Goal: Task Accomplishment & Management: Use online tool/utility

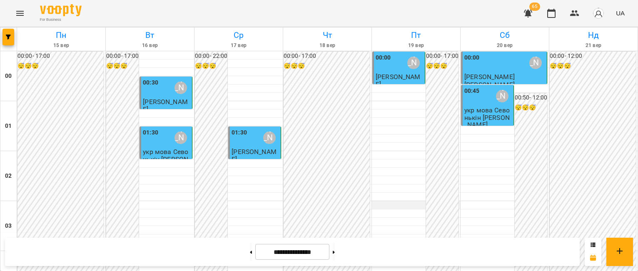
scroll to position [542, 0]
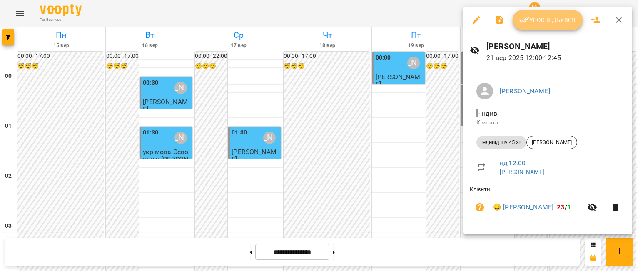
click at [556, 25] on span "Урок відбувся" at bounding box center [548, 20] width 57 height 10
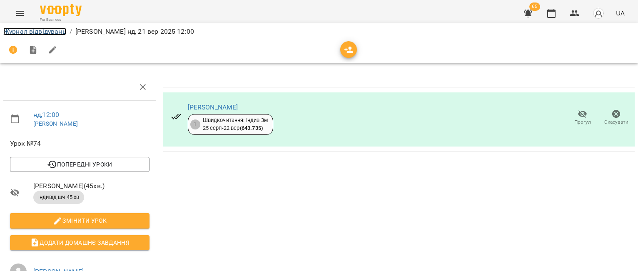
click at [40, 30] on link "Журнал відвідувань" at bounding box center [34, 32] width 63 height 8
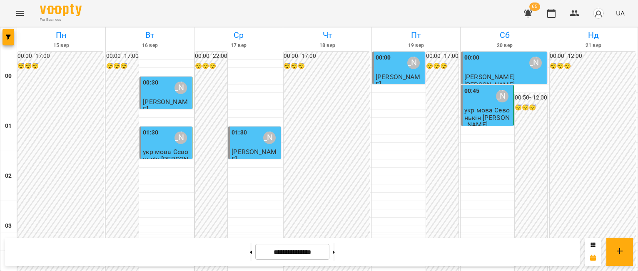
scroll to position [834, 0]
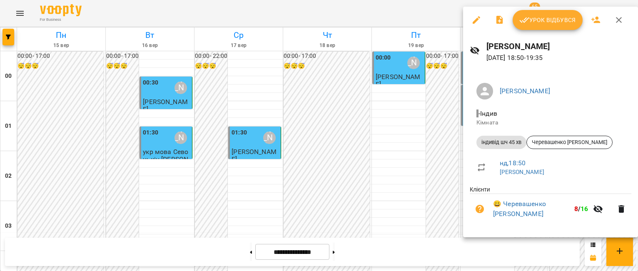
click at [547, 27] on button "Урок відбувся" at bounding box center [548, 20] width 70 height 20
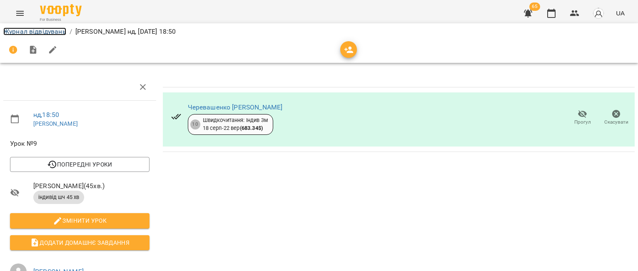
click at [41, 32] on link "Журнал відвідувань" at bounding box center [34, 32] width 63 height 8
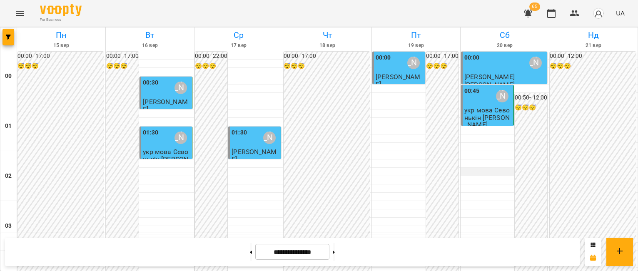
scroll to position [917, 0]
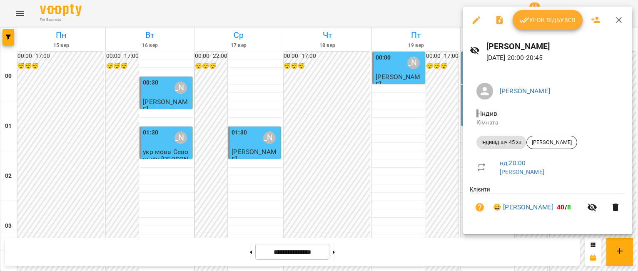
click at [565, 25] on button "Урок відбувся" at bounding box center [548, 20] width 70 height 20
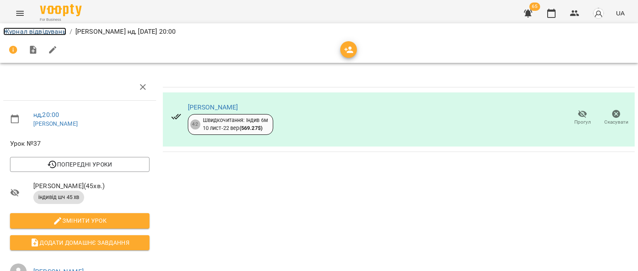
click at [25, 30] on link "Журнал відвідувань" at bounding box center [34, 32] width 63 height 8
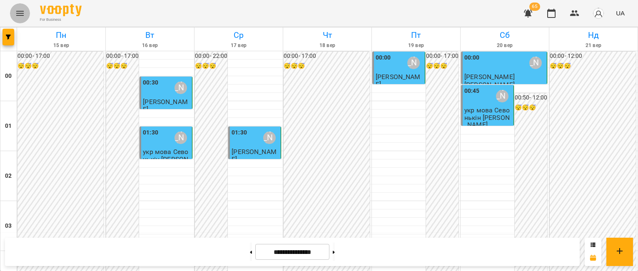
click at [19, 17] on icon "Menu" at bounding box center [20, 13] width 10 height 10
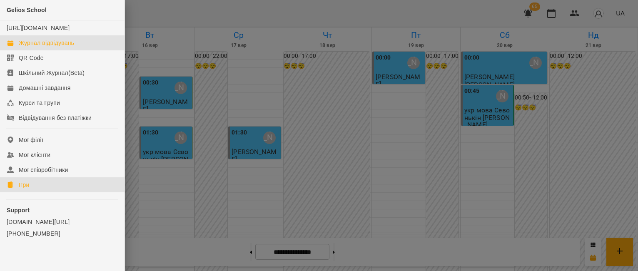
click at [28, 189] on div "Ігри" at bounding box center [24, 185] width 10 height 8
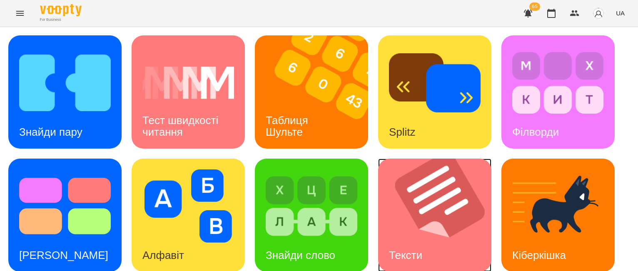
click at [413, 224] on img at bounding box center [440, 215] width 124 height 113
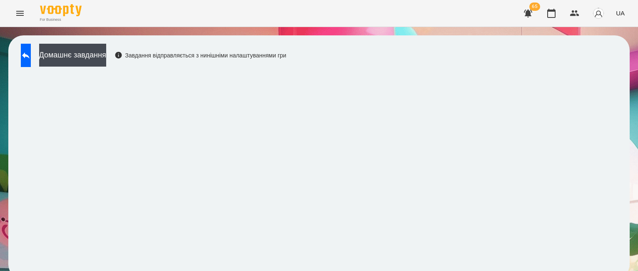
scroll to position [8, 0]
click at [96, 44] on button "Домашнє завдання" at bounding box center [72, 55] width 67 height 23
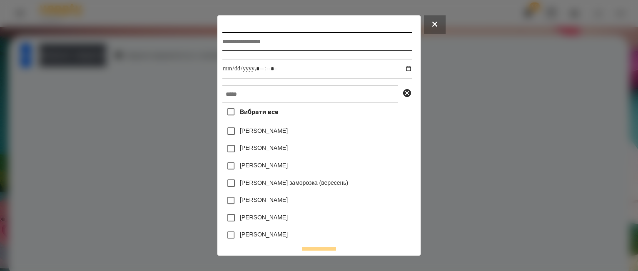
click at [248, 45] on input "text" at bounding box center [318, 41] width 190 height 19
type input "******"
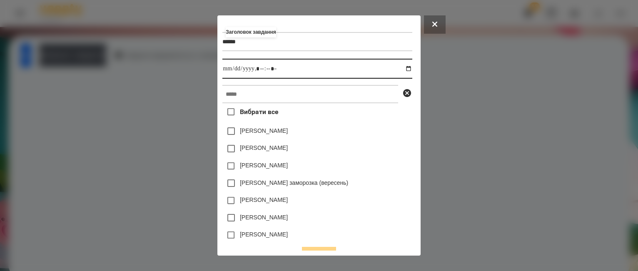
click at [411, 69] on input "datetime-local" at bounding box center [318, 69] width 190 height 20
click at [256, 71] on input "datetime-local" at bounding box center [318, 69] width 190 height 20
type input "**********"
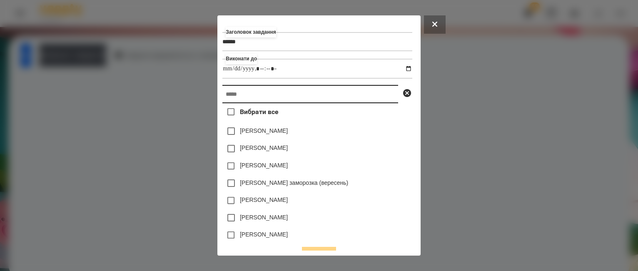
click at [254, 100] on input "text" at bounding box center [311, 94] width 176 height 18
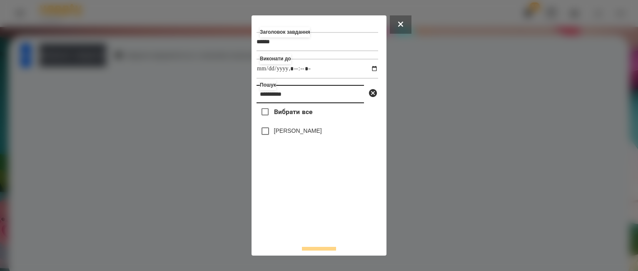
type input "**********"
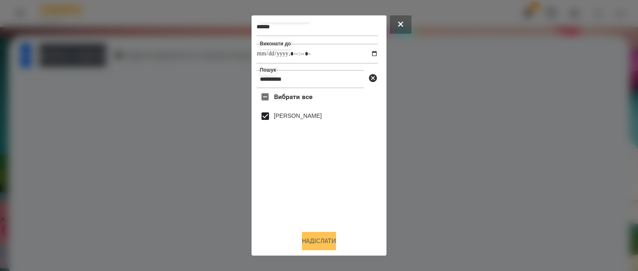
click at [307, 245] on button "Надіслати" at bounding box center [319, 241] width 34 height 18
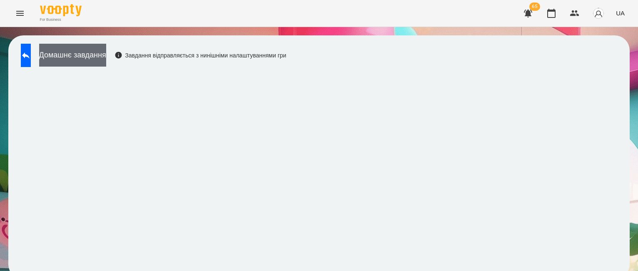
click at [106, 46] on button "Домашнє завдання" at bounding box center [72, 55] width 67 height 23
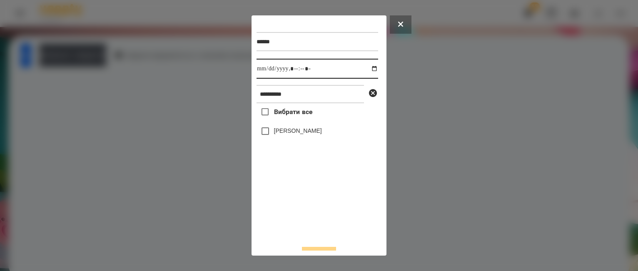
click at [366, 71] on input "datetime-local" at bounding box center [318, 69] width 122 height 20
type input "**********"
click at [263, 227] on div "Вибрати все [PERSON_NAME]" at bounding box center [318, 171] width 122 height 136
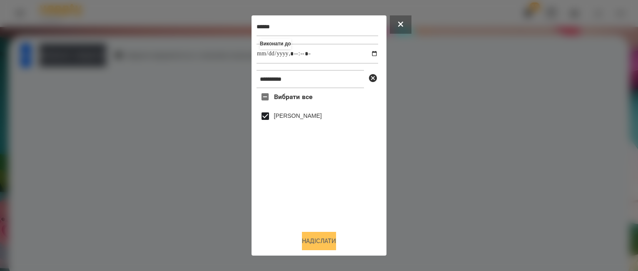
click at [310, 238] on button "Надіслати" at bounding box center [319, 241] width 34 height 18
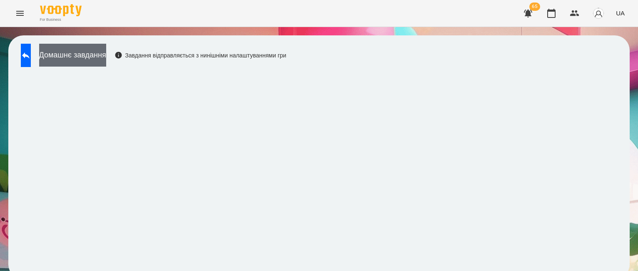
click at [106, 46] on button "Домашнє завдання" at bounding box center [72, 55] width 67 height 23
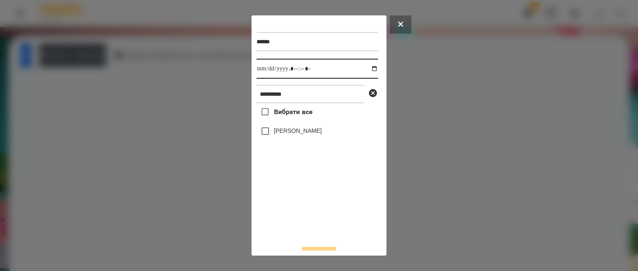
click at [367, 68] on input "datetime-local" at bounding box center [318, 69] width 122 height 20
type input "**********"
click at [287, 210] on div "Вибрати все [PERSON_NAME]" at bounding box center [318, 171] width 122 height 136
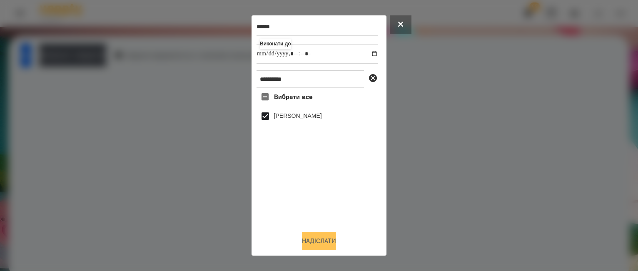
click at [319, 241] on button "Надіслати" at bounding box center [319, 241] width 34 height 18
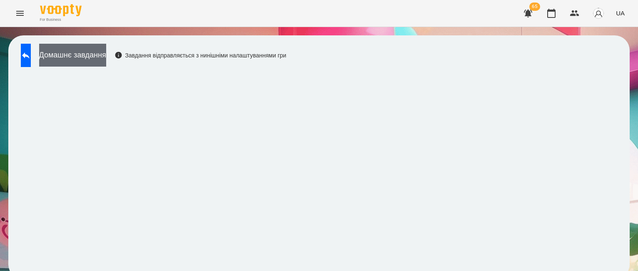
click at [106, 48] on button "Домашнє завдання" at bounding box center [72, 55] width 67 height 23
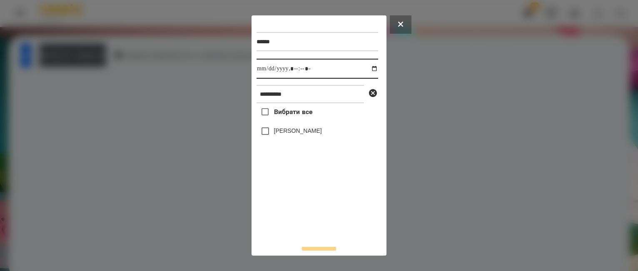
click at [370, 69] on input "datetime-local" at bounding box center [318, 69] width 122 height 20
type input "**********"
drag, startPoint x: 294, startPoint y: 210, endPoint x: 287, endPoint y: 190, distance: 21.4
click at [294, 210] on div "Вибрати все [PERSON_NAME]" at bounding box center [318, 171] width 122 height 136
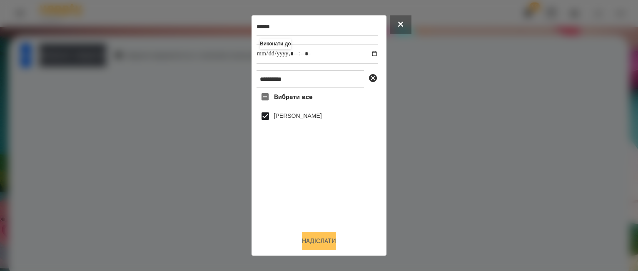
click at [328, 238] on button "Надіслати" at bounding box center [319, 241] width 34 height 18
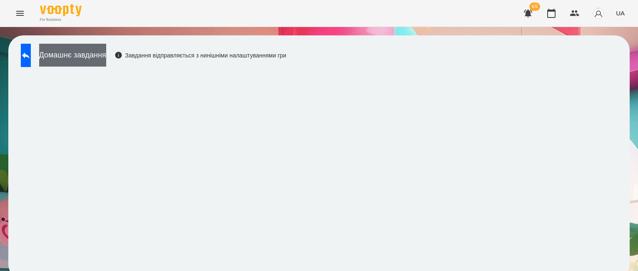
click at [106, 49] on button "Домашнє завдання" at bounding box center [72, 55] width 67 height 23
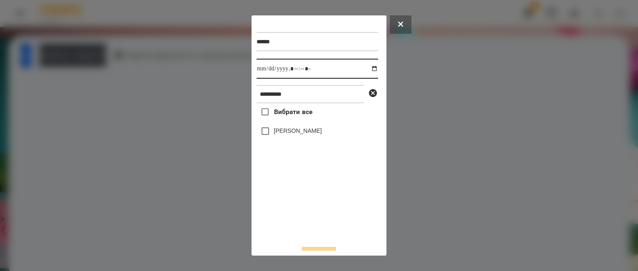
click at [368, 69] on input "datetime-local" at bounding box center [318, 69] width 122 height 20
type input "**********"
click at [299, 212] on div "Вибрати все [PERSON_NAME]" at bounding box center [318, 171] width 122 height 136
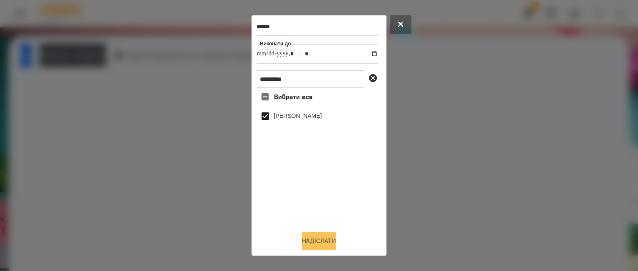
click at [322, 241] on button "Надіслати" at bounding box center [319, 241] width 34 height 18
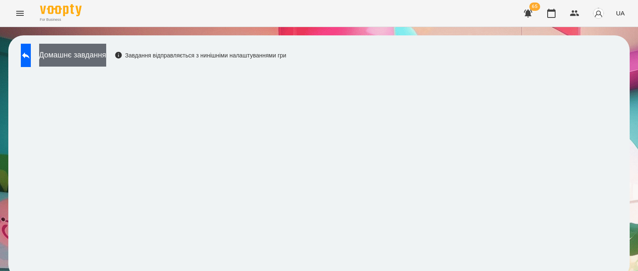
click at [106, 46] on button "Домашнє завдання" at bounding box center [72, 55] width 67 height 23
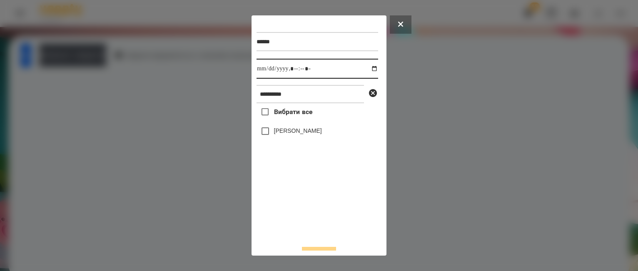
click at [366, 68] on input "datetime-local" at bounding box center [318, 69] width 122 height 20
type input "**********"
drag, startPoint x: 320, startPoint y: 228, endPoint x: 316, endPoint y: 216, distance: 12.3
click at [320, 228] on div "Вибрати все [PERSON_NAME]" at bounding box center [318, 171] width 122 height 136
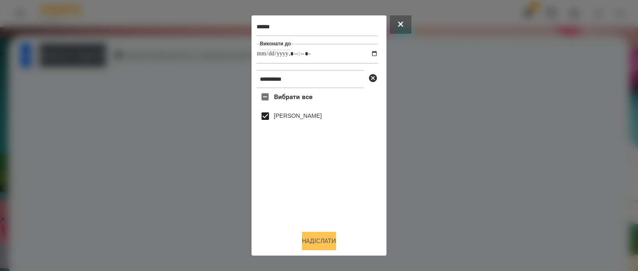
click at [320, 238] on button "Надіслати" at bounding box center [319, 241] width 34 height 18
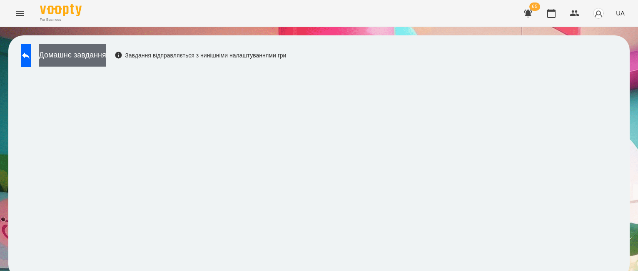
click at [67, 48] on button "Домашнє завдання" at bounding box center [72, 55] width 67 height 23
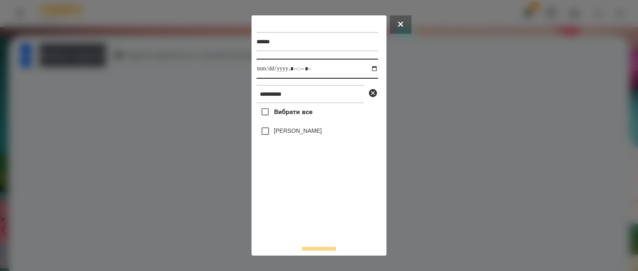
click at [368, 71] on input "datetime-local" at bounding box center [318, 69] width 122 height 20
type input "**********"
click at [313, 217] on div "Вибрати все [PERSON_NAME]" at bounding box center [318, 171] width 122 height 136
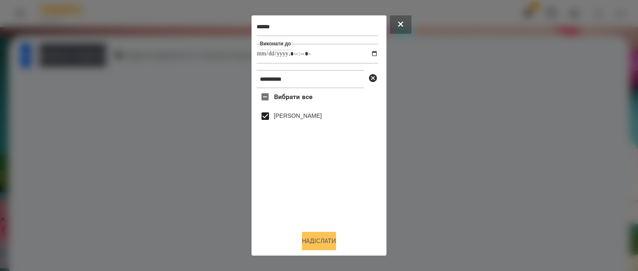
click at [320, 235] on button "Надіслати" at bounding box center [319, 241] width 34 height 18
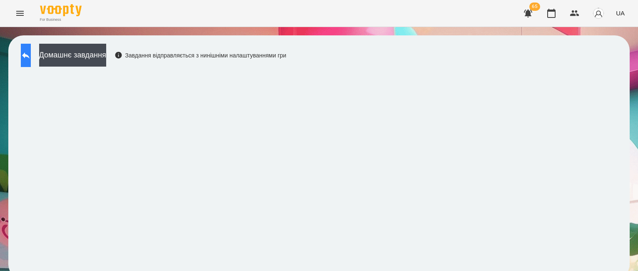
click at [31, 50] on icon at bounding box center [26, 55] width 10 height 10
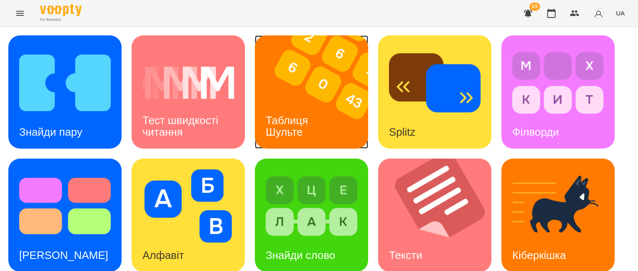
click at [313, 109] on div "Таблиця Шульте" at bounding box center [288, 126] width 67 height 45
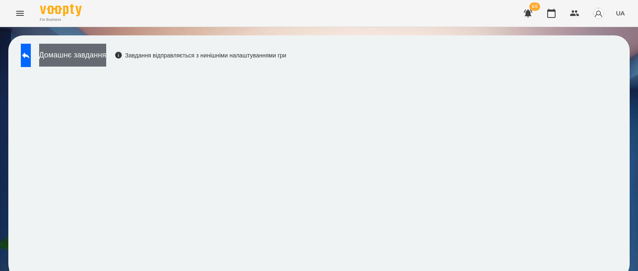
click at [106, 61] on button "Домашнє завдання" at bounding box center [72, 55] width 67 height 23
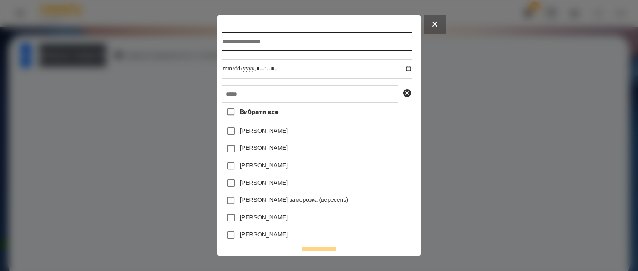
click at [225, 43] on input "text" at bounding box center [318, 41] width 190 height 19
type input "**********"
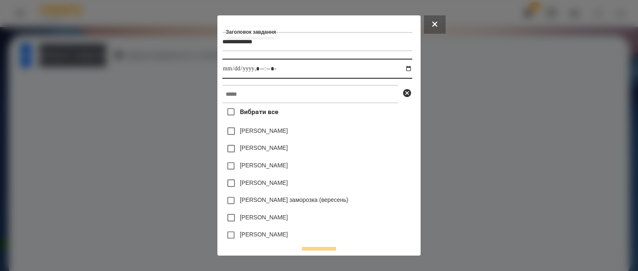
click at [412, 68] on input "datetime-local" at bounding box center [318, 69] width 190 height 20
click at [258, 71] on input "datetime-local" at bounding box center [318, 69] width 190 height 20
type input "**********"
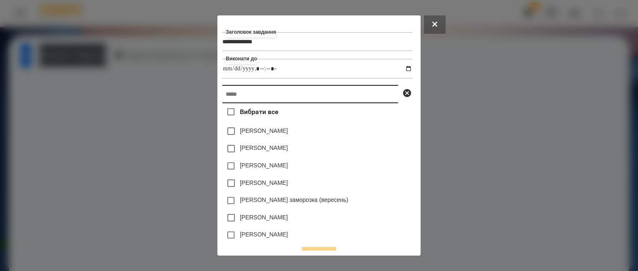
click at [253, 98] on input "text" at bounding box center [311, 94] width 176 height 18
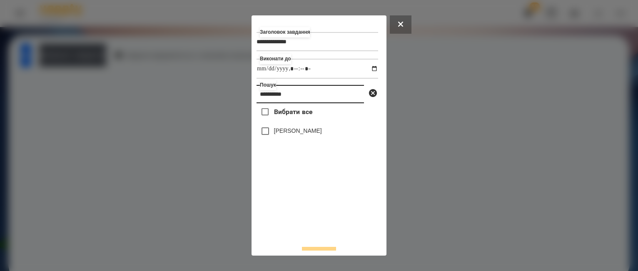
type input "**********"
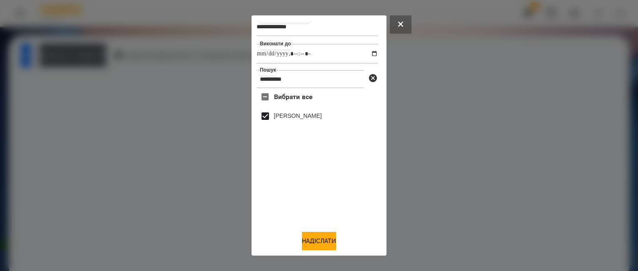
scroll to position [17, 0]
click at [326, 241] on button "Надіслати" at bounding box center [319, 241] width 34 height 18
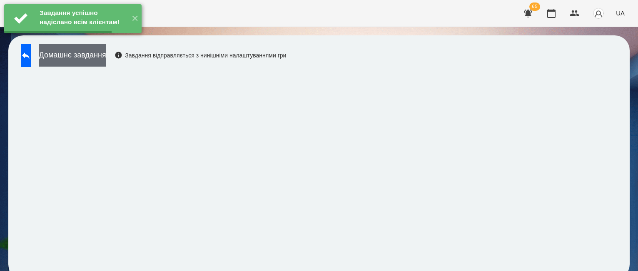
click at [106, 58] on button "Домашнє завдання" at bounding box center [72, 55] width 67 height 23
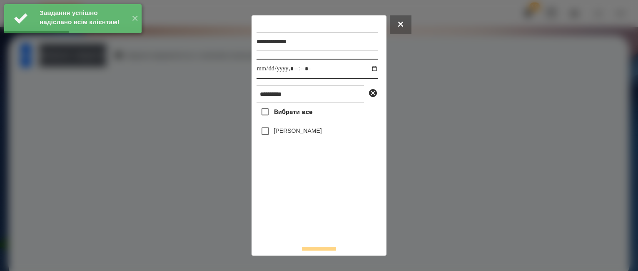
click at [366, 68] on input "datetime-local" at bounding box center [318, 69] width 122 height 20
type input "**********"
drag, startPoint x: 276, startPoint y: 210, endPoint x: 278, endPoint y: 200, distance: 10.9
click at [277, 208] on div "Вибрати все [PERSON_NAME]" at bounding box center [318, 171] width 122 height 136
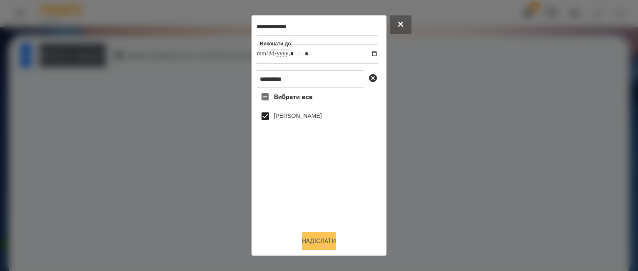
click at [325, 241] on button "Надіслати" at bounding box center [319, 241] width 34 height 18
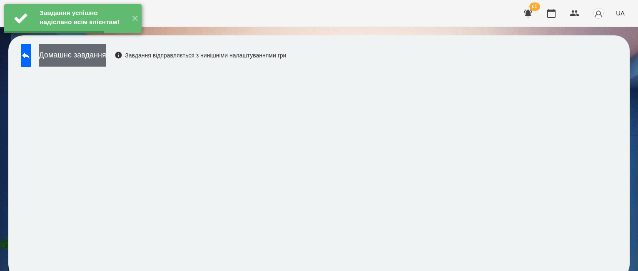
click at [77, 60] on button "Домашнє завдання" at bounding box center [72, 55] width 67 height 23
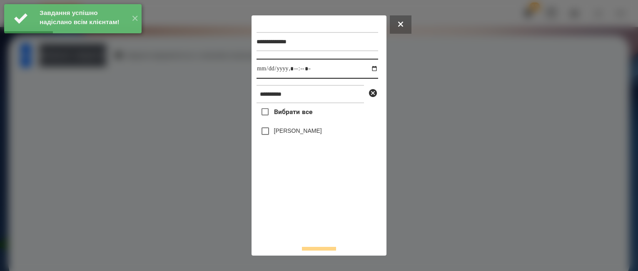
click at [367, 68] on input "datetime-local" at bounding box center [318, 69] width 122 height 20
type input "**********"
click at [287, 201] on div "Вибрати все [PERSON_NAME]" at bounding box center [318, 171] width 122 height 136
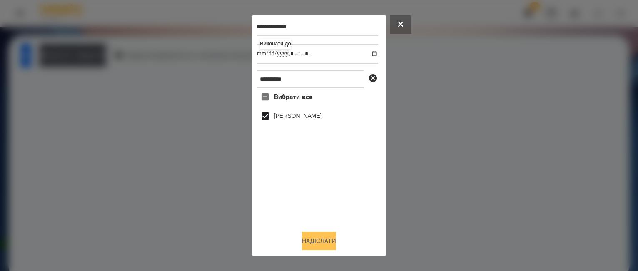
click at [329, 238] on button "Надіслати" at bounding box center [319, 241] width 34 height 18
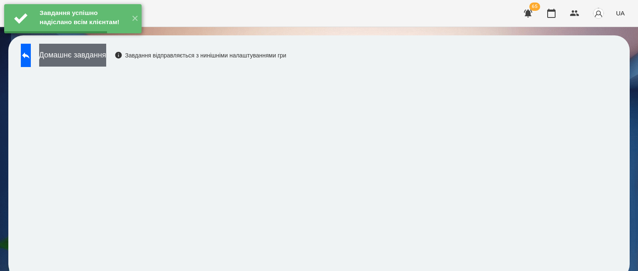
click at [106, 56] on button "Домашнє завдання" at bounding box center [72, 55] width 67 height 23
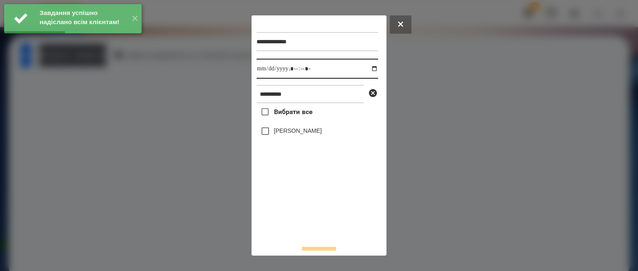
click at [367, 71] on input "datetime-local" at bounding box center [318, 69] width 122 height 20
type input "**********"
drag, startPoint x: 299, startPoint y: 202, endPoint x: 293, endPoint y: 185, distance: 18.2
click at [300, 201] on div "Вибрати все [PERSON_NAME]" at bounding box center [318, 171] width 122 height 136
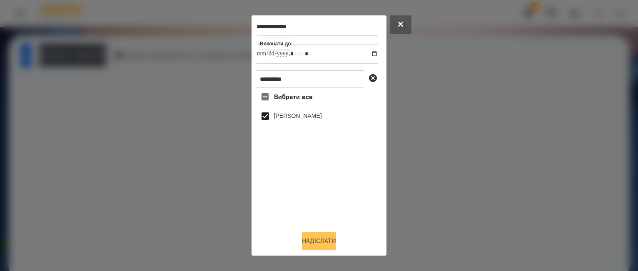
click at [323, 239] on button "Надіслати" at bounding box center [319, 241] width 34 height 18
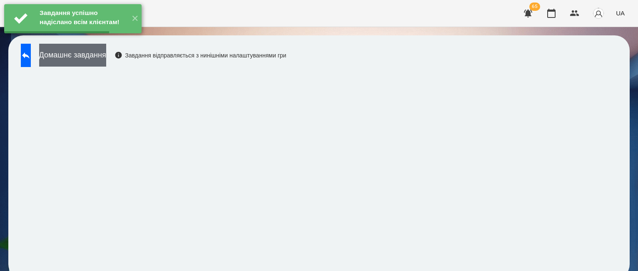
click at [97, 55] on button "Домашнє завдання" at bounding box center [72, 55] width 67 height 23
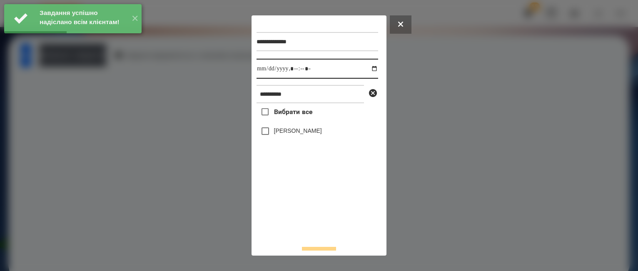
click at [366, 69] on input "datetime-local" at bounding box center [318, 69] width 122 height 20
type input "**********"
drag, startPoint x: 308, startPoint y: 212, endPoint x: 284, endPoint y: 180, distance: 39.8
click at [306, 209] on div "Вибрати все [PERSON_NAME]" at bounding box center [318, 171] width 122 height 136
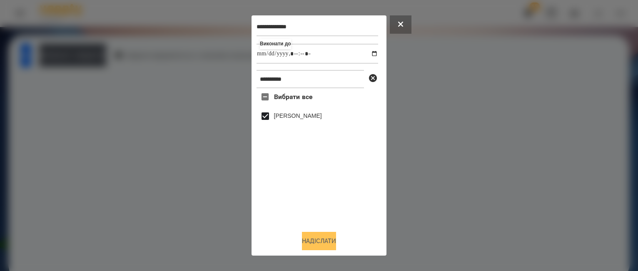
click at [320, 235] on button "Надіслати" at bounding box center [319, 241] width 34 height 18
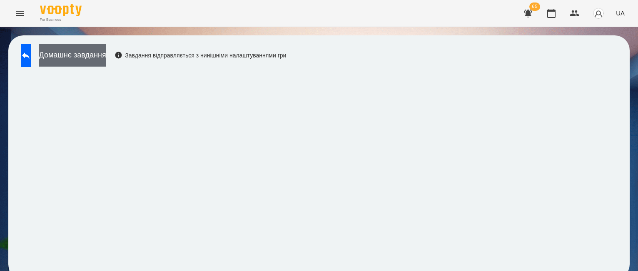
click at [74, 63] on button "Домашнє завдання" at bounding box center [72, 55] width 67 height 23
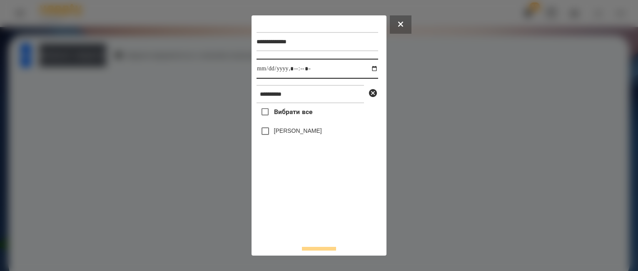
click at [368, 68] on input "datetime-local" at bounding box center [318, 69] width 122 height 20
type input "**********"
click at [332, 202] on div "Вибрати все [PERSON_NAME]" at bounding box center [318, 171] width 122 height 136
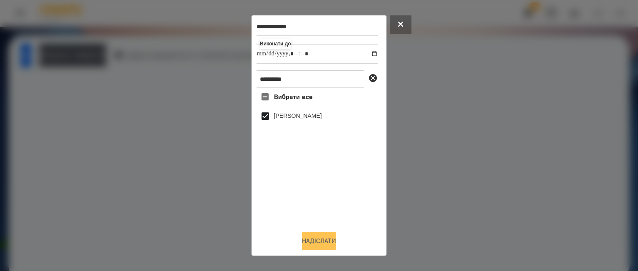
click at [335, 242] on button "Надіслати" at bounding box center [319, 241] width 34 height 18
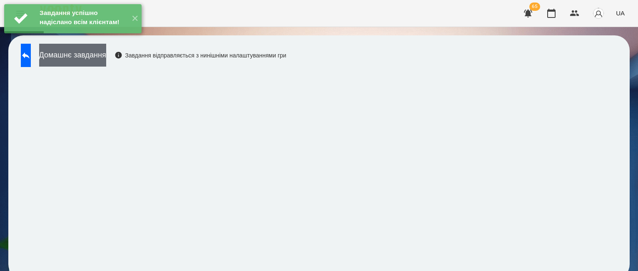
click at [87, 58] on button "Домашнє завдання" at bounding box center [72, 55] width 67 height 23
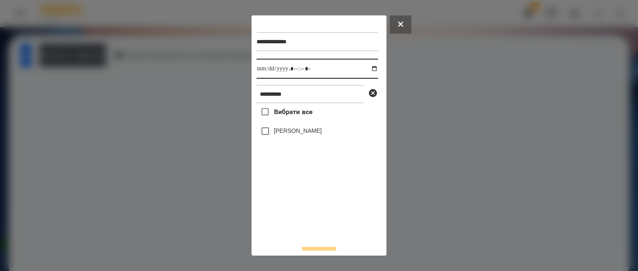
click at [366, 68] on input "datetime-local" at bounding box center [318, 69] width 122 height 20
type input "**********"
click at [298, 217] on div "Вибрати все [PERSON_NAME]" at bounding box center [318, 171] width 122 height 136
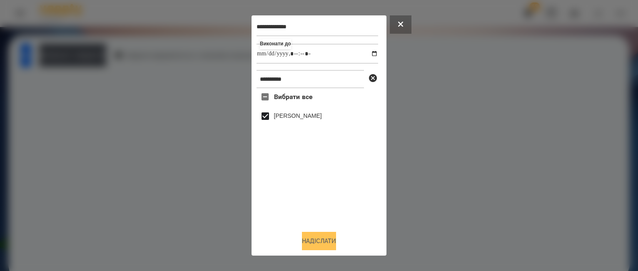
click at [318, 241] on button "Надіслати" at bounding box center [319, 241] width 34 height 18
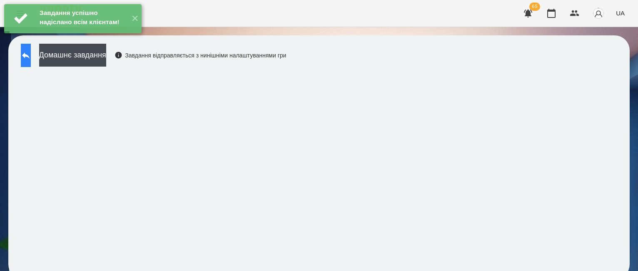
click at [25, 60] on button at bounding box center [26, 55] width 10 height 23
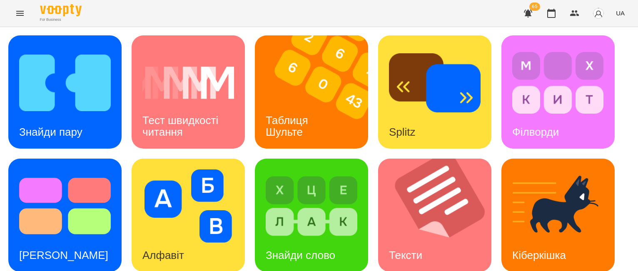
scroll to position [255, 0]
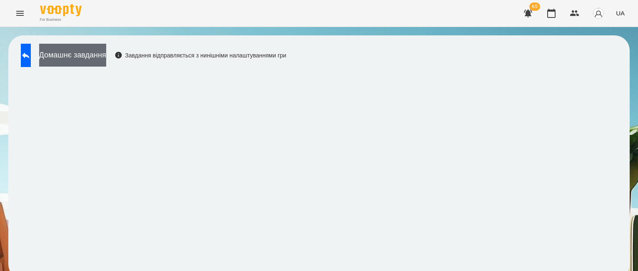
click at [106, 53] on button "Домашнє завдання" at bounding box center [72, 55] width 67 height 23
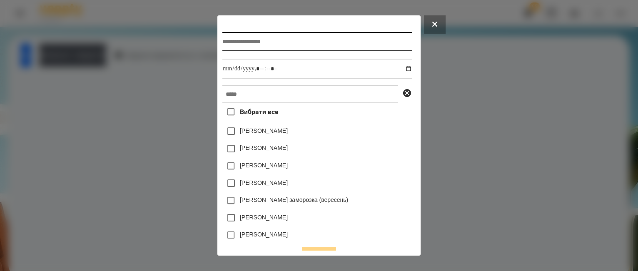
click at [223, 44] on input "text" at bounding box center [318, 41] width 190 height 19
type input "**********"
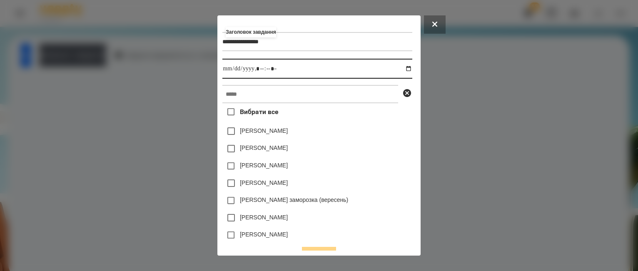
click at [409, 68] on input "datetime-local" at bounding box center [318, 69] width 190 height 20
click at [257, 70] on input "datetime-local" at bounding box center [318, 69] width 190 height 20
type input "**********"
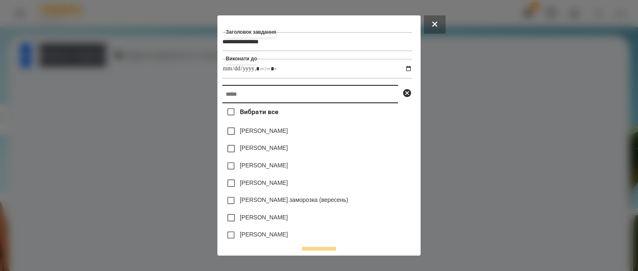
click at [260, 97] on input "text" at bounding box center [311, 94] width 176 height 18
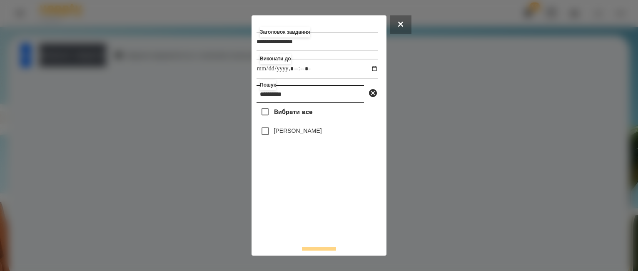
type input "**********"
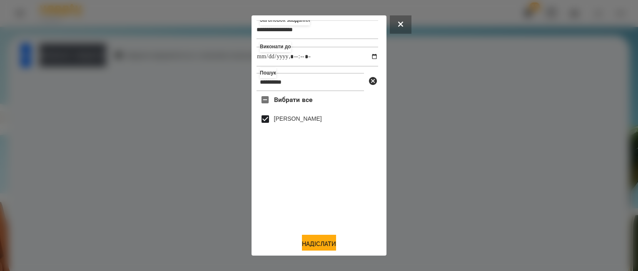
scroll to position [17, 0]
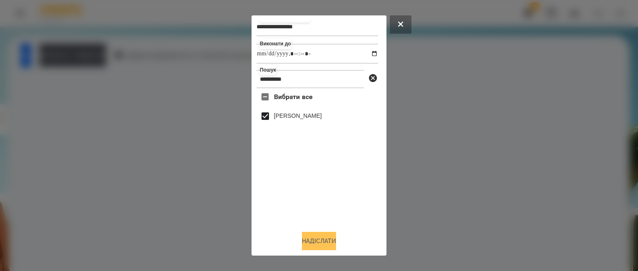
click at [336, 242] on button "Надіслати" at bounding box center [319, 241] width 34 height 18
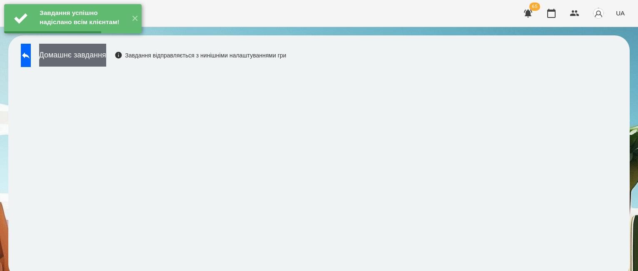
click at [106, 58] on button "Домашнє завдання" at bounding box center [72, 55] width 67 height 23
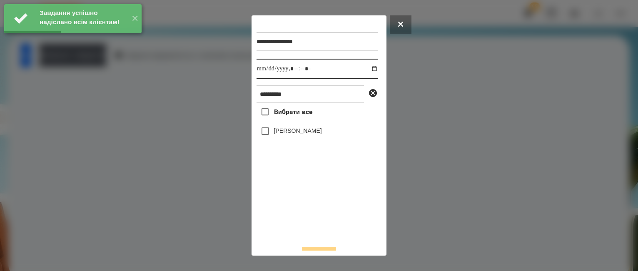
click at [367, 66] on input "datetime-local" at bounding box center [318, 69] width 122 height 20
type input "**********"
click at [276, 210] on div "Вибрати все [PERSON_NAME]" at bounding box center [318, 171] width 122 height 136
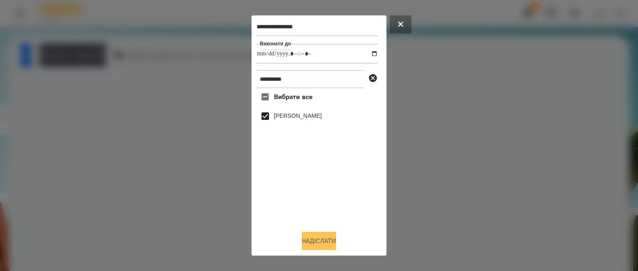
click at [331, 240] on button "Надіслати" at bounding box center [319, 241] width 34 height 18
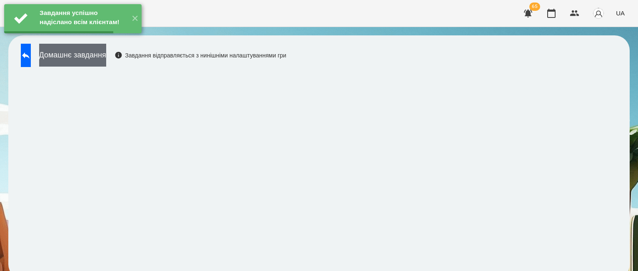
click at [102, 58] on button "Домашнє завдання" at bounding box center [72, 55] width 67 height 23
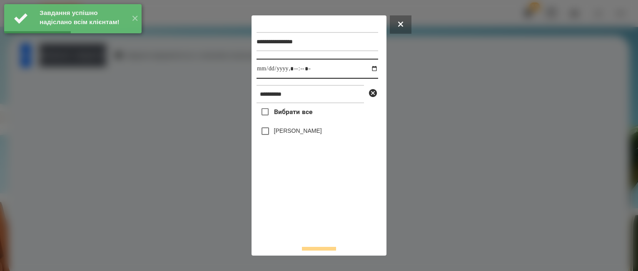
click at [365, 68] on input "datetime-local" at bounding box center [318, 69] width 122 height 20
type input "**********"
click at [287, 195] on div "Вибрати все [PERSON_NAME]" at bounding box center [318, 171] width 122 height 136
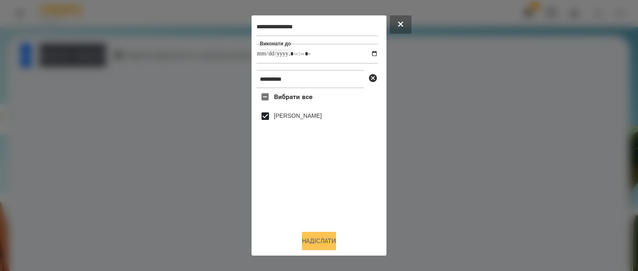
click at [321, 240] on button "Надіслати" at bounding box center [319, 241] width 34 height 18
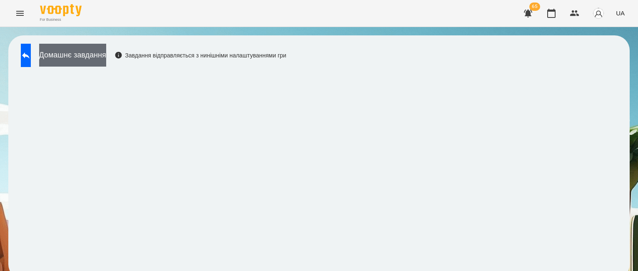
click at [90, 50] on button "Домашнє завдання" at bounding box center [72, 55] width 67 height 23
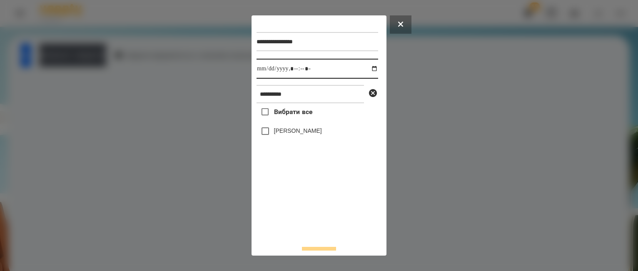
click at [367, 71] on input "datetime-local" at bounding box center [318, 69] width 122 height 20
type input "**********"
drag, startPoint x: 313, startPoint y: 203, endPoint x: 308, endPoint y: 193, distance: 10.5
click at [312, 200] on div "Вибрати все [PERSON_NAME]" at bounding box center [318, 171] width 122 height 136
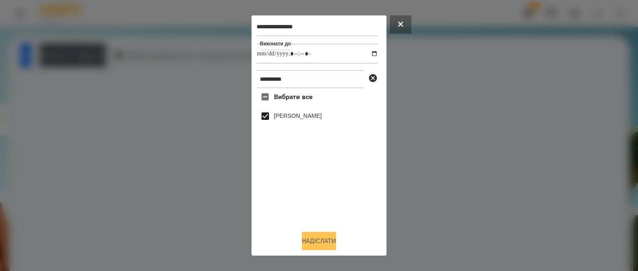
click at [321, 237] on button "Надіслати" at bounding box center [319, 241] width 34 height 18
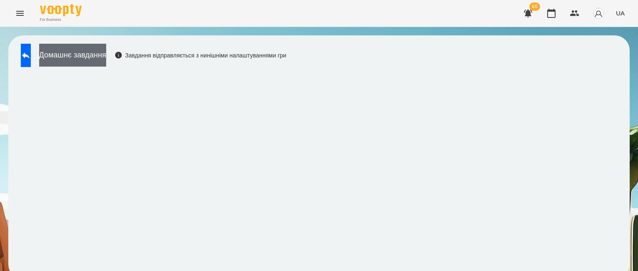
click at [71, 61] on button "Домашнє завдання" at bounding box center [72, 55] width 67 height 23
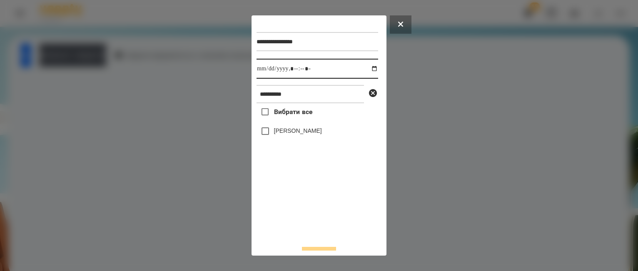
click at [366, 70] on input "datetime-local" at bounding box center [318, 69] width 122 height 20
type input "**********"
drag, startPoint x: 297, startPoint y: 211, endPoint x: 297, endPoint y: 206, distance: 5.0
click at [297, 208] on div "Вибрати все [PERSON_NAME]" at bounding box center [318, 171] width 122 height 136
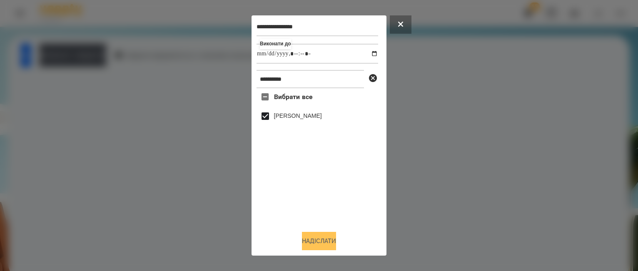
click at [310, 240] on button "Надіслати" at bounding box center [319, 241] width 34 height 18
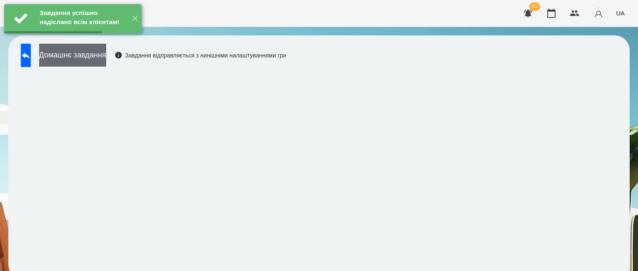
click at [89, 61] on button "Домашнє завдання" at bounding box center [72, 55] width 67 height 23
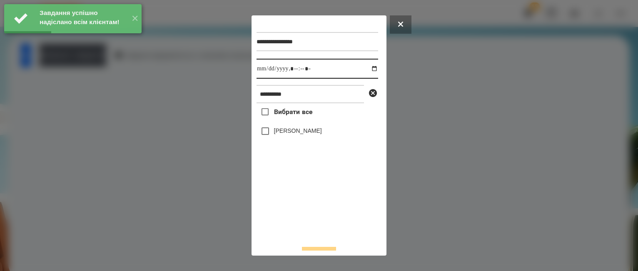
click at [368, 72] on input "datetime-local" at bounding box center [318, 69] width 122 height 20
type input "**********"
drag, startPoint x: 323, startPoint y: 221, endPoint x: 287, endPoint y: 167, distance: 65.4
click at [323, 220] on div "Вибрати все [PERSON_NAME]" at bounding box center [318, 171] width 122 height 136
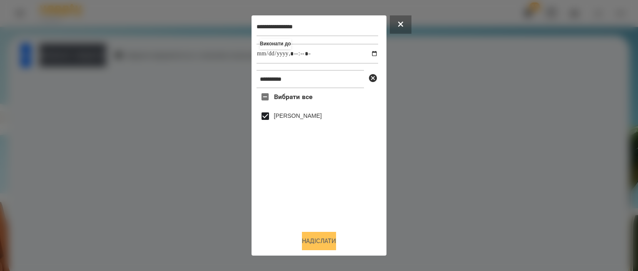
click at [322, 242] on button "Надіслати" at bounding box center [319, 241] width 34 height 18
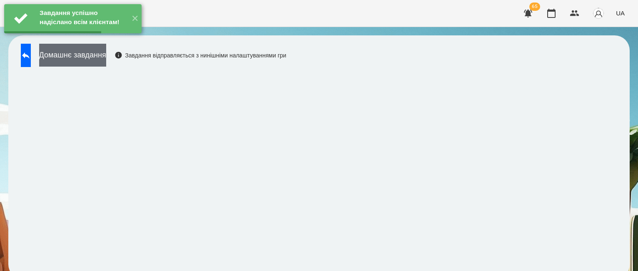
click at [89, 54] on button "Домашнє завдання" at bounding box center [72, 55] width 67 height 23
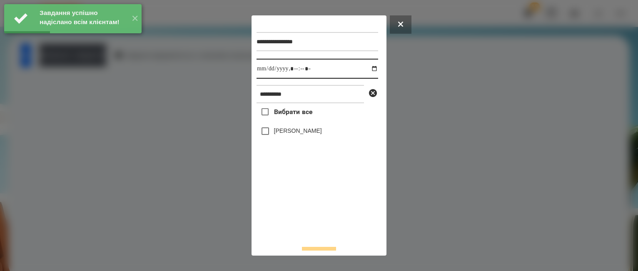
click at [368, 73] on input "datetime-local" at bounding box center [318, 69] width 122 height 20
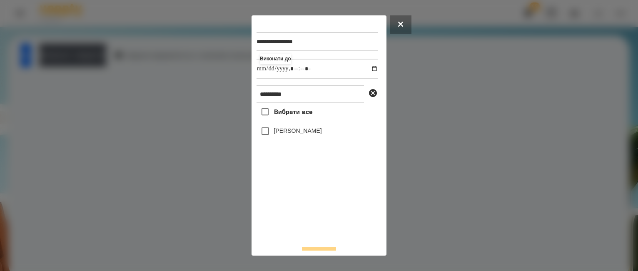
type input "**********"
click at [303, 209] on div "Вибрати все [PERSON_NAME]" at bounding box center [318, 171] width 122 height 136
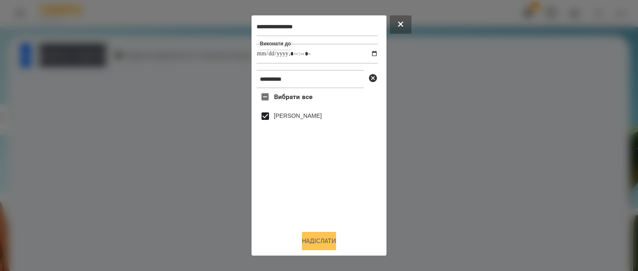
click at [324, 245] on button "Надіслати" at bounding box center [319, 241] width 34 height 18
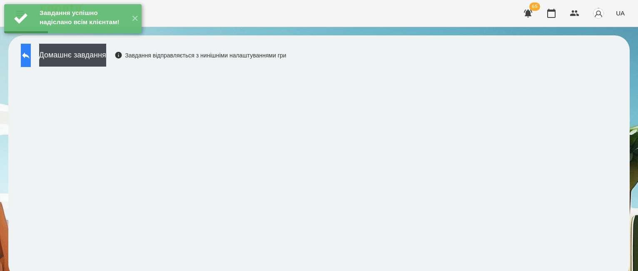
click at [31, 63] on button at bounding box center [26, 55] width 10 height 23
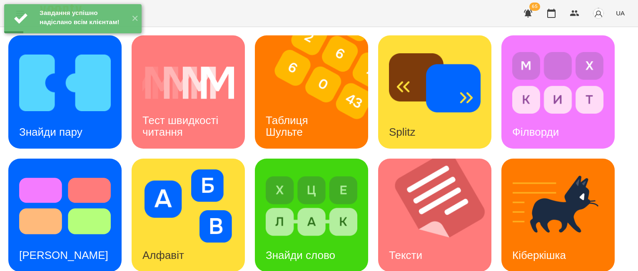
scroll to position [255, 0]
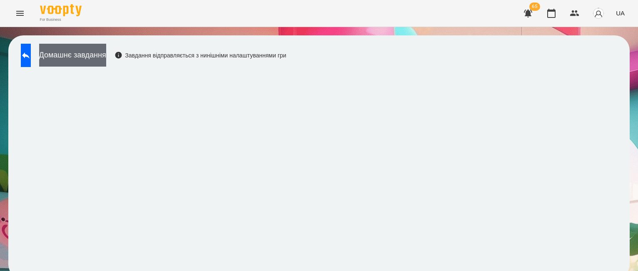
click at [105, 58] on button "Домашнє завдання" at bounding box center [72, 55] width 67 height 23
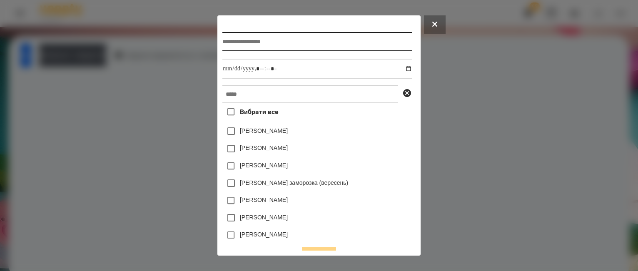
click at [223, 43] on input "text" at bounding box center [318, 41] width 190 height 19
type input "**********"
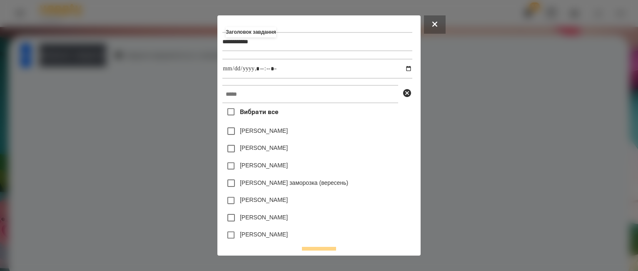
click at [218, 125] on div "**********" at bounding box center [319, 135] width 203 height 240
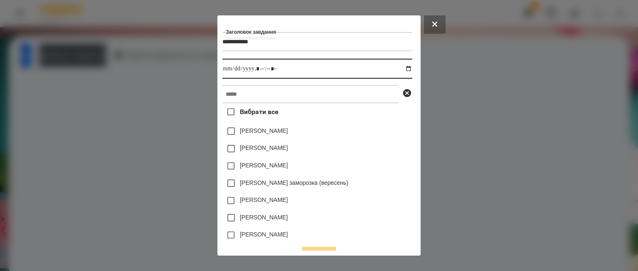
click at [410, 73] on input "datetime-local" at bounding box center [318, 69] width 190 height 20
click at [260, 66] on input "datetime-local" at bounding box center [318, 69] width 190 height 20
type input "**********"
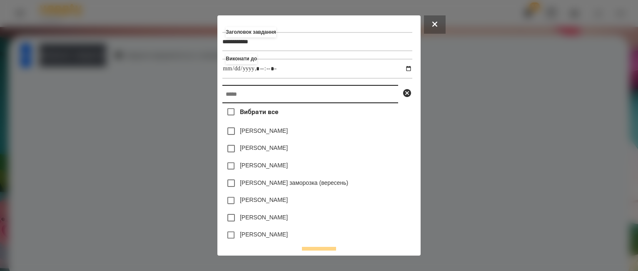
click at [241, 98] on input "text" at bounding box center [311, 94] width 176 height 18
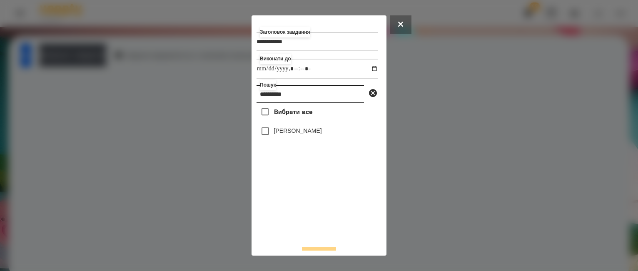
type input "**********"
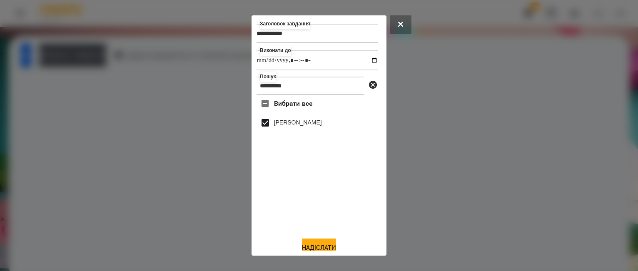
scroll to position [17, 0]
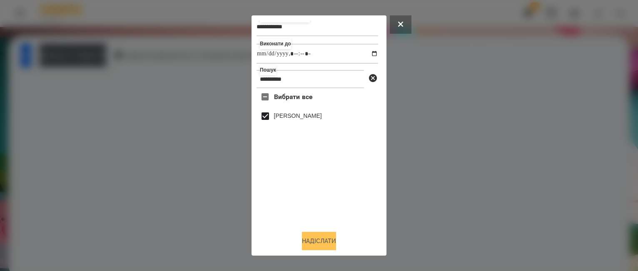
click at [336, 235] on button "Надіслати" at bounding box center [319, 241] width 34 height 18
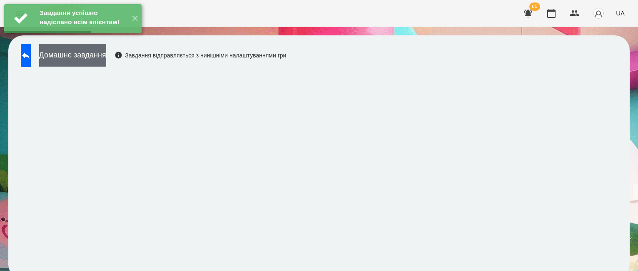
click at [106, 64] on button "Домашнє завдання" at bounding box center [72, 55] width 67 height 23
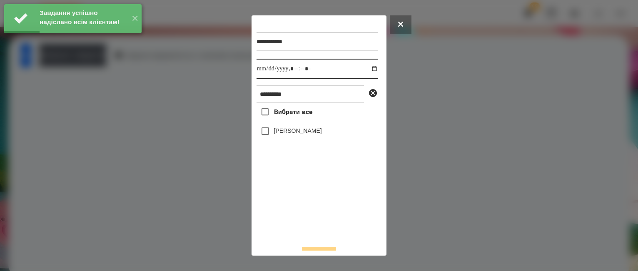
click at [364, 70] on input "datetime-local" at bounding box center [318, 69] width 122 height 20
type input "**********"
drag, startPoint x: 280, startPoint y: 216, endPoint x: 276, endPoint y: 196, distance: 20.8
click at [279, 213] on div "Вибрати все [PERSON_NAME]" at bounding box center [318, 171] width 122 height 136
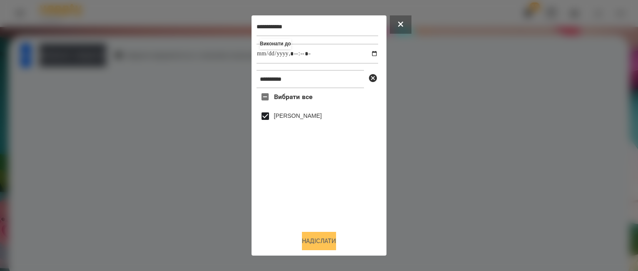
click at [315, 237] on button "Надіслати" at bounding box center [319, 241] width 34 height 18
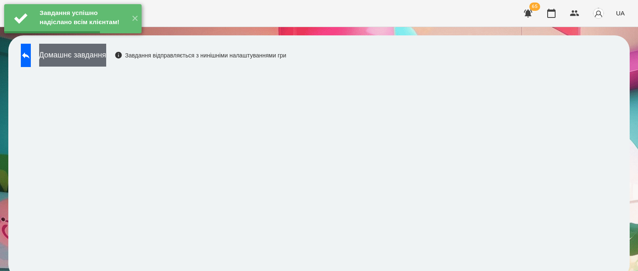
click at [106, 61] on button "Домашнє завдання" at bounding box center [72, 55] width 67 height 23
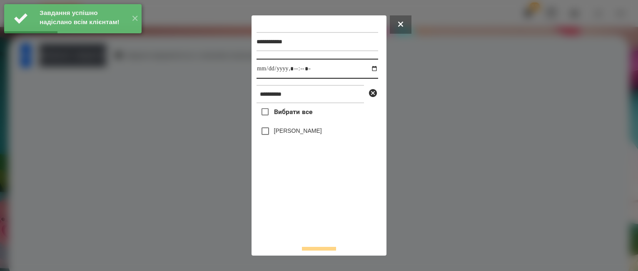
click at [368, 68] on input "datetime-local" at bounding box center [318, 69] width 122 height 20
type input "**********"
click at [288, 211] on div "Вибрати все [PERSON_NAME]" at bounding box center [318, 171] width 122 height 136
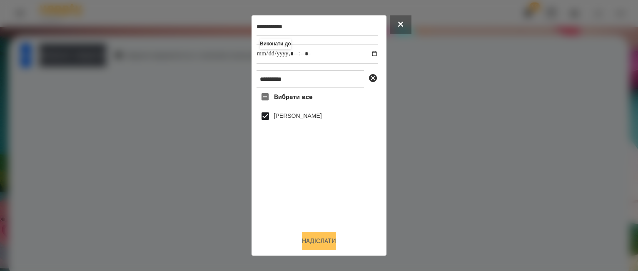
click at [302, 243] on button "Надіслати" at bounding box center [319, 241] width 34 height 18
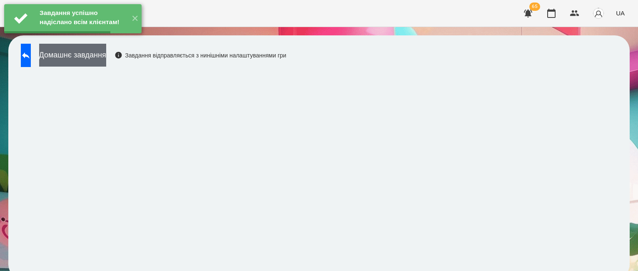
click at [106, 60] on button "Домашнє завдання" at bounding box center [72, 55] width 67 height 23
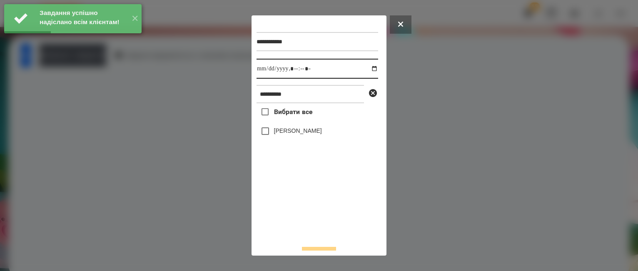
click at [363, 71] on input "datetime-local" at bounding box center [318, 69] width 122 height 20
type input "**********"
drag, startPoint x: 283, startPoint y: 226, endPoint x: 281, endPoint y: 214, distance: 12.7
click at [283, 225] on div "Вибрати все [PERSON_NAME]" at bounding box center [318, 171] width 122 height 136
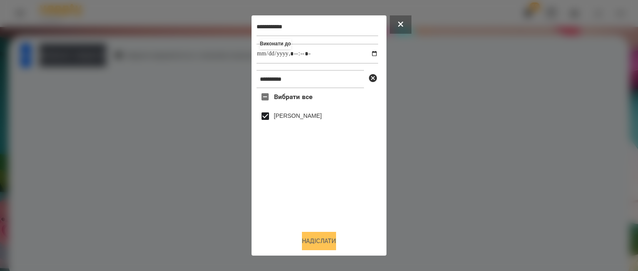
click at [321, 235] on button "Надіслати" at bounding box center [319, 241] width 34 height 18
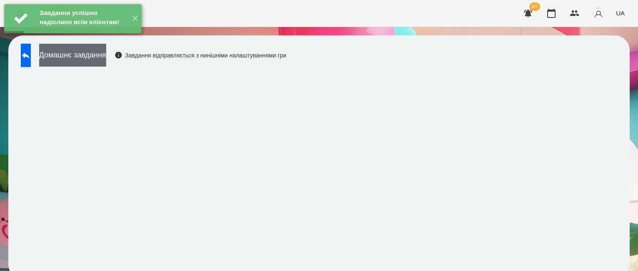
click at [91, 63] on button "Домашнє завдання" at bounding box center [72, 55] width 67 height 23
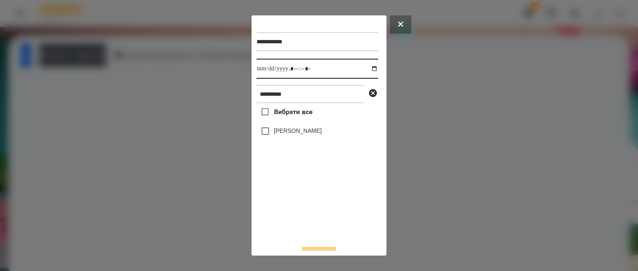
click at [367, 71] on input "datetime-local" at bounding box center [318, 69] width 122 height 20
type input "**********"
drag, startPoint x: 303, startPoint y: 219, endPoint x: 292, endPoint y: 190, distance: 30.6
click at [302, 218] on div "Вибрати все [PERSON_NAME]" at bounding box center [318, 171] width 122 height 136
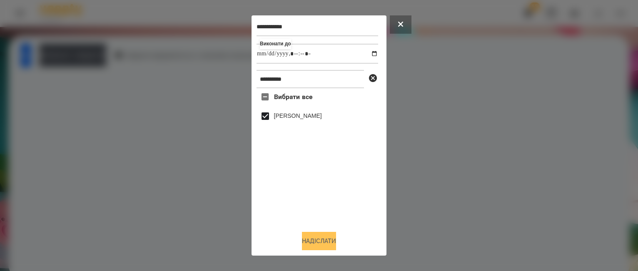
click at [318, 235] on button "Надіслати" at bounding box center [319, 241] width 34 height 18
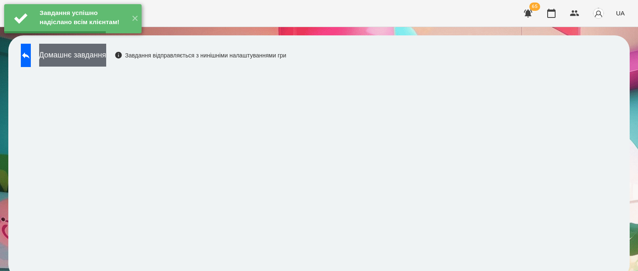
click at [106, 63] on button "Домашнє завдання" at bounding box center [72, 55] width 67 height 23
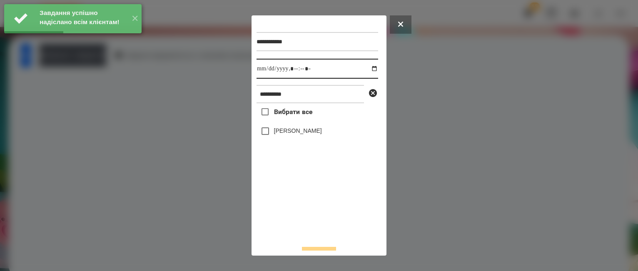
click at [368, 71] on input "datetime-local" at bounding box center [318, 69] width 122 height 20
type input "**********"
click at [320, 223] on div "Вибрати все [PERSON_NAME]" at bounding box center [318, 171] width 122 height 136
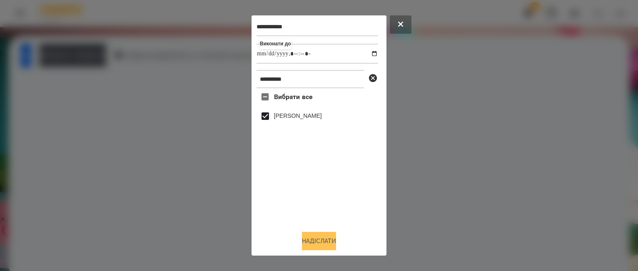
click at [318, 239] on button "Надіслати" at bounding box center [319, 241] width 34 height 18
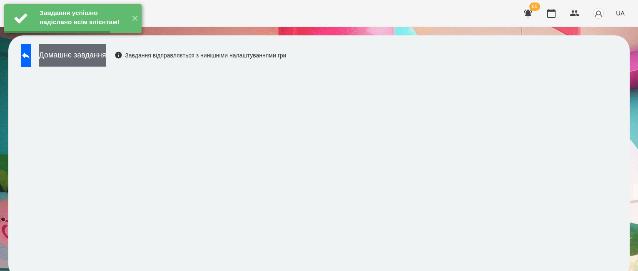
click at [103, 55] on button "Домашнє завдання" at bounding box center [72, 55] width 67 height 23
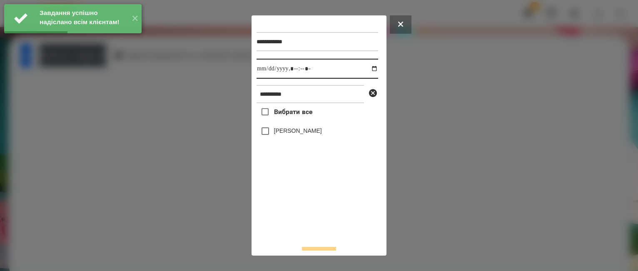
click at [368, 70] on input "datetime-local" at bounding box center [318, 69] width 122 height 20
type input "**********"
click at [312, 227] on div "Вибрати все [PERSON_NAME]" at bounding box center [318, 171] width 122 height 136
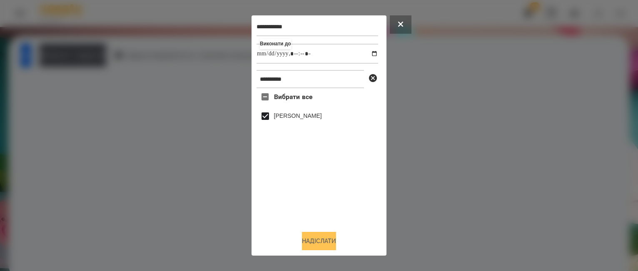
click at [332, 235] on button "Надіслати" at bounding box center [319, 241] width 34 height 18
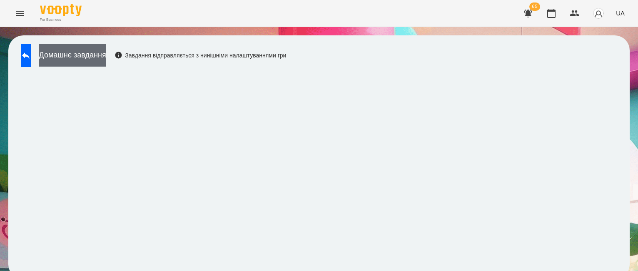
click at [105, 58] on button "Домашнє завдання" at bounding box center [72, 55] width 67 height 23
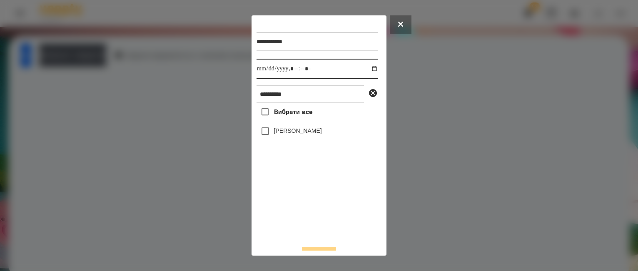
click at [369, 68] on input "datetime-local" at bounding box center [318, 69] width 122 height 20
type input "**********"
click at [272, 220] on div "Вибрати все [PERSON_NAME]" at bounding box center [318, 171] width 122 height 136
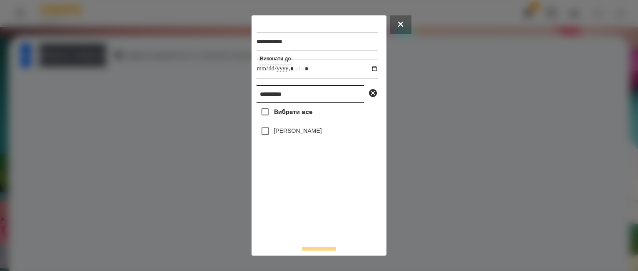
click at [295, 95] on input "**********" at bounding box center [311, 94] width 108 height 18
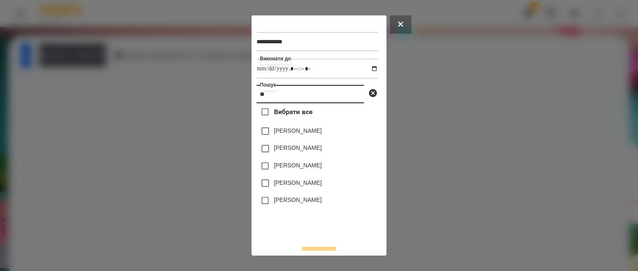
type input "*"
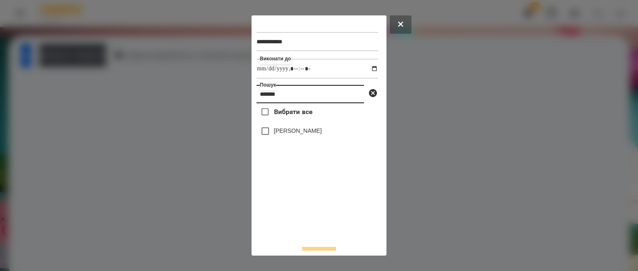
type input "*******"
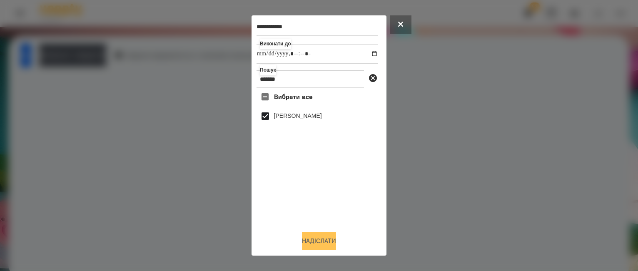
click at [330, 241] on button "Надіслати" at bounding box center [319, 241] width 34 height 18
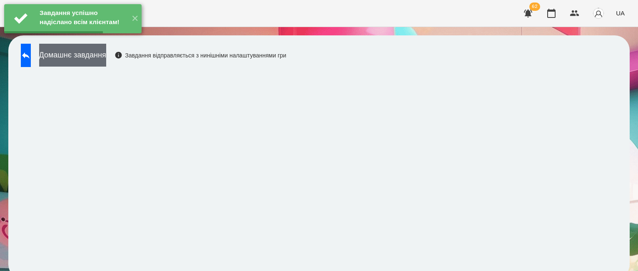
click at [101, 53] on button "Домашнє завдання" at bounding box center [72, 55] width 67 height 23
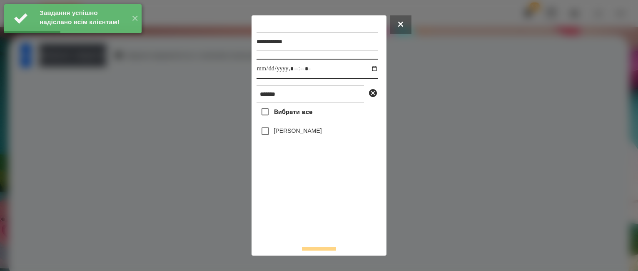
click at [366, 69] on input "datetime-local" at bounding box center [318, 69] width 122 height 20
type input "**********"
click at [275, 220] on div "Вибрати все [PERSON_NAME]" at bounding box center [318, 171] width 122 height 136
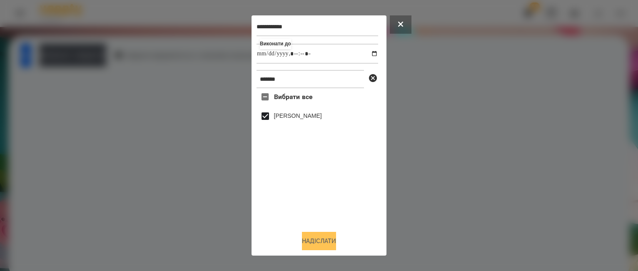
click at [325, 243] on button "Надіслати" at bounding box center [319, 241] width 34 height 18
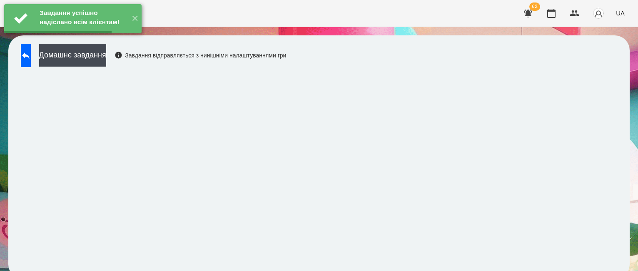
click at [106, 58] on button "Домашнє завдання" at bounding box center [72, 55] width 67 height 23
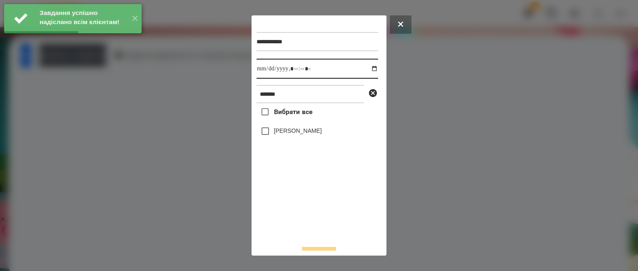
click at [367, 70] on input "datetime-local" at bounding box center [318, 69] width 122 height 20
type input "**********"
drag, startPoint x: 293, startPoint y: 218, endPoint x: 288, endPoint y: 175, distance: 43.3
click at [293, 216] on div "Вибрати все [PERSON_NAME]" at bounding box center [318, 171] width 122 height 136
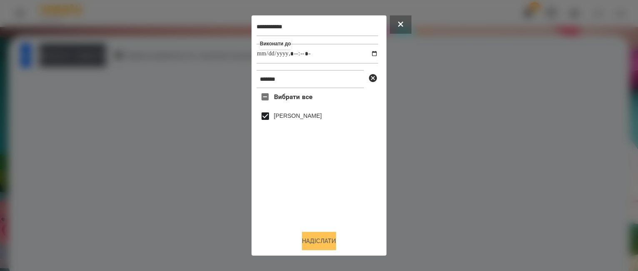
click at [314, 236] on button "Надіслати" at bounding box center [319, 241] width 34 height 18
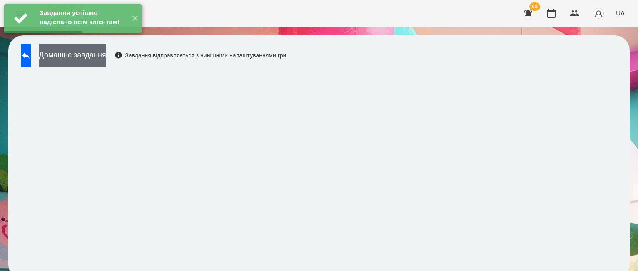
click at [90, 58] on button "Домашнє завдання" at bounding box center [72, 55] width 67 height 23
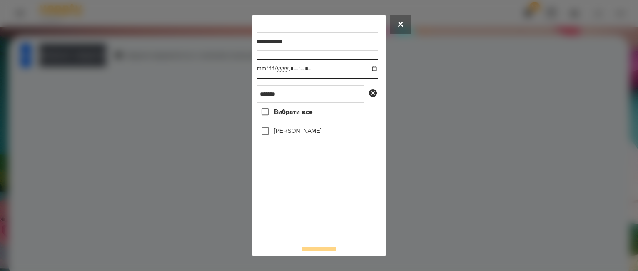
click at [368, 69] on input "datetime-local" at bounding box center [318, 69] width 122 height 20
type input "**********"
click at [304, 224] on div "Вибрати все [PERSON_NAME]" at bounding box center [318, 171] width 122 height 136
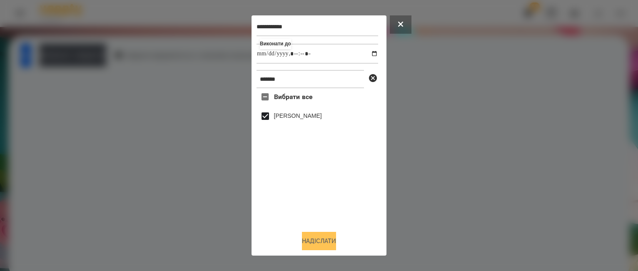
click at [328, 242] on button "Надіслати" at bounding box center [319, 241] width 34 height 18
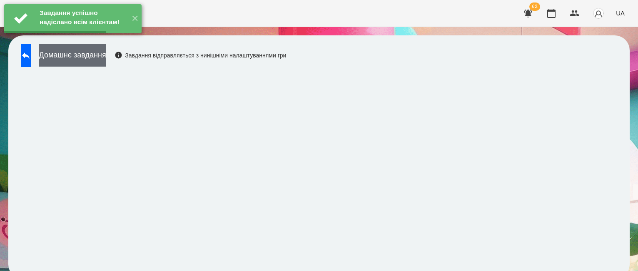
click at [106, 54] on button "Домашнє завдання" at bounding box center [72, 55] width 67 height 23
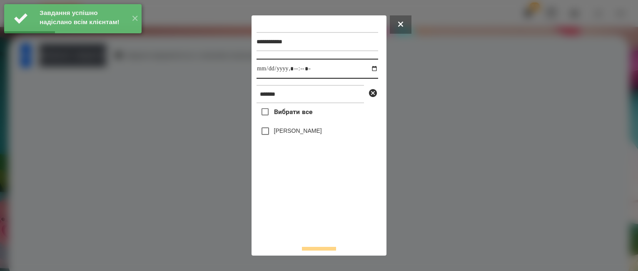
click at [368, 70] on input "datetime-local" at bounding box center [318, 69] width 122 height 20
type input "**********"
drag, startPoint x: 307, startPoint y: 223, endPoint x: 284, endPoint y: 177, distance: 51.4
click at [307, 220] on div "Вибрати все [PERSON_NAME]" at bounding box center [318, 171] width 122 height 136
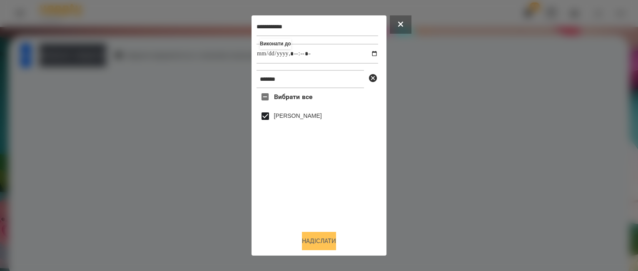
click at [306, 238] on button "Надіслати" at bounding box center [319, 241] width 34 height 18
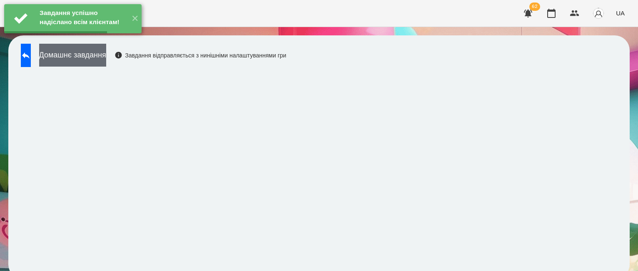
click at [78, 59] on button "Домашнє завдання" at bounding box center [72, 55] width 67 height 23
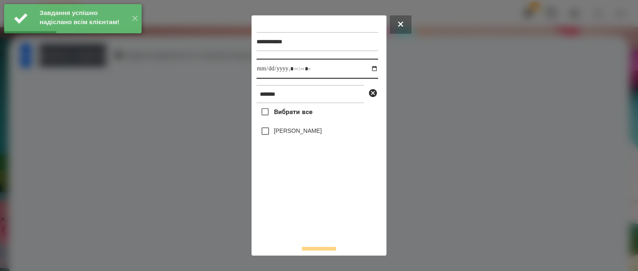
click at [367, 71] on input "datetime-local" at bounding box center [318, 69] width 122 height 20
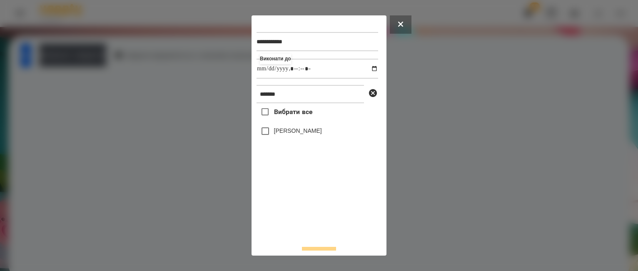
type input "**********"
click at [320, 215] on div "Вибрати все [PERSON_NAME]" at bounding box center [318, 171] width 122 height 136
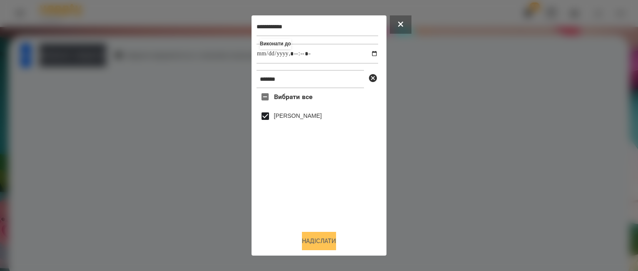
click at [318, 238] on button "Надіслати" at bounding box center [319, 241] width 34 height 18
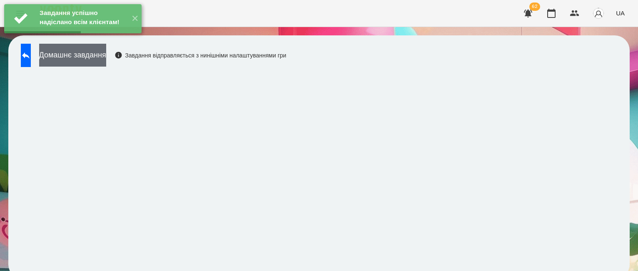
click at [106, 61] on button "Домашнє завдання" at bounding box center [72, 55] width 67 height 23
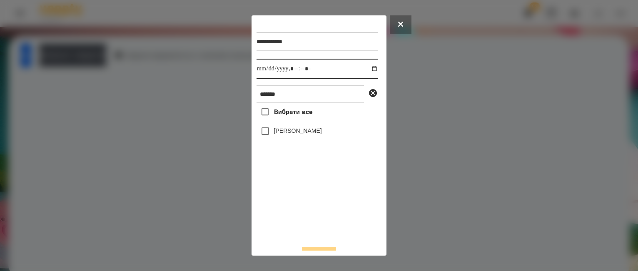
click at [371, 70] on input "datetime-local" at bounding box center [318, 69] width 122 height 20
click at [366, 68] on input "datetime-local" at bounding box center [318, 69] width 122 height 20
type input "**********"
drag, startPoint x: 326, startPoint y: 212, endPoint x: 305, endPoint y: 166, distance: 50.9
click at [326, 212] on div "Вибрати все [PERSON_NAME]" at bounding box center [318, 171] width 122 height 136
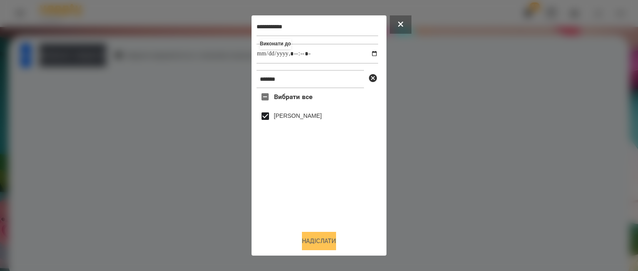
click at [327, 238] on button "Надіслати" at bounding box center [319, 241] width 34 height 18
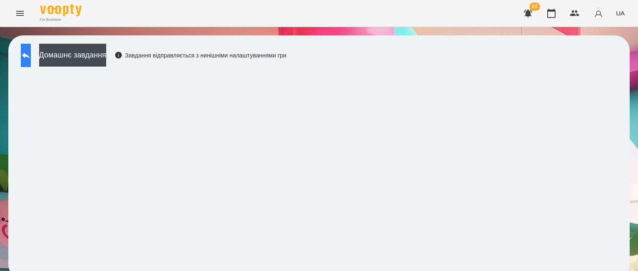
click at [28, 54] on button at bounding box center [26, 55] width 10 height 23
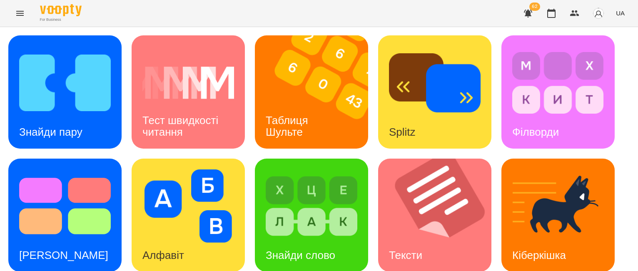
scroll to position [83, 0]
click at [453, 161] on img at bounding box center [440, 215] width 124 height 113
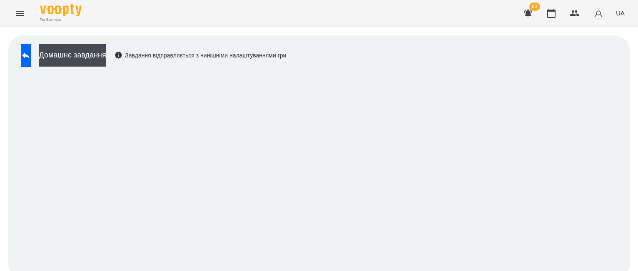
scroll to position [8, 0]
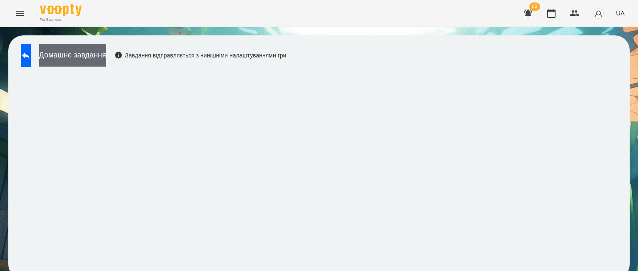
click at [106, 54] on button "Домашнє завдання" at bounding box center [72, 55] width 67 height 23
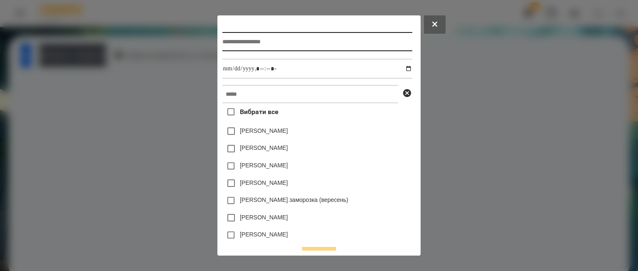
click at [232, 43] on input "text" at bounding box center [318, 41] width 190 height 19
type input "******"
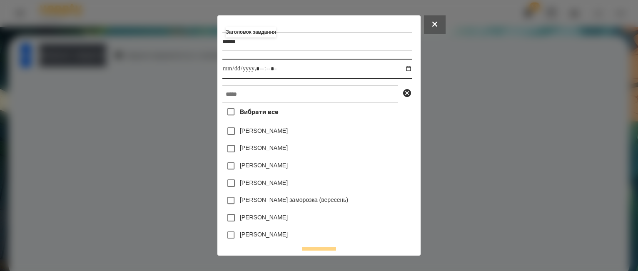
click at [408, 70] on input "datetime-local" at bounding box center [318, 69] width 190 height 20
click at [258, 70] on input "datetime-local" at bounding box center [318, 69] width 190 height 20
type input "**********"
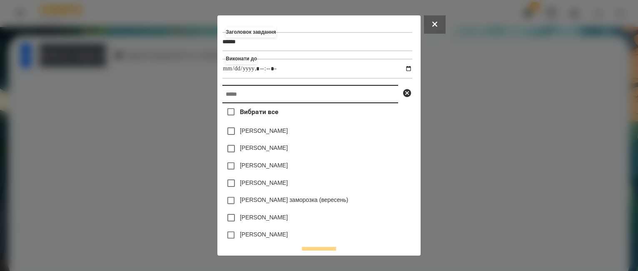
click at [260, 94] on input "text" at bounding box center [311, 94] width 176 height 18
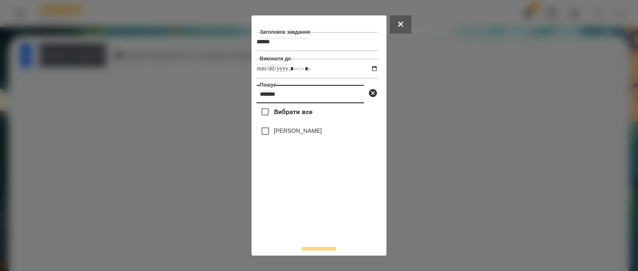
type input "*******"
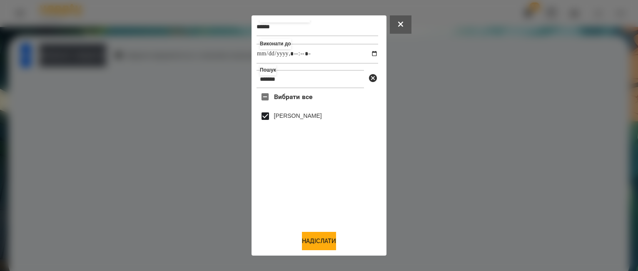
scroll to position [17, 0]
click at [331, 236] on button "Надіслати" at bounding box center [319, 241] width 34 height 18
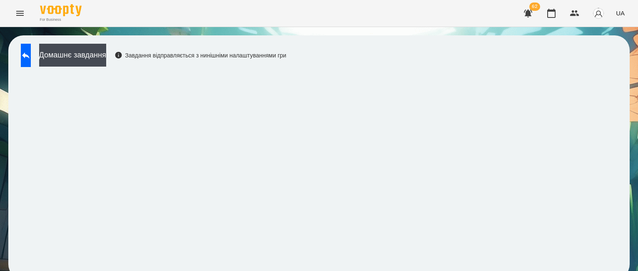
click at [160, 44] on div "Домашнє завдання Завдання відправляється з нинішніми налаштуваннями гри" at bounding box center [152, 58] width 270 height 28
click at [106, 49] on button "Домашнє завдання" at bounding box center [72, 55] width 67 height 23
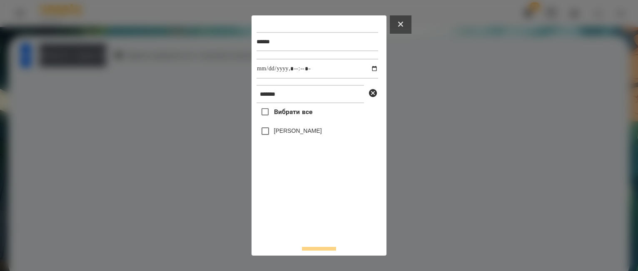
click at [403, 23] on icon at bounding box center [400, 24] width 5 height 5
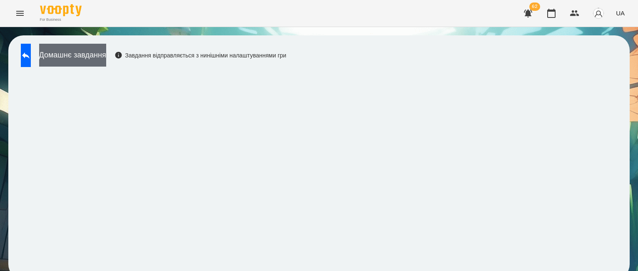
click at [105, 44] on button "Домашнє завдання" at bounding box center [72, 55] width 67 height 23
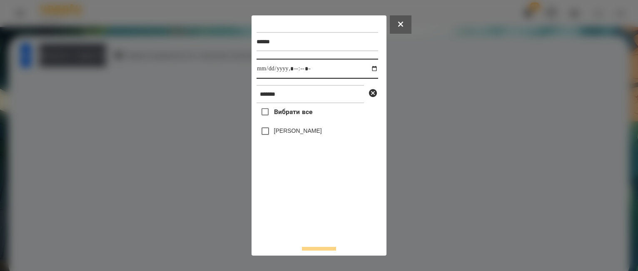
click at [365, 70] on input "datetime-local" at bounding box center [318, 69] width 122 height 20
type input "**********"
drag, startPoint x: 279, startPoint y: 211, endPoint x: 277, endPoint y: 205, distance: 7.0
click at [279, 211] on div "Вибрати все [PERSON_NAME]" at bounding box center [318, 171] width 122 height 136
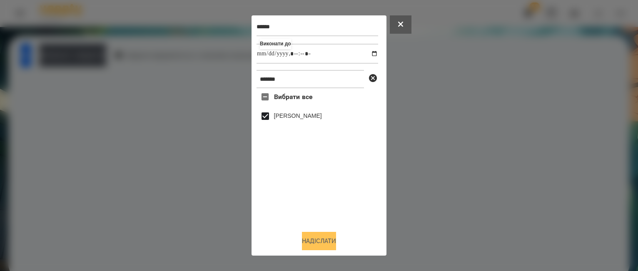
click at [324, 241] on button "Надіслати" at bounding box center [319, 241] width 34 height 18
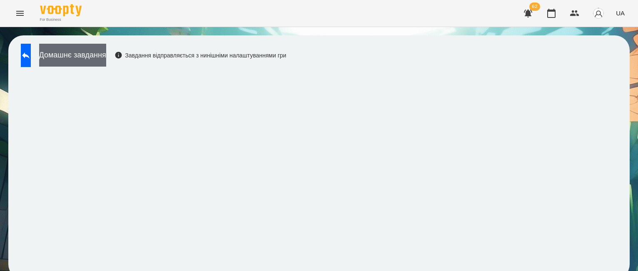
click at [103, 48] on button "Домашнє завдання" at bounding box center [72, 55] width 67 height 23
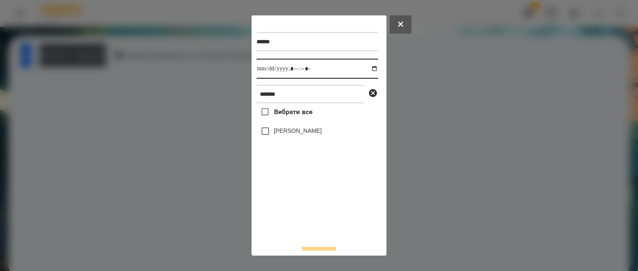
click at [367, 68] on input "datetime-local" at bounding box center [318, 69] width 122 height 20
type input "**********"
drag, startPoint x: 285, startPoint y: 229, endPoint x: 275, endPoint y: 183, distance: 47.3
click at [285, 223] on div "Вибрати все [PERSON_NAME]" at bounding box center [318, 171] width 122 height 136
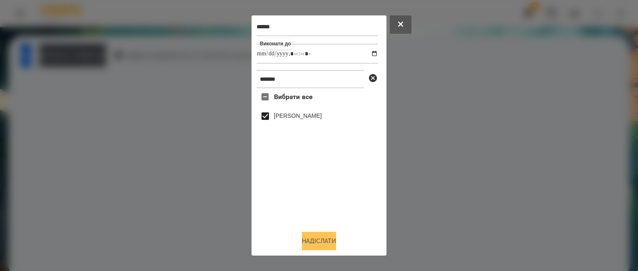
click at [310, 240] on button "Надіслати" at bounding box center [319, 241] width 34 height 18
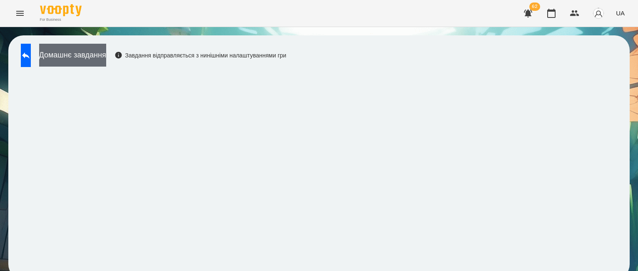
click at [78, 49] on button "Домашнє завдання" at bounding box center [72, 55] width 67 height 23
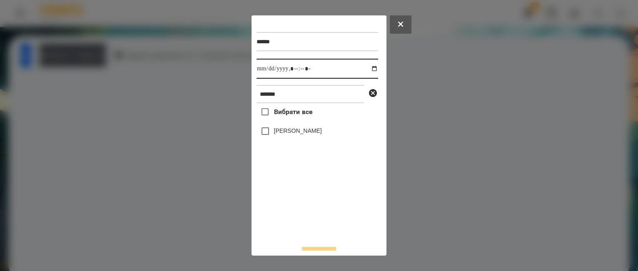
click at [367, 69] on input "datetime-local" at bounding box center [318, 69] width 122 height 20
type input "**********"
drag, startPoint x: 300, startPoint y: 254, endPoint x: 299, endPoint y: 228, distance: 25.4
click at [300, 248] on div "****** Виконати до ******* Вибрати все [PERSON_NAME]" at bounding box center [319, 135] width 135 height 240
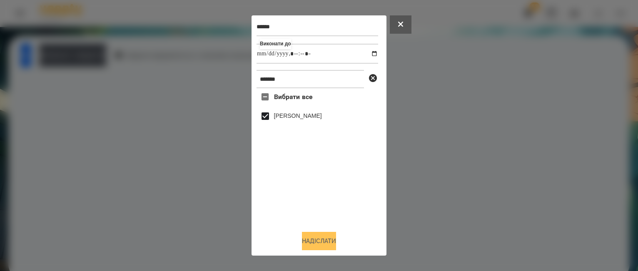
click at [312, 235] on button "Надіслати" at bounding box center [319, 241] width 34 height 18
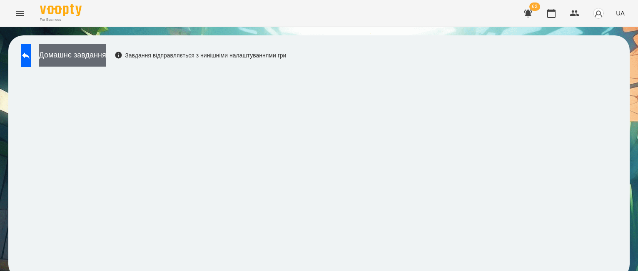
click at [106, 54] on button "Домашнє завдання" at bounding box center [72, 55] width 67 height 23
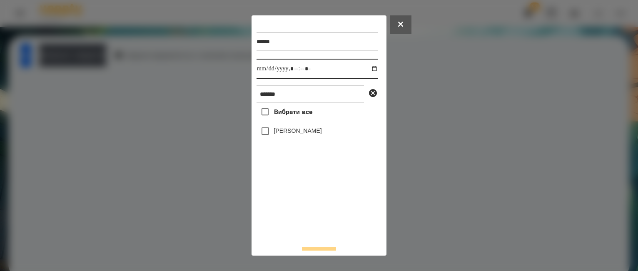
click at [366, 70] on input "datetime-local" at bounding box center [318, 69] width 122 height 20
type input "**********"
drag, startPoint x: 320, startPoint y: 218, endPoint x: 316, endPoint y: 195, distance: 23.7
click at [320, 215] on div "Вибрати все [PERSON_NAME]" at bounding box center [318, 171] width 122 height 136
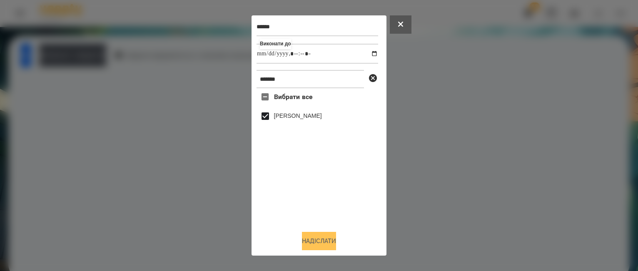
click at [319, 242] on button "Надіслати" at bounding box center [319, 241] width 34 height 18
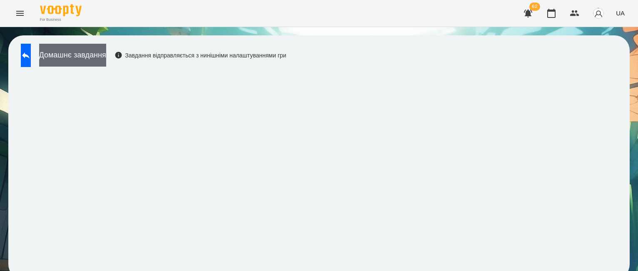
click at [87, 51] on button "Домашнє завдання" at bounding box center [72, 55] width 67 height 23
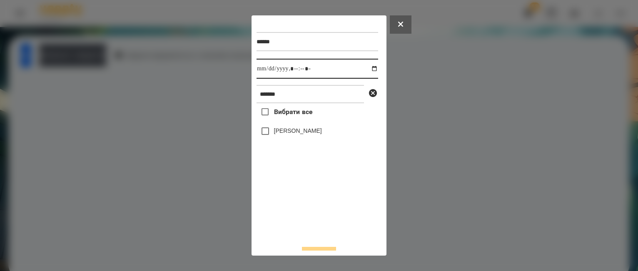
click at [368, 69] on input "datetime-local" at bounding box center [318, 69] width 122 height 20
type input "**********"
drag, startPoint x: 317, startPoint y: 231, endPoint x: 313, endPoint y: 227, distance: 5.6
click at [313, 228] on div "Вибрати все [PERSON_NAME]" at bounding box center [318, 171] width 122 height 136
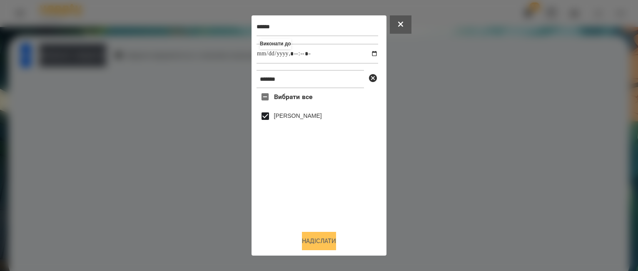
click at [322, 236] on button "Надіслати" at bounding box center [319, 241] width 34 height 18
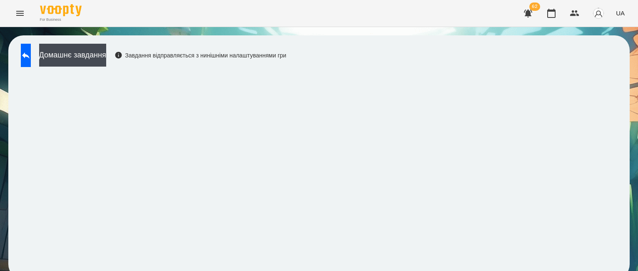
click at [108, 20] on div "For Business 62 UA" at bounding box center [319, 13] width 638 height 27
click at [106, 48] on button "Домашнє завдання" at bounding box center [72, 55] width 67 height 23
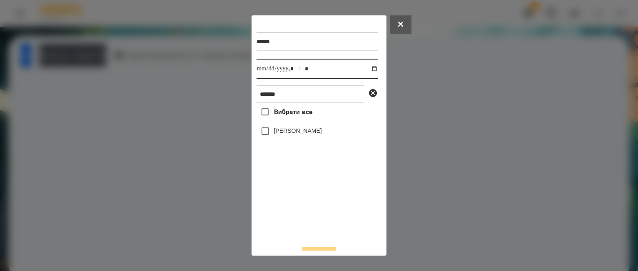
click at [366, 69] on input "datetime-local" at bounding box center [318, 69] width 122 height 20
type input "**********"
drag, startPoint x: 310, startPoint y: 226, endPoint x: 297, endPoint y: 210, distance: 20.8
click at [309, 226] on div "Вибрати все [PERSON_NAME]" at bounding box center [318, 171] width 122 height 136
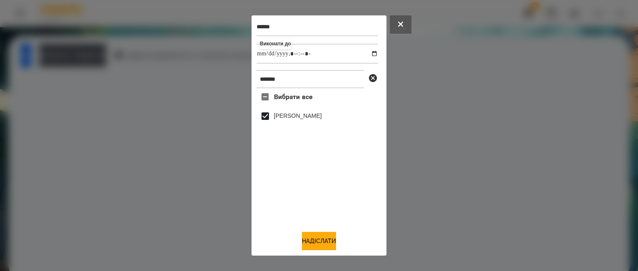
drag, startPoint x: 312, startPoint y: 241, endPoint x: 336, endPoint y: 225, distance: 28.3
click at [315, 238] on button "Надіслати" at bounding box center [319, 241] width 34 height 18
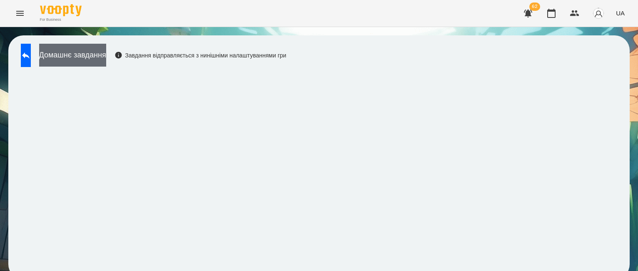
click at [98, 44] on button "Домашнє завдання" at bounding box center [72, 55] width 67 height 23
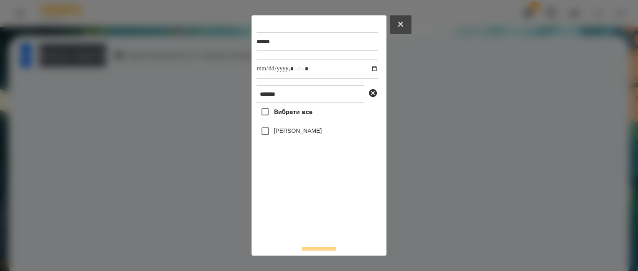
click at [405, 24] on button at bounding box center [401, 24] width 22 height 18
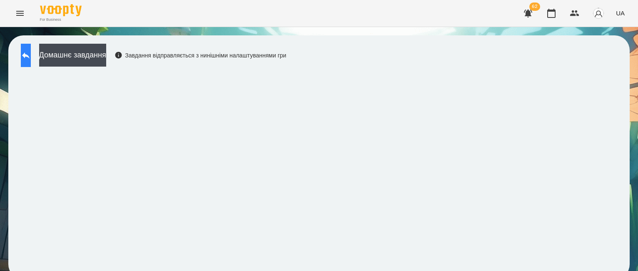
click at [31, 50] on icon at bounding box center [26, 55] width 10 height 10
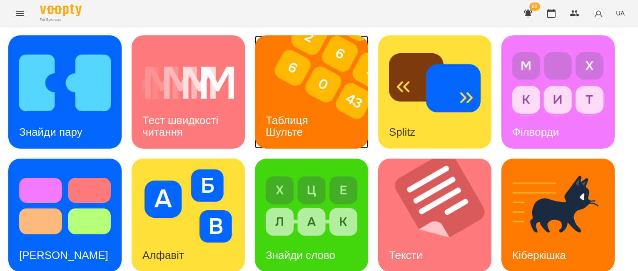
click at [326, 85] on img at bounding box center [317, 91] width 124 height 113
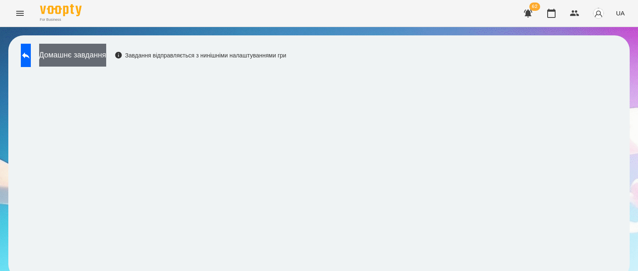
click at [106, 58] on button "Домашнє завдання" at bounding box center [72, 55] width 67 height 23
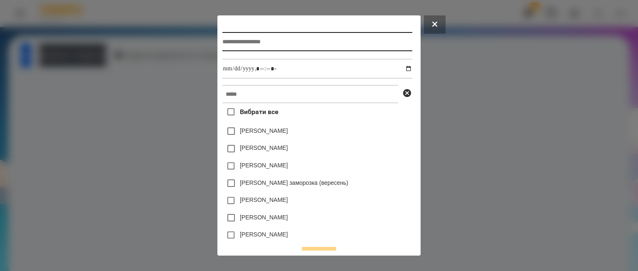
click at [263, 39] on input "text" at bounding box center [318, 41] width 190 height 19
type input "**********"
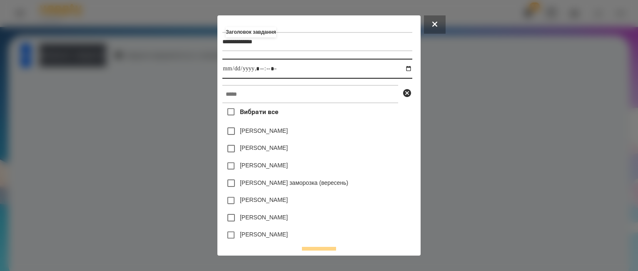
click at [410, 70] on input "datetime-local" at bounding box center [318, 69] width 190 height 20
click at [261, 72] on input "datetime-local" at bounding box center [318, 69] width 190 height 20
type input "**********"
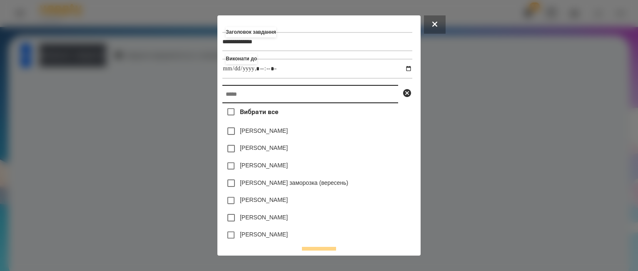
click at [268, 100] on input "text" at bounding box center [311, 94] width 176 height 18
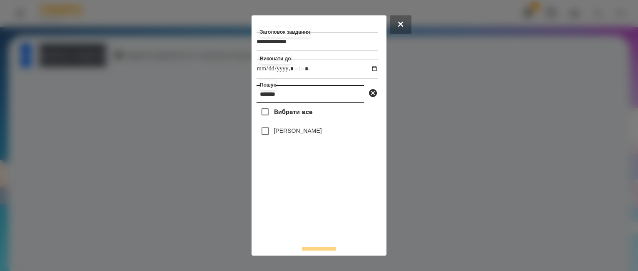
type input "*******"
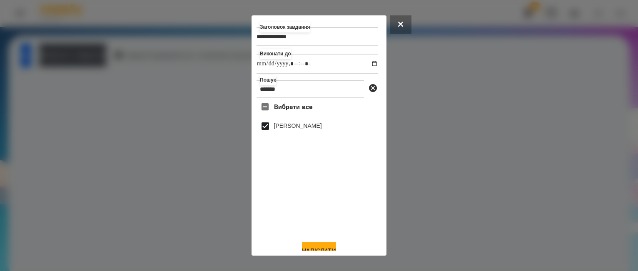
scroll to position [17, 0]
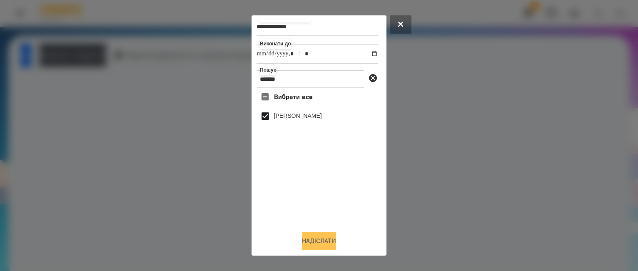
click at [310, 242] on button "Надіслати" at bounding box center [319, 241] width 34 height 18
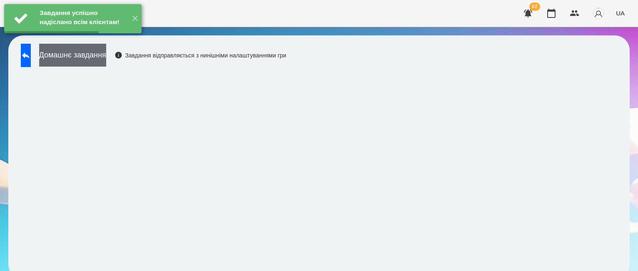
click at [106, 56] on button "Домашнє завдання" at bounding box center [72, 55] width 67 height 23
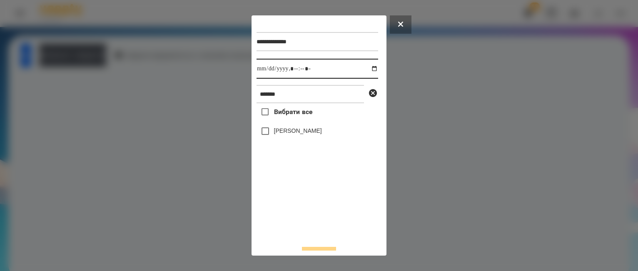
click at [366, 69] on input "datetime-local" at bounding box center [318, 69] width 122 height 20
type input "**********"
drag, startPoint x: 273, startPoint y: 233, endPoint x: 273, endPoint y: 227, distance: 5.8
click at [273, 233] on div "Вибрати все [PERSON_NAME]" at bounding box center [318, 171] width 122 height 136
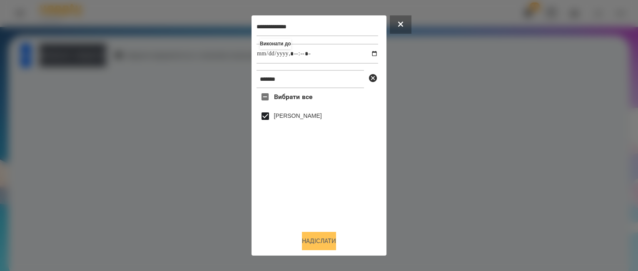
click at [318, 238] on button "Надіслати" at bounding box center [319, 241] width 34 height 18
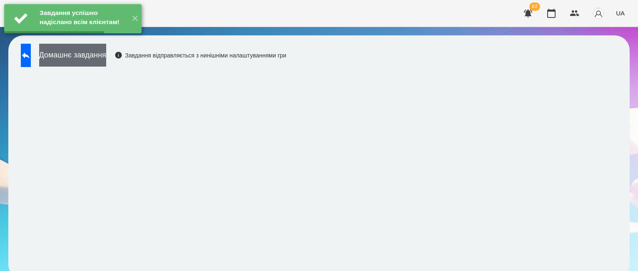
click at [88, 53] on button "Домашнє завдання" at bounding box center [72, 55] width 67 height 23
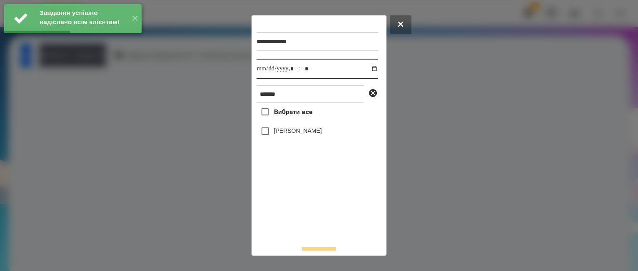
drag, startPoint x: 368, startPoint y: 68, endPoint x: 368, endPoint y: 74, distance: 5.8
click at [368, 68] on input "datetime-local" at bounding box center [318, 69] width 122 height 20
type input "**********"
click at [282, 209] on div "Вибрати все [PERSON_NAME]" at bounding box center [318, 171] width 122 height 136
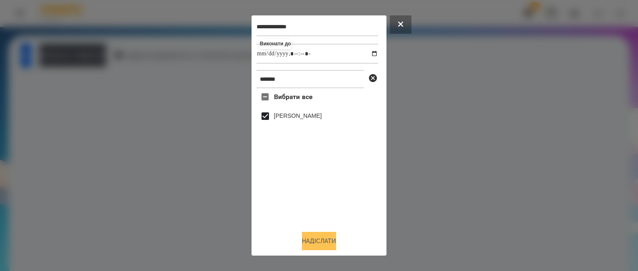
click at [315, 240] on button "Надіслати" at bounding box center [319, 241] width 34 height 18
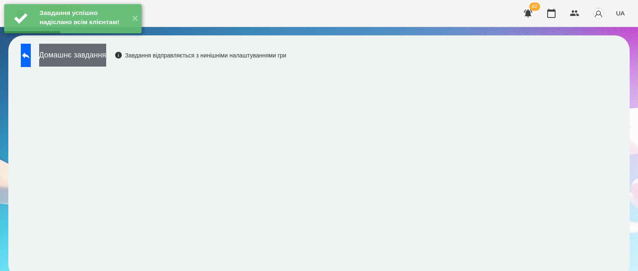
click at [95, 55] on button "Домашнє завдання" at bounding box center [72, 55] width 67 height 23
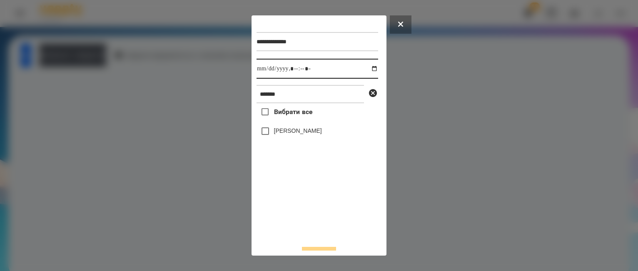
click at [367, 68] on input "datetime-local" at bounding box center [318, 69] width 122 height 20
type input "**********"
drag, startPoint x: 294, startPoint y: 218, endPoint x: 290, endPoint y: 206, distance: 12.9
click at [293, 218] on div "Вибрати все [PERSON_NAME]" at bounding box center [318, 171] width 122 height 136
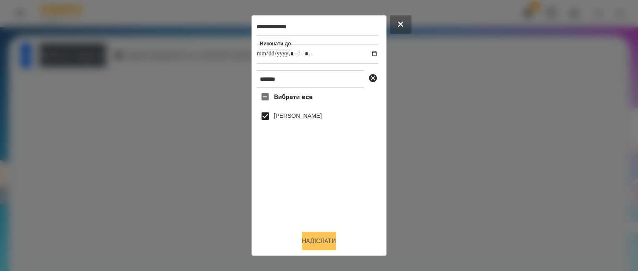
click at [323, 240] on button "Надіслати" at bounding box center [319, 241] width 34 height 18
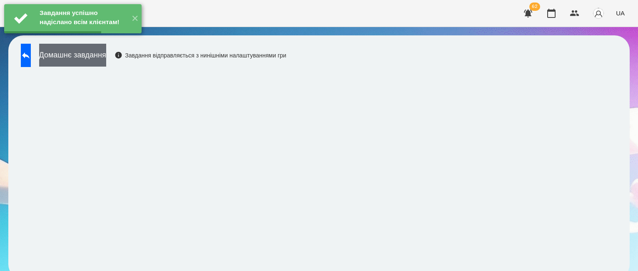
click at [106, 55] on button "Домашнє завдання" at bounding box center [72, 55] width 67 height 23
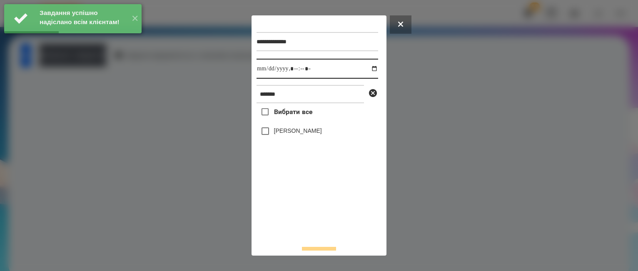
click at [368, 68] on input "datetime-local" at bounding box center [318, 69] width 122 height 20
type input "**********"
drag, startPoint x: 276, startPoint y: 211, endPoint x: 248, endPoint y: 176, distance: 45.3
click at [276, 211] on div "Вибрати все [PERSON_NAME]" at bounding box center [318, 171] width 122 height 136
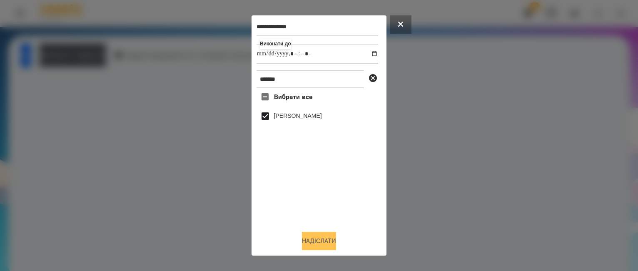
click at [313, 241] on button "Надіслати" at bounding box center [319, 241] width 34 height 18
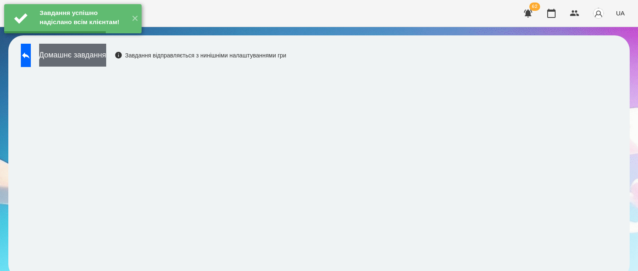
click at [106, 58] on button "Домашнє завдання" at bounding box center [72, 55] width 67 height 23
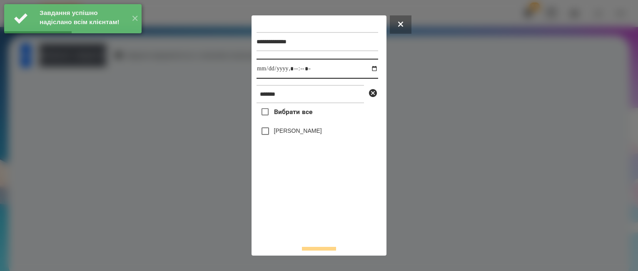
click at [368, 71] on input "datetime-local" at bounding box center [318, 69] width 122 height 20
type input "**********"
drag, startPoint x: 322, startPoint y: 199, endPoint x: 315, endPoint y: 187, distance: 13.8
click at [322, 199] on div "Вибрати все [PERSON_NAME]" at bounding box center [318, 171] width 122 height 136
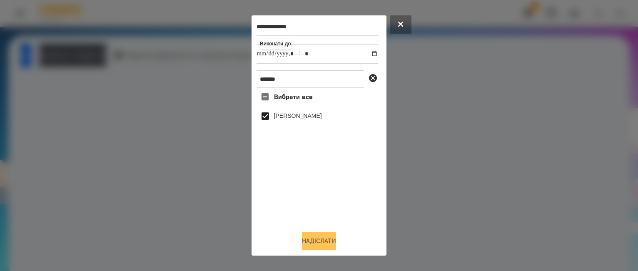
click at [317, 240] on button "Надіслати" at bounding box center [319, 241] width 34 height 18
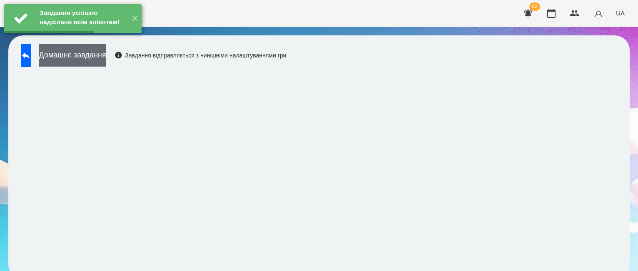
click at [106, 56] on button "Домашнє завдання" at bounding box center [72, 55] width 67 height 23
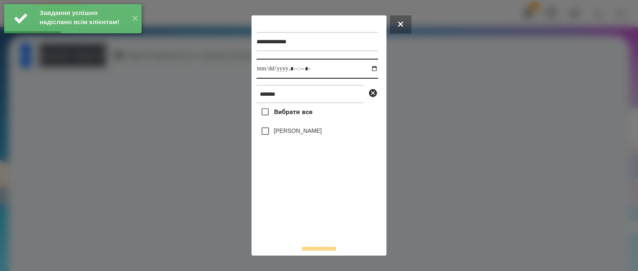
click at [366, 69] on input "datetime-local" at bounding box center [318, 69] width 122 height 20
type input "**********"
click at [324, 215] on div "Вибрати все [PERSON_NAME]" at bounding box center [318, 171] width 122 height 136
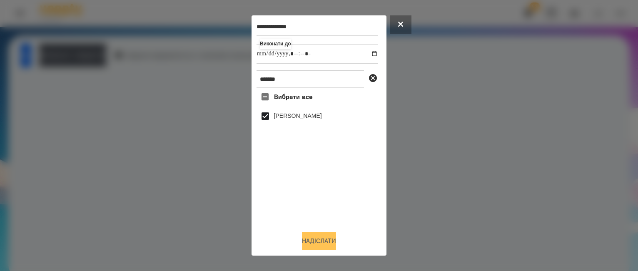
click at [333, 240] on button "Надіслати" at bounding box center [319, 241] width 34 height 18
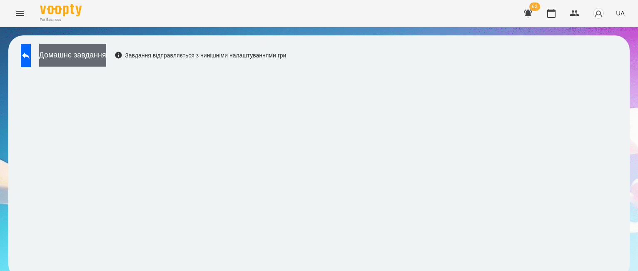
click at [83, 54] on button "Домашнє завдання" at bounding box center [72, 55] width 67 height 23
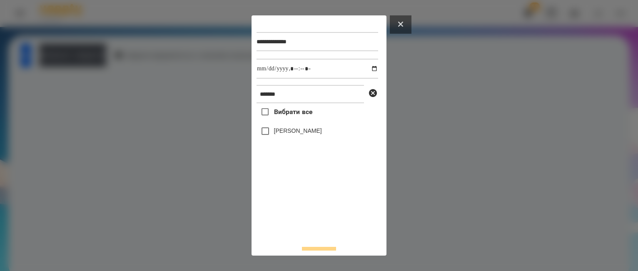
click at [398, 28] on button at bounding box center [401, 24] width 22 height 18
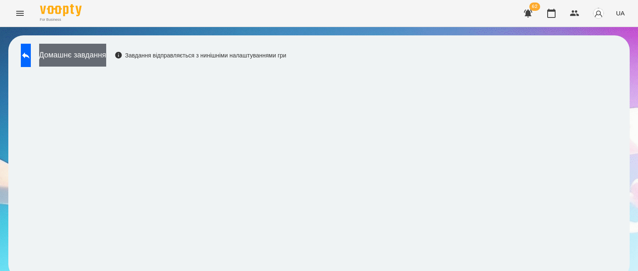
click at [80, 51] on button "Домашнє завдання" at bounding box center [72, 55] width 67 height 23
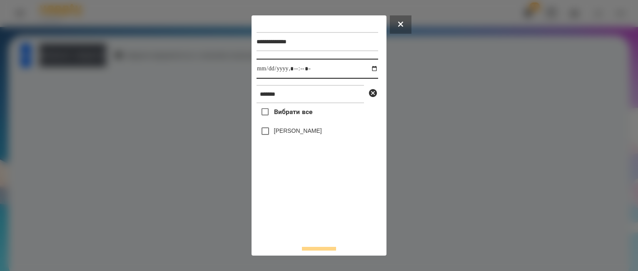
click at [366, 70] on input "datetime-local" at bounding box center [318, 69] width 122 height 20
type input "**********"
click at [277, 215] on div "Вибрати все [PERSON_NAME]" at bounding box center [318, 171] width 122 height 136
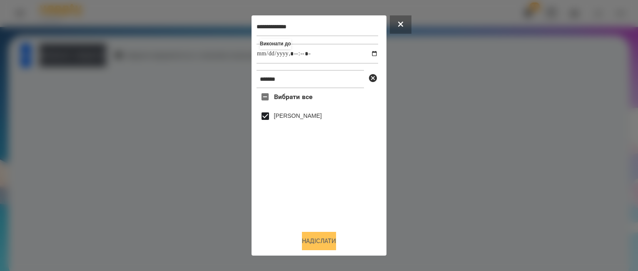
click at [331, 239] on button "Надіслати" at bounding box center [319, 241] width 34 height 18
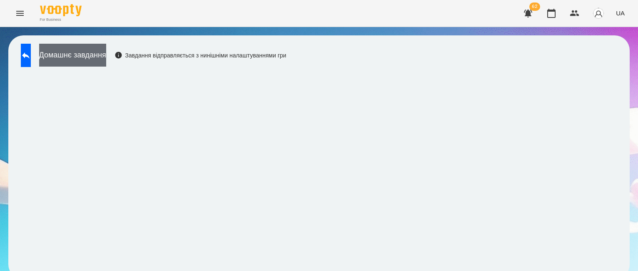
click at [85, 53] on button "Домашнє завдання" at bounding box center [72, 55] width 67 height 23
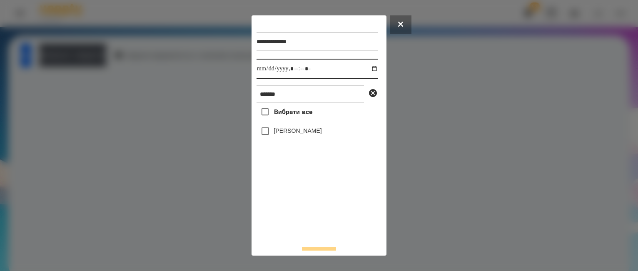
click at [368, 68] on input "datetime-local" at bounding box center [318, 69] width 122 height 20
type input "**********"
drag, startPoint x: 283, startPoint y: 221, endPoint x: 281, endPoint y: 214, distance: 7.3
click at [283, 220] on div "Вибрати все [PERSON_NAME]" at bounding box center [318, 171] width 122 height 136
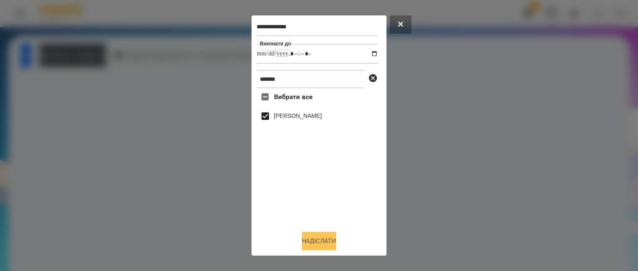
click at [319, 240] on button "Надіслати" at bounding box center [319, 241] width 34 height 18
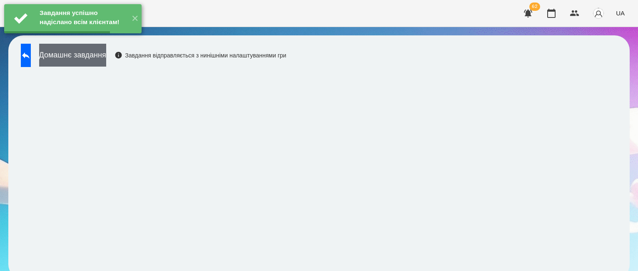
click at [95, 61] on button "Домашнє завдання" at bounding box center [72, 55] width 67 height 23
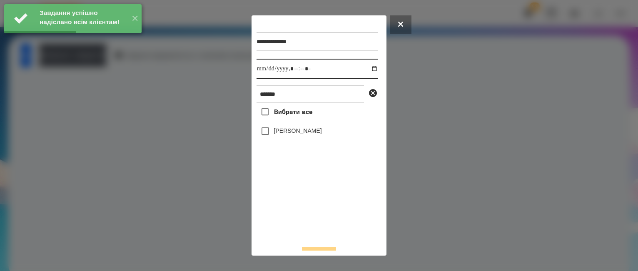
click at [367, 68] on input "datetime-local" at bounding box center [318, 69] width 122 height 20
type input "**********"
drag, startPoint x: 307, startPoint y: 218, endPoint x: 278, endPoint y: 171, distance: 54.6
click at [306, 216] on div "Вибрати все [PERSON_NAME]" at bounding box center [318, 171] width 122 height 136
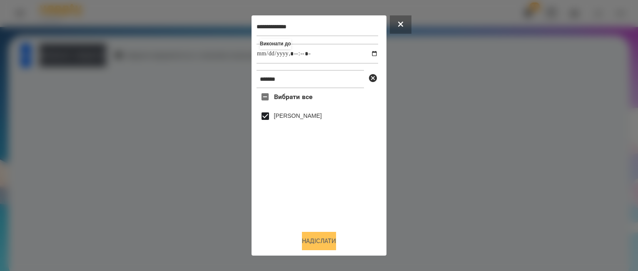
click at [332, 235] on button "Надіслати" at bounding box center [319, 241] width 34 height 18
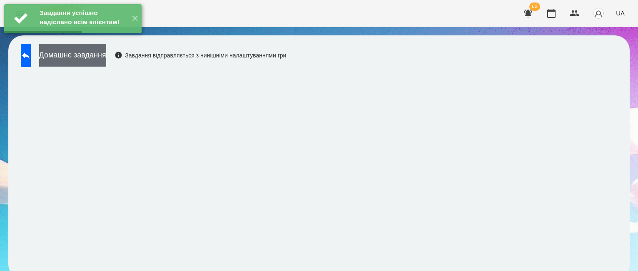
click at [106, 59] on button "Домашнє завдання" at bounding box center [72, 55] width 67 height 23
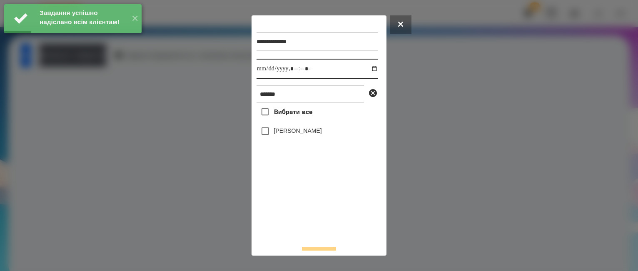
click at [369, 68] on input "datetime-local" at bounding box center [318, 69] width 122 height 20
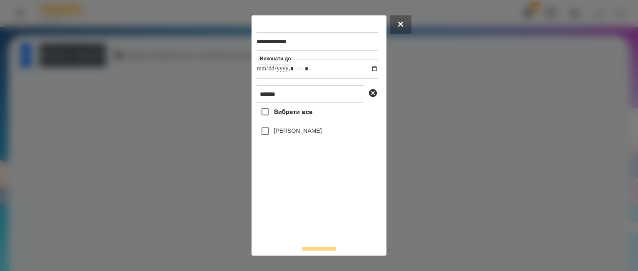
type input "**********"
click at [338, 226] on div "Вибрати все [PERSON_NAME]" at bounding box center [318, 171] width 122 height 136
click at [283, 98] on input "*******" at bounding box center [311, 94] width 108 height 18
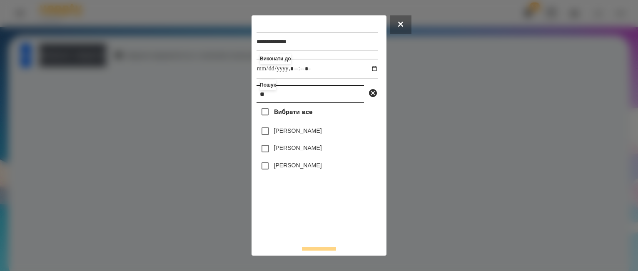
type input "*"
type input "********"
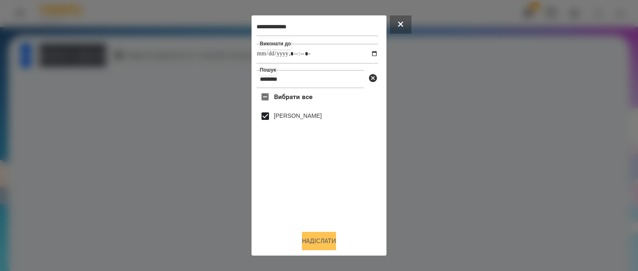
click at [309, 236] on button "Надіслати" at bounding box center [319, 241] width 34 height 18
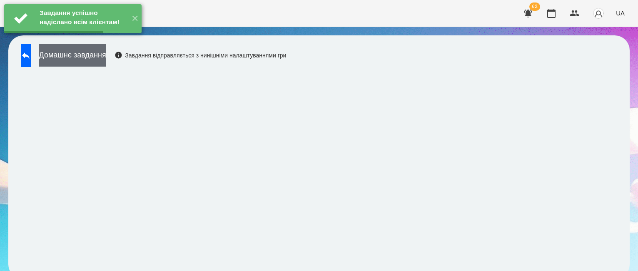
click at [106, 60] on button "Домашнє завдання" at bounding box center [72, 55] width 67 height 23
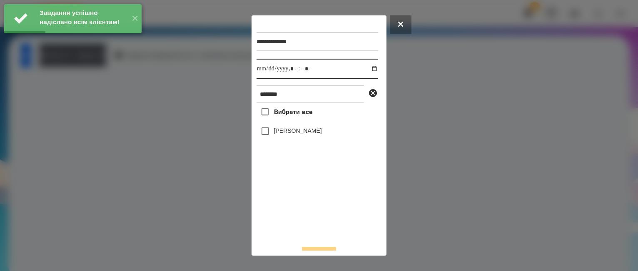
click at [367, 70] on input "datetime-local" at bounding box center [318, 69] width 122 height 20
type input "**********"
drag, startPoint x: 283, startPoint y: 240, endPoint x: 272, endPoint y: 197, distance: 44.8
click at [283, 238] on div "Вибрати все [PERSON_NAME]" at bounding box center [318, 171] width 122 height 136
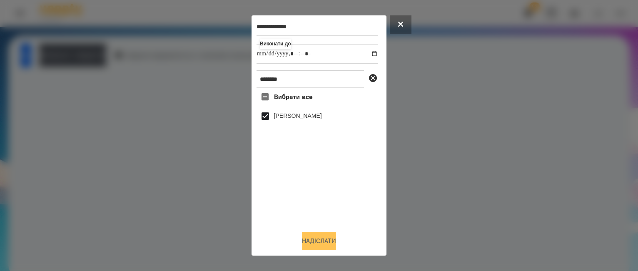
click at [313, 241] on button "Надіслати" at bounding box center [319, 241] width 34 height 18
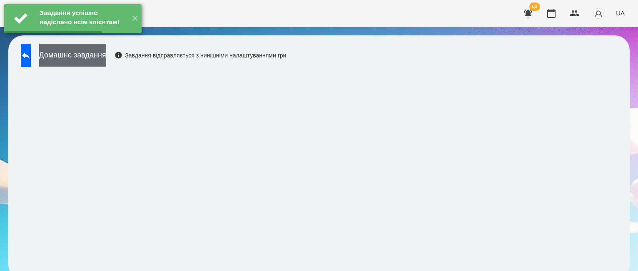
click at [83, 53] on button "Домашнє завдання" at bounding box center [72, 55] width 67 height 23
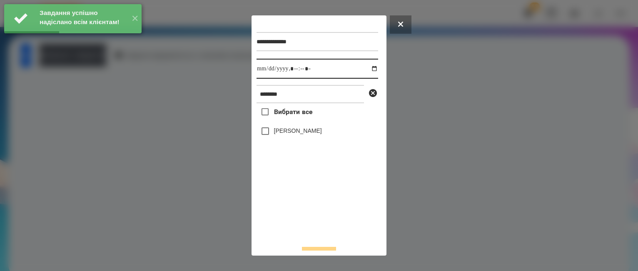
click at [364, 70] on input "datetime-local" at bounding box center [318, 69] width 122 height 20
type input "**********"
click at [293, 210] on div "Вибрати все [PERSON_NAME]" at bounding box center [318, 171] width 122 height 136
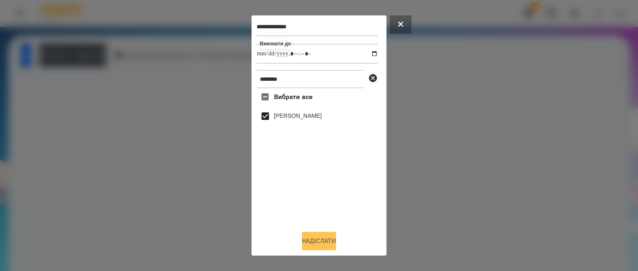
click at [327, 243] on button "Надіслати" at bounding box center [319, 241] width 34 height 18
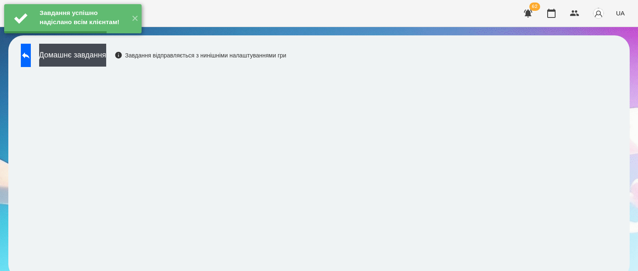
click at [106, 53] on button "Домашнє завдання" at bounding box center [72, 55] width 67 height 23
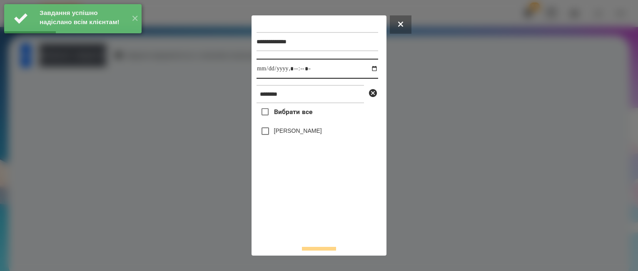
click at [364, 70] on input "datetime-local" at bounding box center [318, 69] width 122 height 20
type input "**********"
click at [306, 213] on div "Вибрати все [PERSON_NAME]" at bounding box center [318, 171] width 122 height 136
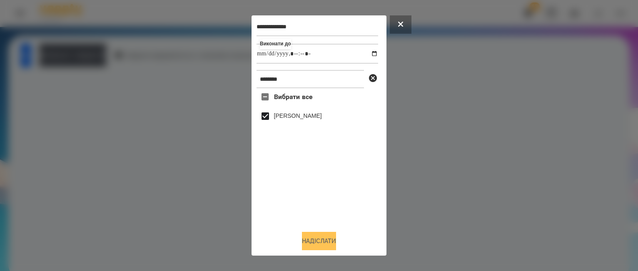
click at [318, 235] on button "Надіслати" at bounding box center [319, 241] width 34 height 18
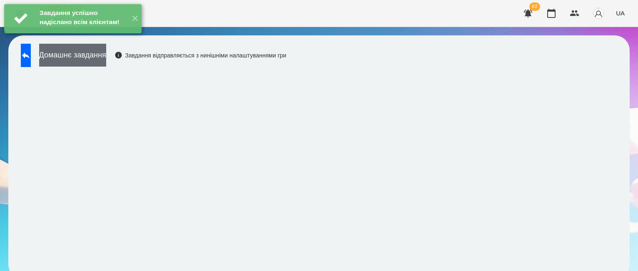
click at [85, 56] on button "Домашнє завдання" at bounding box center [72, 55] width 67 height 23
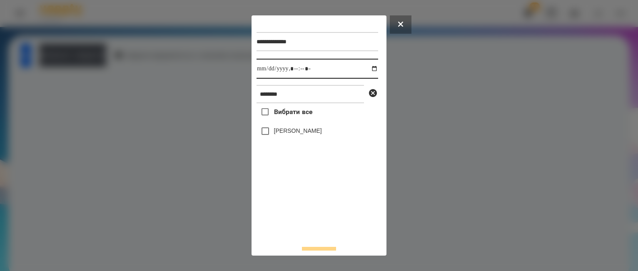
click at [366, 70] on input "datetime-local" at bounding box center [318, 69] width 122 height 20
type input "**********"
drag, startPoint x: 305, startPoint y: 218, endPoint x: 268, endPoint y: 160, distance: 68.8
click at [305, 215] on div "Вибрати все [PERSON_NAME]" at bounding box center [318, 171] width 122 height 136
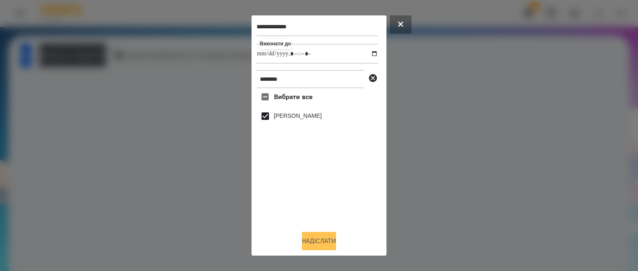
click at [323, 236] on button "Надіслати" at bounding box center [319, 241] width 34 height 18
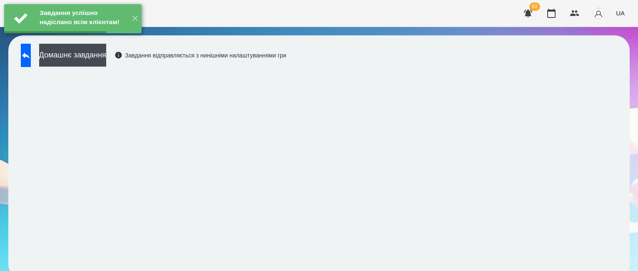
click at [106, 55] on button "Домашнє завдання" at bounding box center [72, 55] width 67 height 23
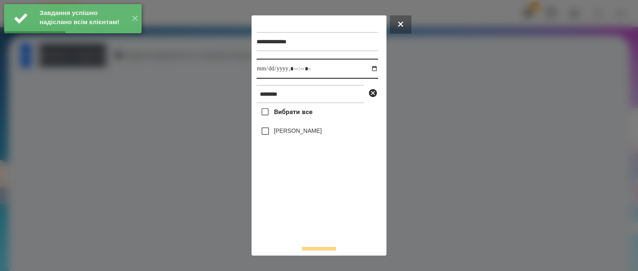
click at [370, 71] on input "datetime-local" at bounding box center [318, 69] width 122 height 20
type input "**********"
drag, startPoint x: 327, startPoint y: 213, endPoint x: 306, endPoint y: 177, distance: 41.6
click at [327, 213] on div "Вибрати все [PERSON_NAME]" at bounding box center [318, 171] width 122 height 136
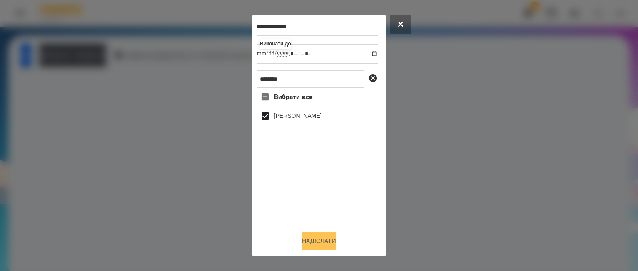
click at [315, 236] on button "Надіслати" at bounding box center [319, 241] width 34 height 18
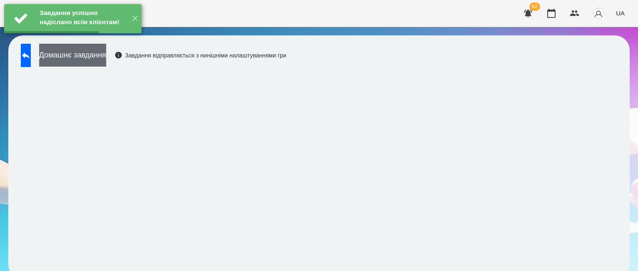
click at [106, 57] on button "Домашнє завдання" at bounding box center [72, 55] width 67 height 23
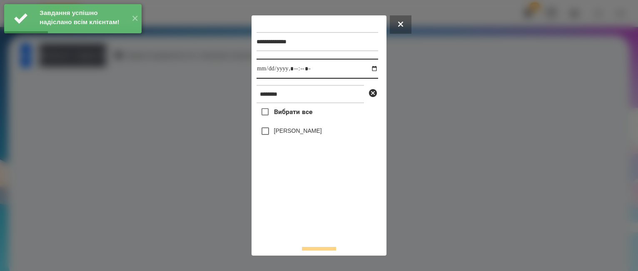
click at [366, 70] on input "datetime-local" at bounding box center [318, 69] width 122 height 20
type input "**********"
drag, startPoint x: 318, startPoint y: 215, endPoint x: 283, endPoint y: 177, distance: 52.0
click at [318, 216] on div "Вибрати все [PERSON_NAME]" at bounding box center [318, 171] width 122 height 136
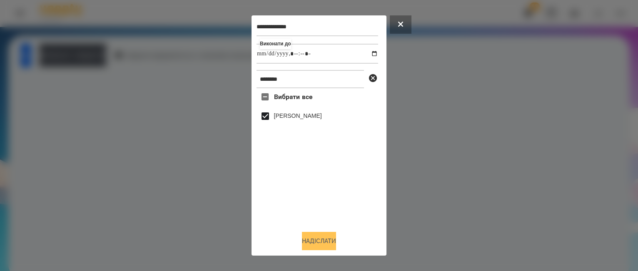
click at [320, 246] on button "Надіслати" at bounding box center [319, 241] width 34 height 18
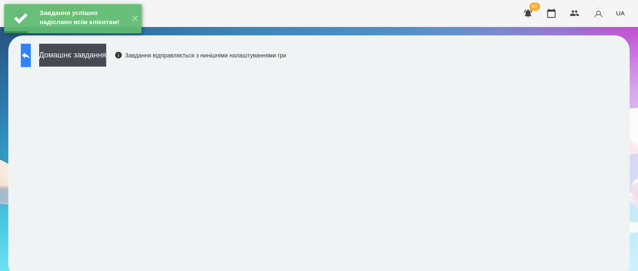
click at [31, 54] on icon at bounding box center [26, 55] width 10 height 10
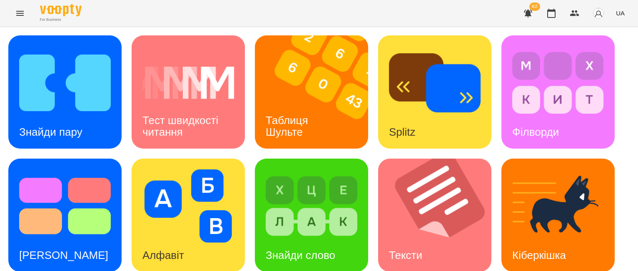
scroll to position [125, 0]
click at [402, 159] on img at bounding box center [440, 215] width 124 height 113
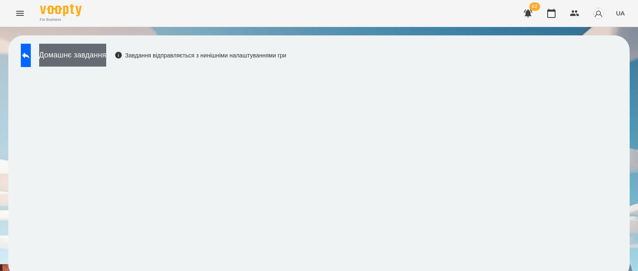
click at [106, 57] on button "Домашнє завдання" at bounding box center [72, 55] width 67 height 23
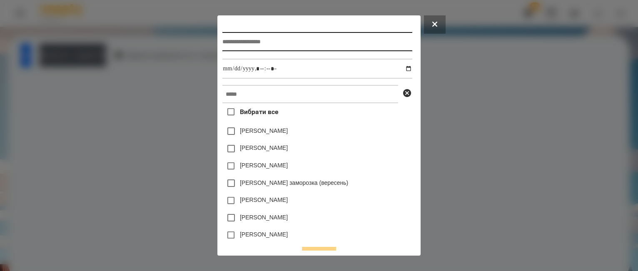
click at [245, 46] on input "text" at bounding box center [318, 41] width 190 height 19
type input "******"
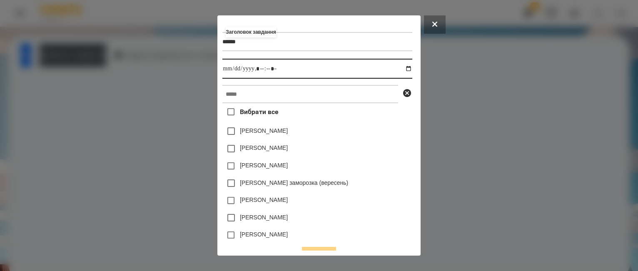
click at [410, 70] on input "datetime-local" at bounding box center [318, 69] width 190 height 20
click at [263, 70] on input "datetime-local" at bounding box center [318, 69] width 190 height 20
type input "**********"
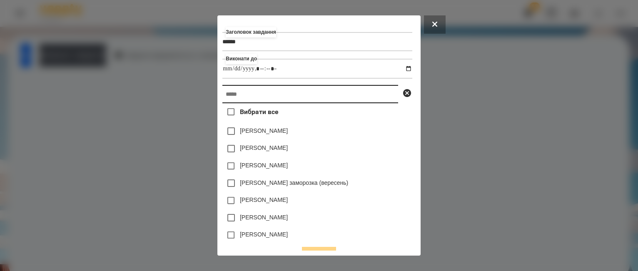
click at [255, 98] on input "text" at bounding box center [311, 94] width 176 height 18
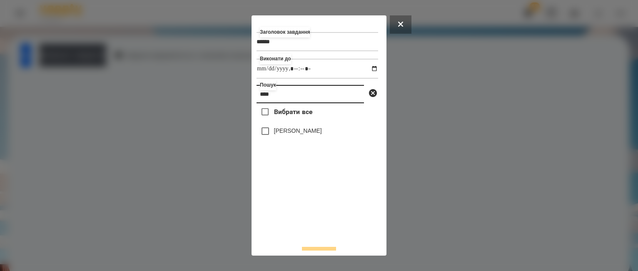
type input "****"
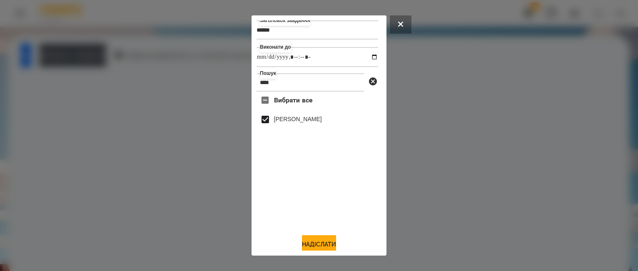
scroll to position [17, 0]
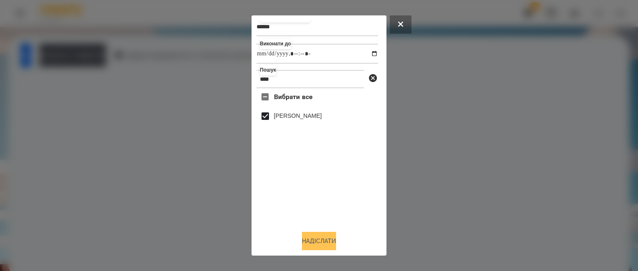
click at [321, 238] on button "Надіслати" at bounding box center [319, 241] width 34 height 18
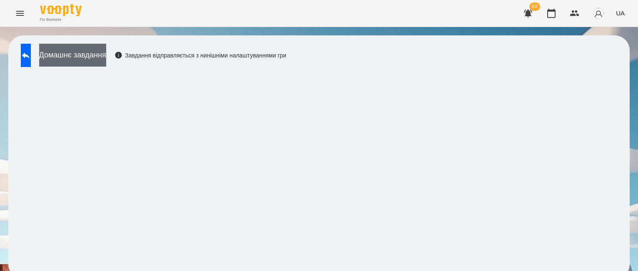
click at [95, 49] on button "Домашнє завдання" at bounding box center [72, 55] width 67 height 23
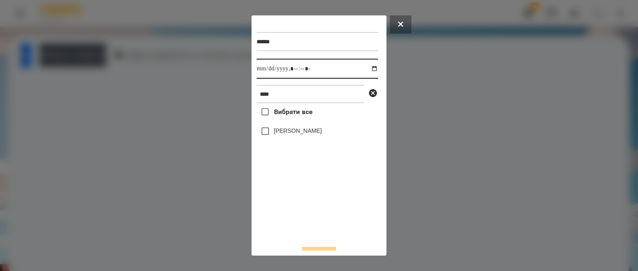
click at [368, 68] on input "datetime-local" at bounding box center [318, 69] width 122 height 20
type input "**********"
click at [297, 224] on div "Вибрати все [PERSON_NAME]" at bounding box center [318, 171] width 122 height 136
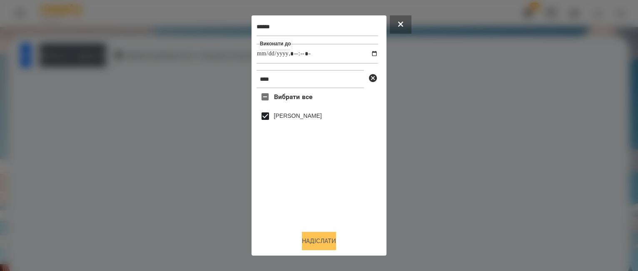
click at [335, 238] on button "Надіслати" at bounding box center [319, 241] width 34 height 18
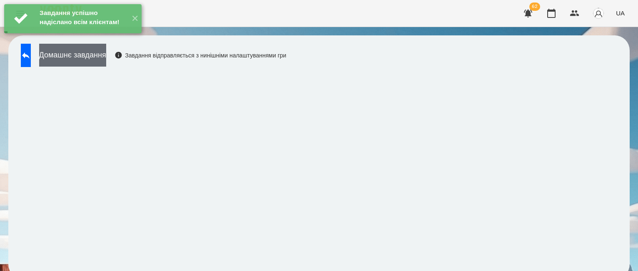
click at [106, 61] on button "Домашнє завдання" at bounding box center [72, 55] width 67 height 23
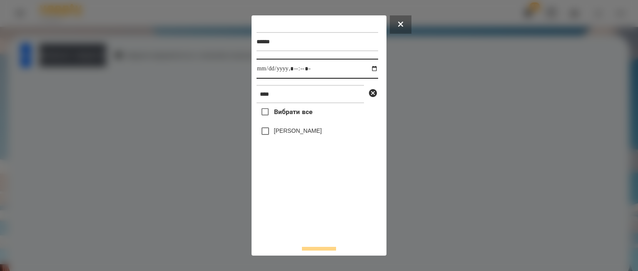
click at [366, 73] on input "datetime-local" at bounding box center [318, 69] width 122 height 20
type input "**********"
drag, startPoint x: 296, startPoint y: 231, endPoint x: 280, endPoint y: 165, distance: 67.8
click at [295, 230] on div "Вибрати все [PERSON_NAME]" at bounding box center [318, 171] width 122 height 136
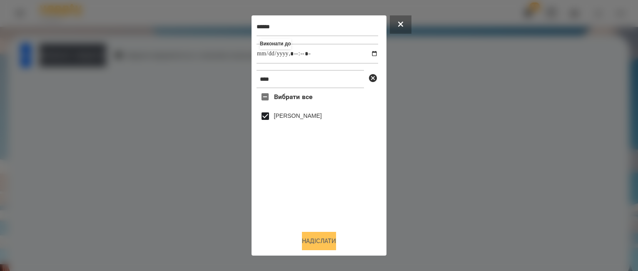
click at [327, 239] on button "Надіслати" at bounding box center [319, 241] width 34 height 18
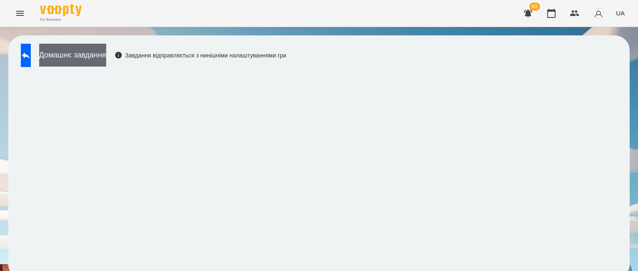
click at [106, 55] on button "Домашнє завдання" at bounding box center [72, 55] width 67 height 23
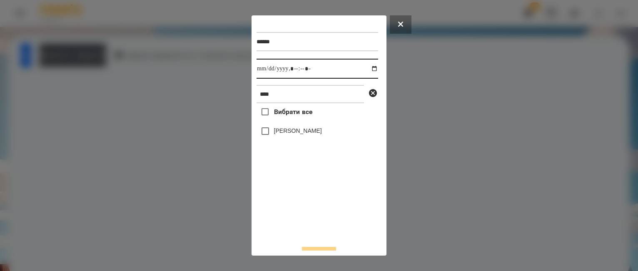
click at [365, 67] on input "datetime-local" at bounding box center [318, 69] width 122 height 20
type input "**********"
click at [301, 211] on div "Вибрати все [PERSON_NAME]" at bounding box center [318, 171] width 122 height 136
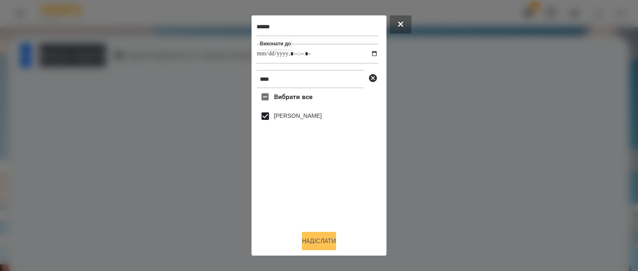
click at [328, 236] on button "Надіслати" at bounding box center [319, 241] width 34 height 18
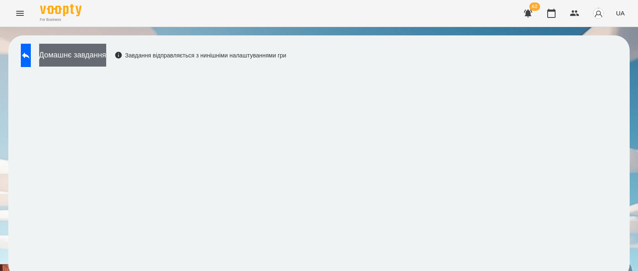
click at [106, 55] on button "Домашнє завдання" at bounding box center [72, 55] width 67 height 23
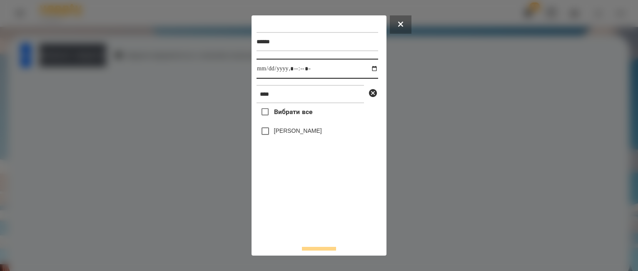
drag, startPoint x: 367, startPoint y: 68, endPoint x: 367, endPoint y: 75, distance: 7.1
click at [367, 70] on input "datetime-local" at bounding box center [318, 69] width 122 height 20
type input "**********"
click at [306, 210] on div "Вибрати все [PERSON_NAME]" at bounding box center [318, 171] width 122 height 136
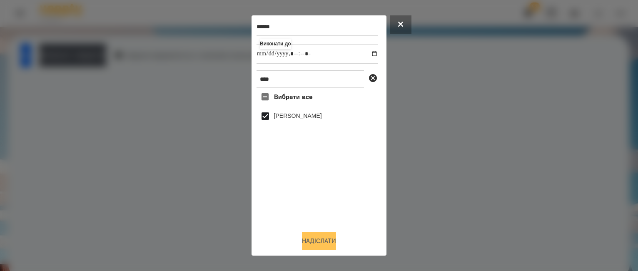
click at [324, 238] on button "Надіслати" at bounding box center [319, 241] width 34 height 18
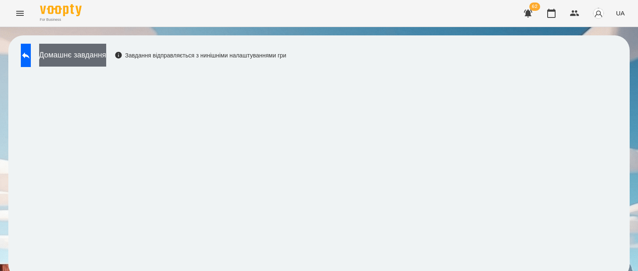
click at [106, 52] on button "Домашнє завдання" at bounding box center [72, 55] width 67 height 23
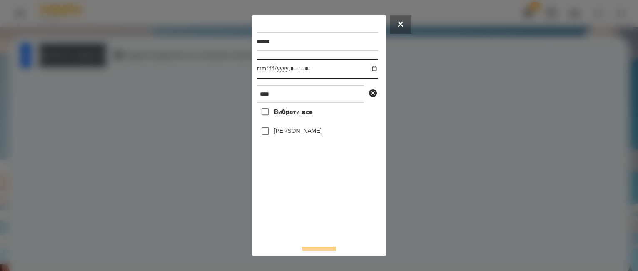
click at [365, 69] on input "datetime-local" at bounding box center [318, 69] width 122 height 20
type input "**********"
click at [324, 225] on div "Вибрати все [PERSON_NAME]" at bounding box center [318, 171] width 122 height 136
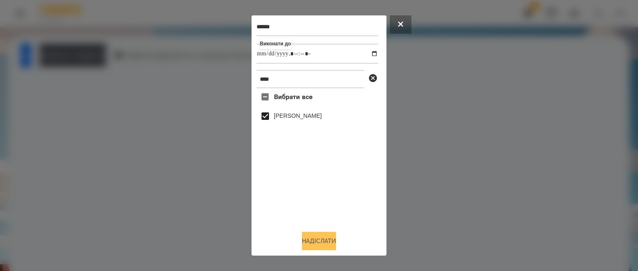
click at [329, 237] on button "Надіслати" at bounding box center [319, 241] width 34 height 18
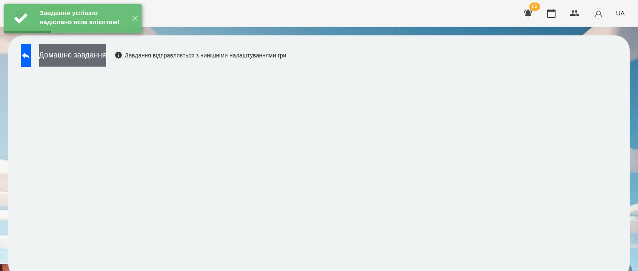
click at [106, 58] on button "Домашнє завдання" at bounding box center [72, 55] width 67 height 23
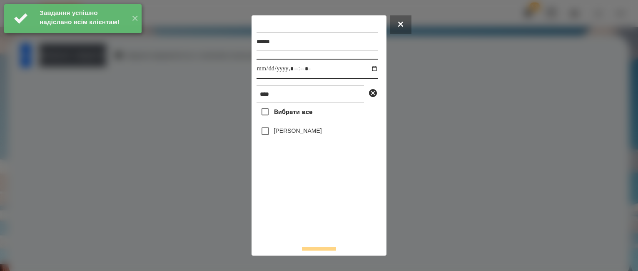
click at [366, 68] on input "datetime-local" at bounding box center [318, 69] width 122 height 20
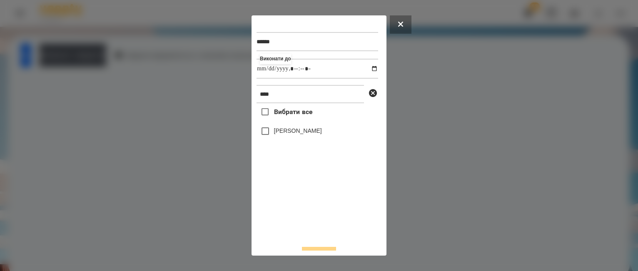
type input "**********"
drag, startPoint x: 325, startPoint y: 223, endPoint x: 294, endPoint y: 161, distance: 68.6
click at [325, 222] on div "Вибрати все [PERSON_NAME]" at bounding box center [318, 171] width 122 height 136
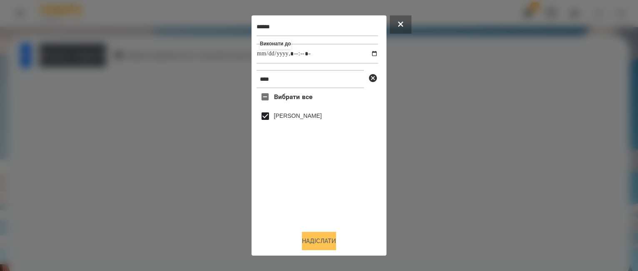
click at [325, 238] on button "Надіслати" at bounding box center [319, 241] width 34 height 18
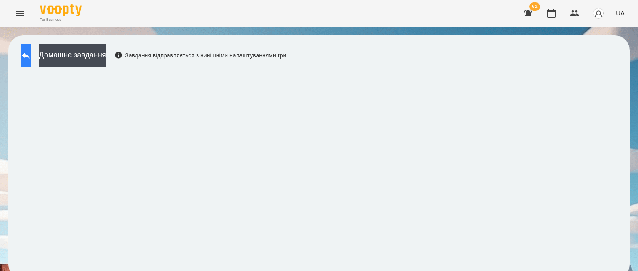
click at [25, 58] on button at bounding box center [26, 55] width 10 height 23
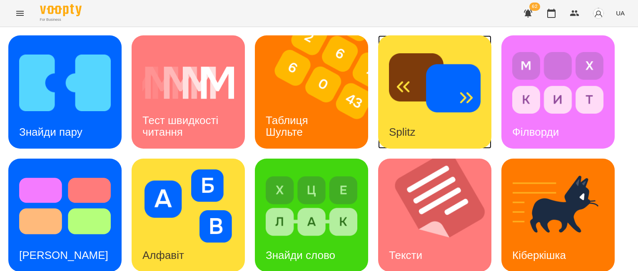
click at [414, 132] on h3 "Splitz" at bounding box center [402, 132] width 27 height 13
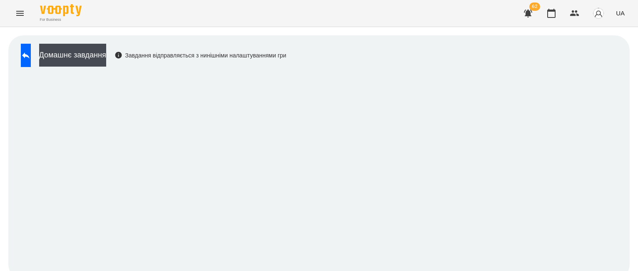
scroll to position [8, 0]
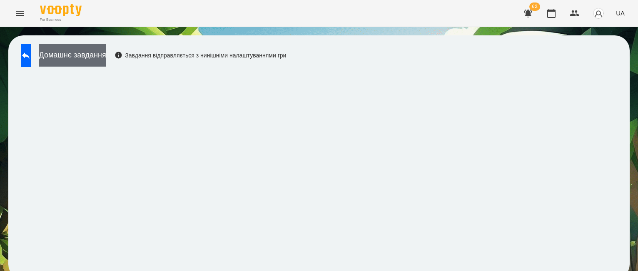
click at [90, 45] on button "Домашнє завдання" at bounding box center [72, 55] width 67 height 23
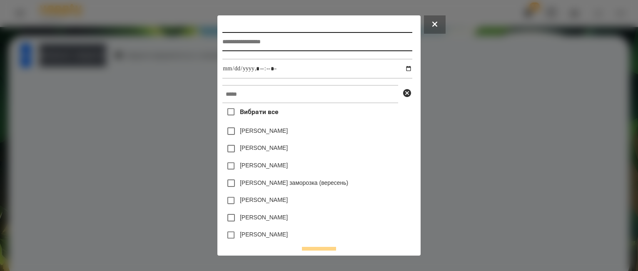
click at [230, 43] on input "text" at bounding box center [318, 41] width 190 height 19
type input "******"
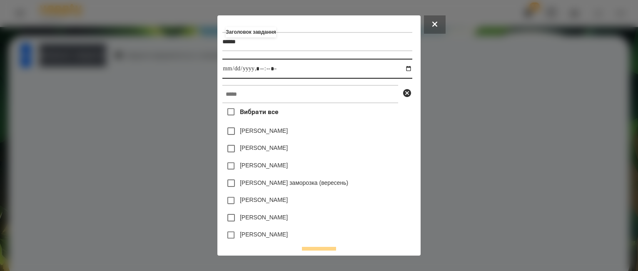
click at [410, 68] on input "datetime-local" at bounding box center [318, 69] width 190 height 20
click at [260, 71] on input "datetime-local" at bounding box center [318, 69] width 190 height 20
type input "**********"
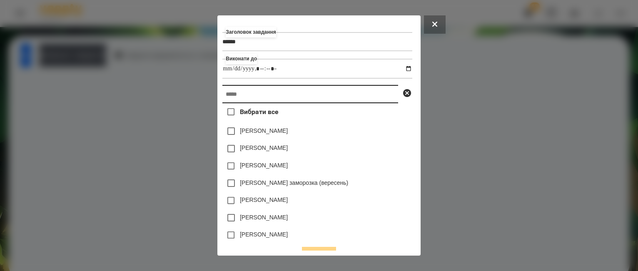
drag, startPoint x: 260, startPoint y: 96, endPoint x: 259, endPoint y: 103, distance: 7.2
click at [260, 97] on input "text" at bounding box center [311, 94] width 176 height 18
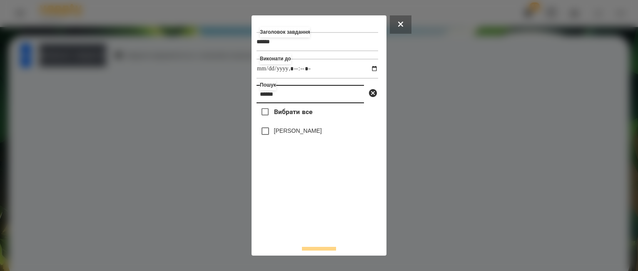
type input "******"
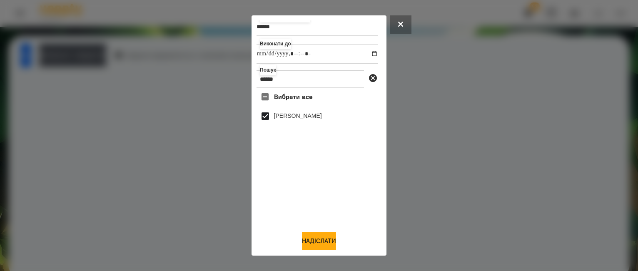
scroll to position [17, 0]
click at [328, 239] on button "Надіслати" at bounding box center [319, 241] width 34 height 18
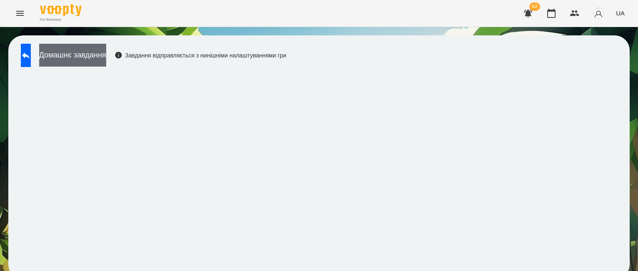
click at [106, 55] on button "Домашнє завдання" at bounding box center [72, 55] width 67 height 23
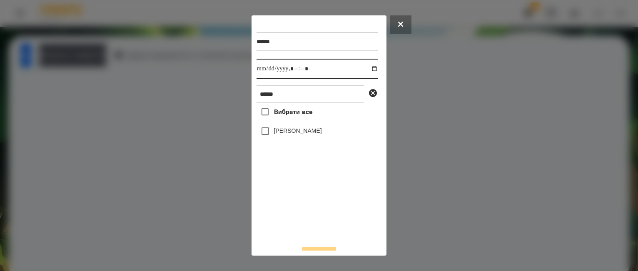
drag, startPoint x: 365, startPoint y: 69, endPoint x: 363, endPoint y: 77, distance: 7.9
click at [365, 68] on input "datetime-local" at bounding box center [318, 69] width 122 height 20
type input "**********"
click at [276, 205] on div "Вибрати все [PERSON_NAME]" at bounding box center [318, 171] width 122 height 136
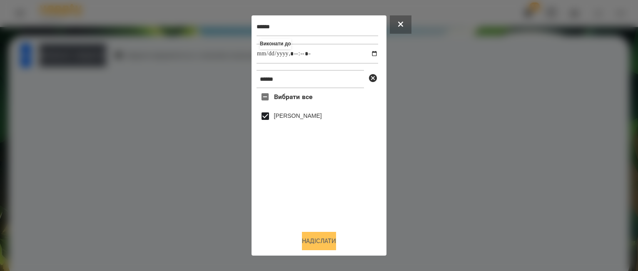
click at [322, 237] on button "Надіслати" at bounding box center [319, 241] width 34 height 18
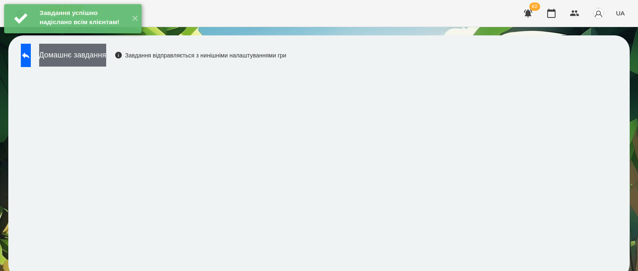
click at [106, 50] on button "Домашнє завдання" at bounding box center [72, 55] width 67 height 23
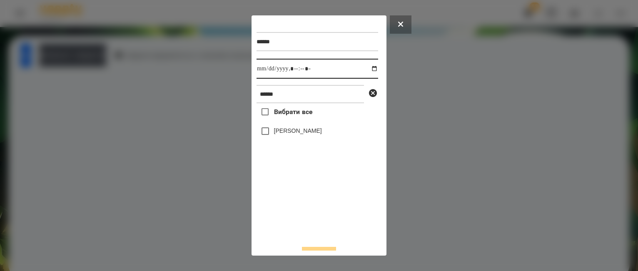
click at [365, 69] on input "datetime-local" at bounding box center [318, 69] width 122 height 20
type input "**********"
drag, startPoint x: 298, startPoint y: 215, endPoint x: 263, endPoint y: 153, distance: 70.9
click at [297, 209] on div "Вибрати все [PERSON_NAME]" at bounding box center [318, 171] width 122 height 136
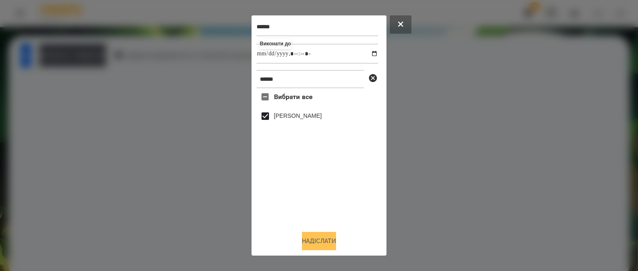
click at [329, 238] on button "Надіслати" at bounding box center [319, 241] width 34 height 18
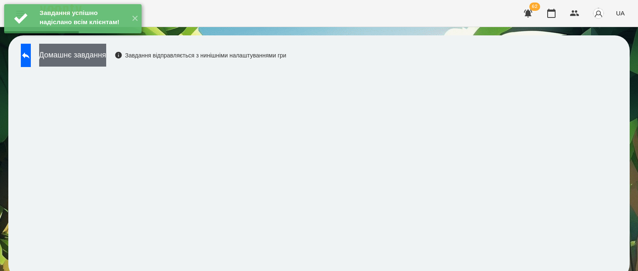
click at [106, 51] on button "Домашнє завдання" at bounding box center [72, 55] width 67 height 23
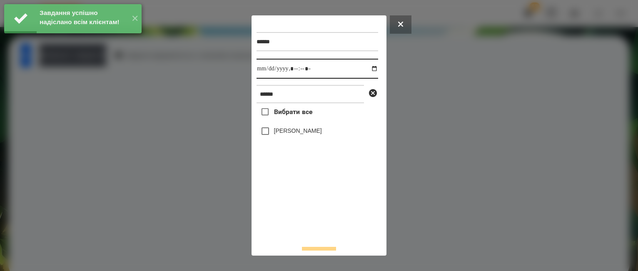
drag, startPoint x: 369, startPoint y: 68, endPoint x: 367, endPoint y: 79, distance: 11.4
click at [368, 70] on input "datetime-local" at bounding box center [318, 69] width 122 height 20
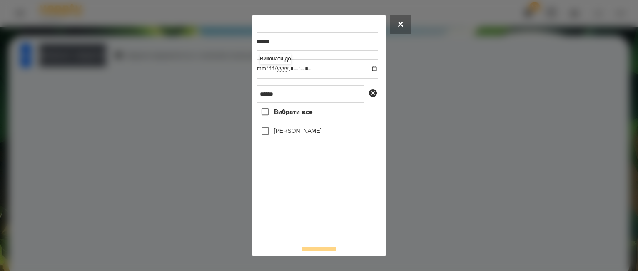
type input "**********"
drag, startPoint x: 295, startPoint y: 225, endPoint x: 291, endPoint y: 208, distance: 17.1
click at [293, 222] on div "Вибрати все [PERSON_NAME]" at bounding box center [318, 171] width 122 height 136
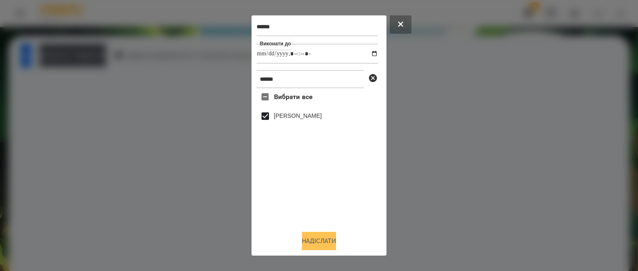
click at [322, 238] on button "Надіслати" at bounding box center [319, 241] width 34 height 18
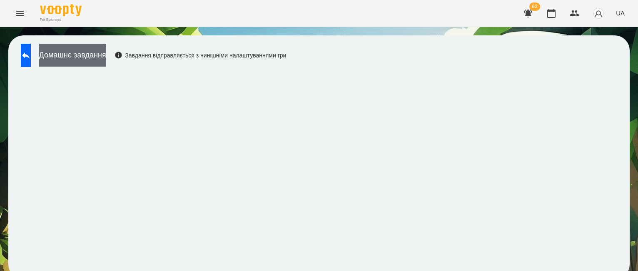
click at [73, 45] on button "Домашнє завдання" at bounding box center [72, 55] width 67 height 23
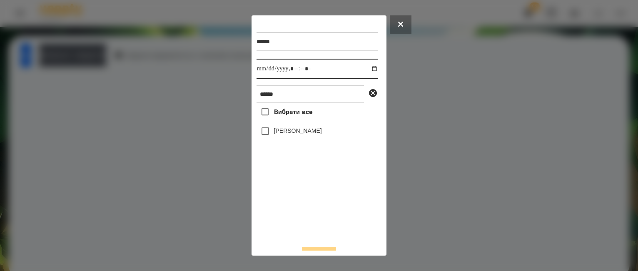
click at [367, 68] on input "datetime-local" at bounding box center [318, 69] width 122 height 20
type input "**********"
drag, startPoint x: 319, startPoint y: 213, endPoint x: 317, endPoint y: 203, distance: 10.3
click at [319, 210] on div "Вибрати все [PERSON_NAME]" at bounding box center [318, 171] width 122 height 136
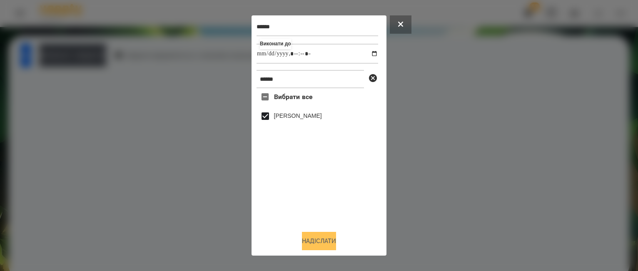
click at [336, 239] on button "Надіслати" at bounding box center [319, 241] width 34 height 18
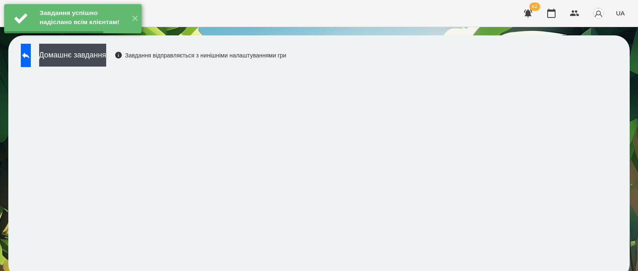
click at [112, 38] on div "Завдання успішно надіслано всім клієнтам! ✕" at bounding box center [73, 19] width 146 height 38
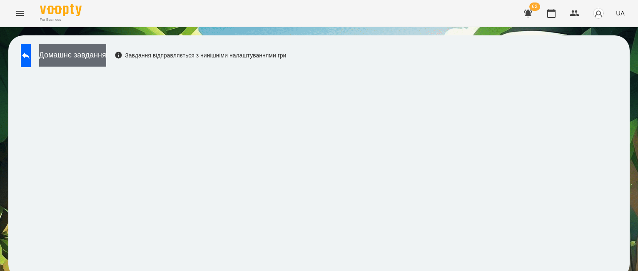
click at [106, 51] on button "Домашнє завдання" at bounding box center [72, 55] width 67 height 23
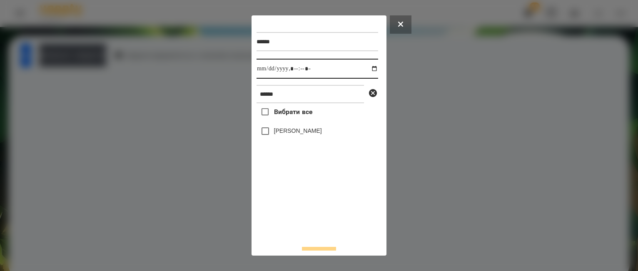
drag, startPoint x: 365, startPoint y: 70, endPoint x: 366, endPoint y: 78, distance: 8.0
click at [365, 70] on input "datetime-local" at bounding box center [318, 69] width 122 height 20
type input "**********"
click at [327, 211] on div "Вибрати все [PERSON_NAME]" at bounding box center [318, 171] width 122 height 136
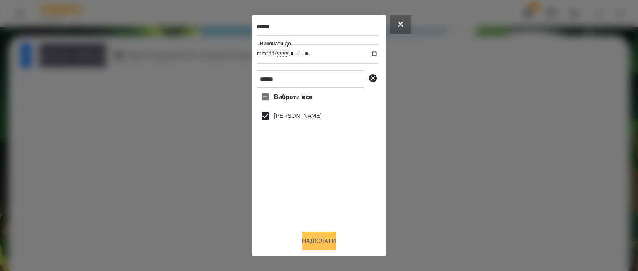
click at [323, 240] on button "Надіслати" at bounding box center [319, 241] width 34 height 18
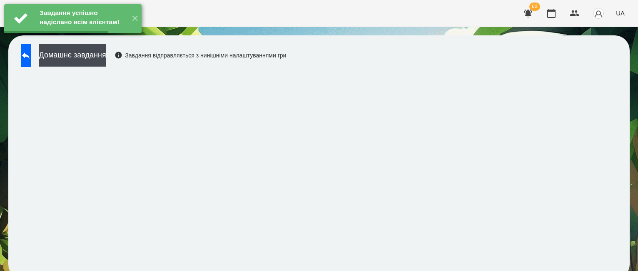
click at [126, 38] on div "Завдання успішно надіслано всім клієнтам! ✕" at bounding box center [73, 19] width 146 height 38
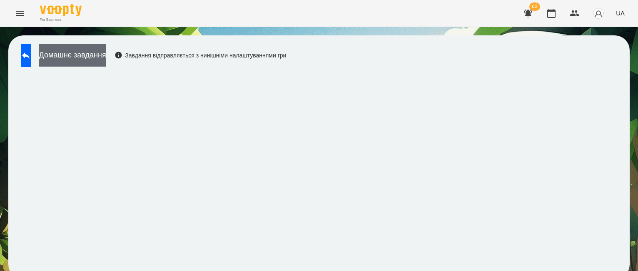
click at [106, 51] on button "Домашнє завдання" at bounding box center [72, 55] width 67 height 23
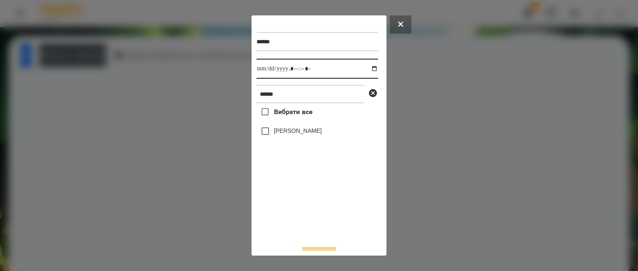
click at [366, 70] on input "datetime-local" at bounding box center [318, 69] width 122 height 20
type input "**********"
drag, startPoint x: 315, startPoint y: 208, endPoint x: 258, endPoint y: 154, distance: 77.8
click at [315, 205] on div "Вибрати все [PERSON_NAME]" at bounding box center [318, 171] width 122 height 136
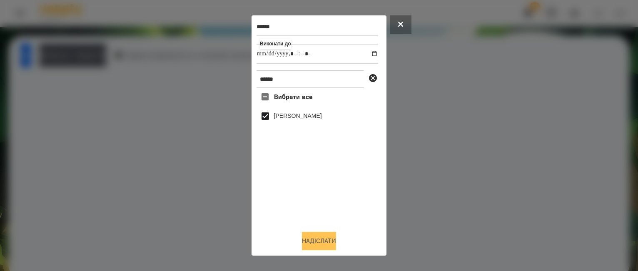
click at [317, 239] on button "Надіслати" at bounding box center [319, 241] width 34 height 18
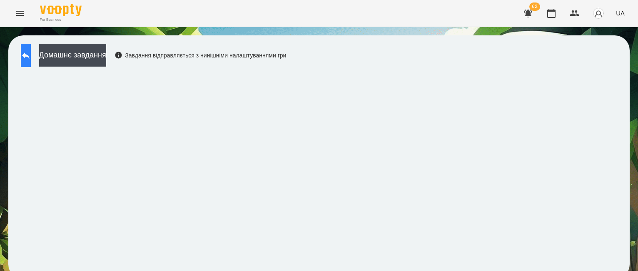
click at [30, 44] on button at bounding box center [26, 55] width 10 height 23
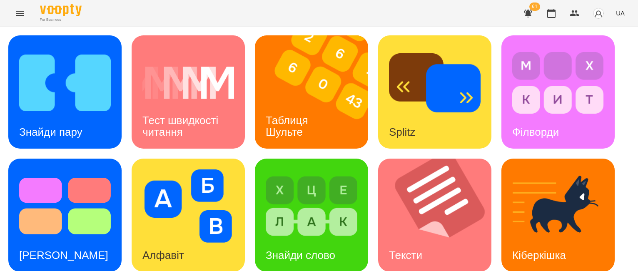
scroll to position [217, 0]
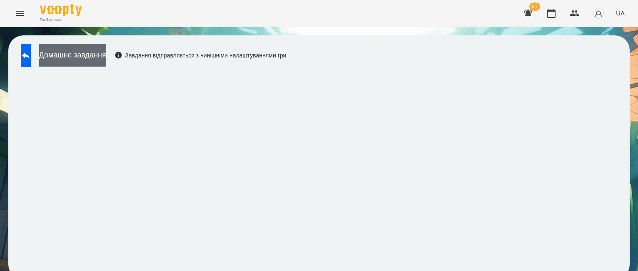
click at [106, 53] on button "Домашнє завдання" at bounding box center [72, 55] width 67 height 23
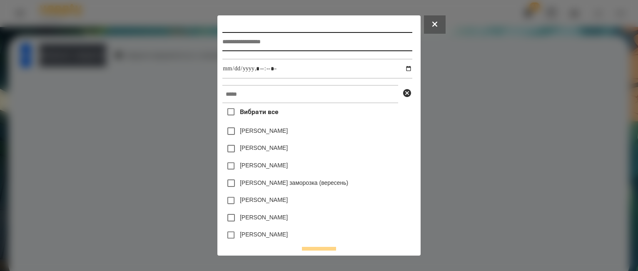
click at [224, 46] on input "text" at bounding box center [318, 41] width 190 height 19
type input "**********"
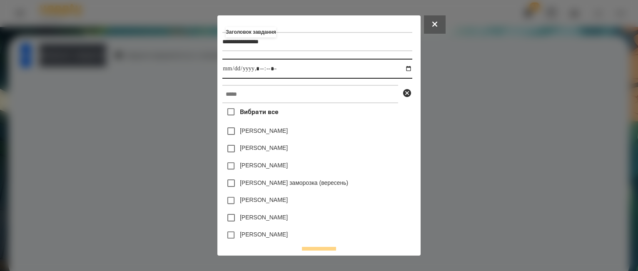
click at [410, 70] on input "datetime-local" at bounding box center [318, 69] width 190 height 20
click at [261, 69] on input "datetime-local" at bounding box center [318, 69] width 190 height 20
type input "**********"
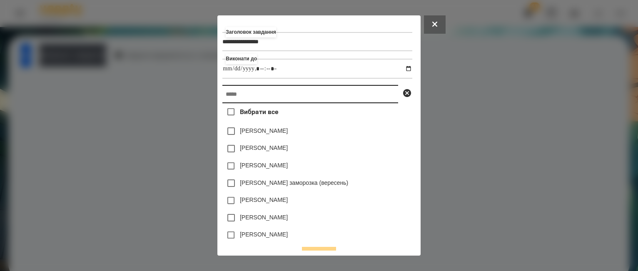
click at [252, 100] on input "text" at bounding box center [311, 94] width 176 height 18
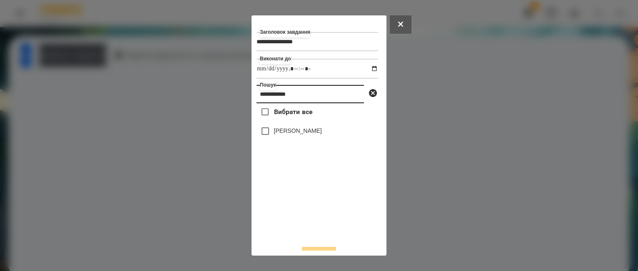
type input "**********"
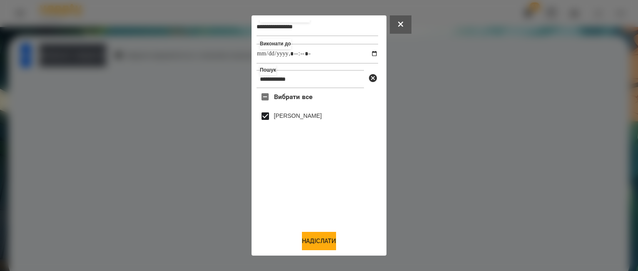
scroll to position [17, 0]
click at [315, 243] on button "Надіслати" at bounding box center [319, 241] width 34 height 18
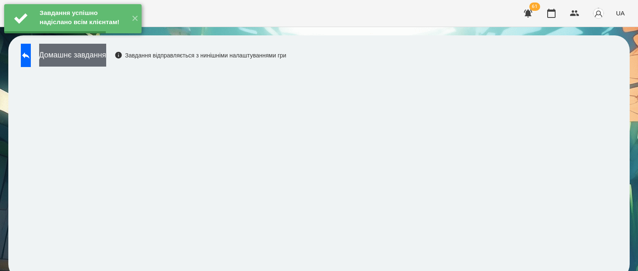
click at [106, 56] on button "Домашнє завдання" at bounding box center [72, 55] width 67 height 23
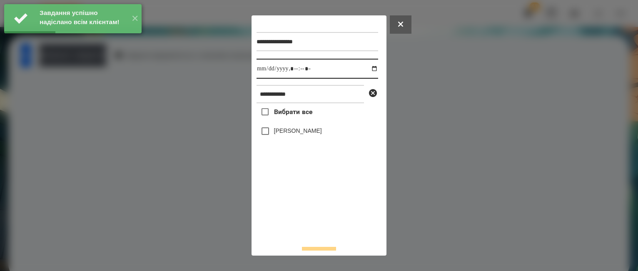
click at [365, 70] on input "datetime-local" at bounding box center [318, 69] width 122 height 20
type input "**********"
drag, startPoint x: 280, startPoint y: 239, endPoint x: 279, endPoint y: 226, distance: 12.5
click at [280, 238] on div "Вибрати все [PERSON_NAME]" at bounding box center [318, 171] width 122 height 136
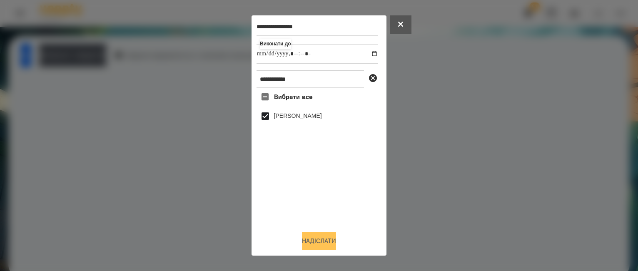
click at [322, 241] on button "Надіслати" at bounding box center [319, 241] width 34 height 18
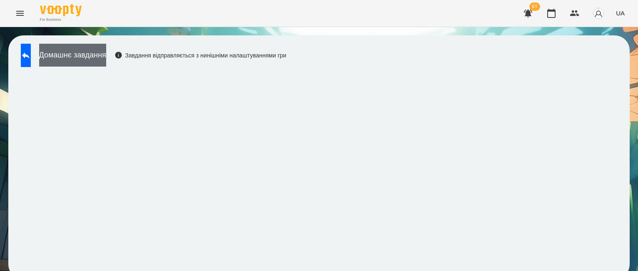
click at [106, 51] on button "Домашнє завдання" at bounding box center [72, 55] width 67 height 23
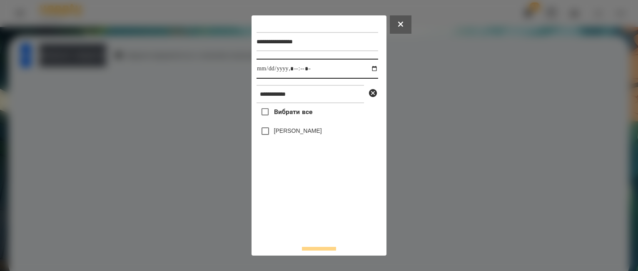
click at [367, 71] on input "datetime-local" at bounding box center [318, 69] width 122 height 20
type input "**********"
drag, startPoint x: 273, startPoint y: 228, endPoint x: 267, endPoint y: 185, distance: 44.3
click at [272, 226] on div "Вибрати все [PERSON_NAME]" at bounding box center [318, 171] width 122 height 136
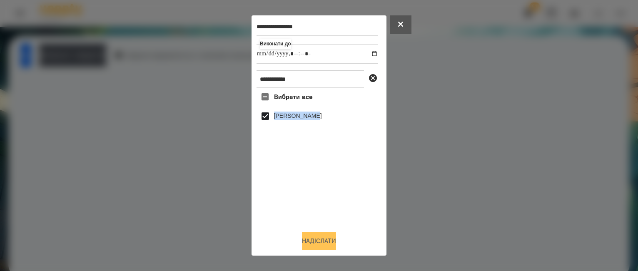
click at [316, 238] on button "Надіслати" at bounding box center [319, 241] width 34 height 18
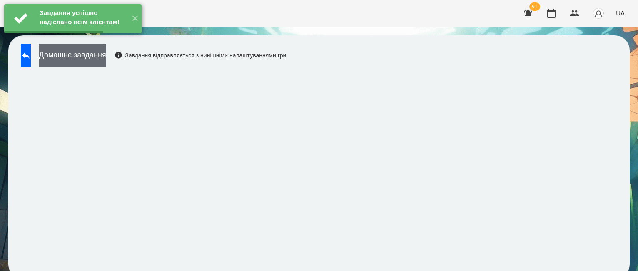
click at [106, 61] on button "Домашнє завдання" at bounding box center [72, 55] width 67 height 23
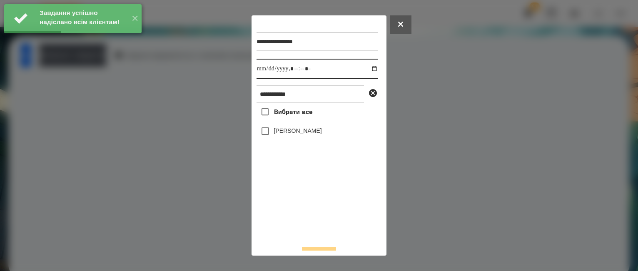
drag, startPoint x: 369, startPoint y: 70, endPoint x: 367, endPoint y: 79, distance: 9.4
click at [369, 70] on input "datetime-local" at bounding box center [318, 69] width 122 height 20
type input "**********"
click at [298, 206] on div "Вибрати все [PERSON_NAME]" at bounding box center [318, 171] width 122 height 136
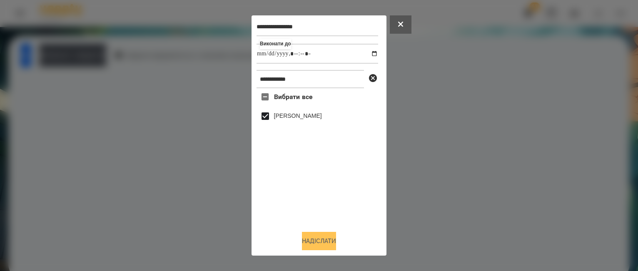
click at [302, 244] on button "Надіслати" at bounding box center [319, 241] width 34 height 18
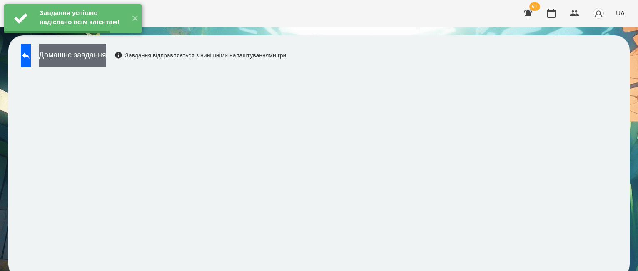
click at [106, 59] on button "Домашнє завдання" at bounding box center [72, 55] width 67 height 23
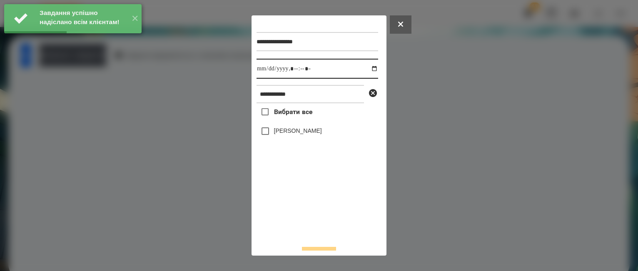
click at [370, 69] on input "datetime-local" at bounding box center [318, 69] width 122 height 20
type input "**********"
click at [292, 236] on div "Вибрати все [PERSON_NAME]" at bounding box center [318, 171] width 122 height 136
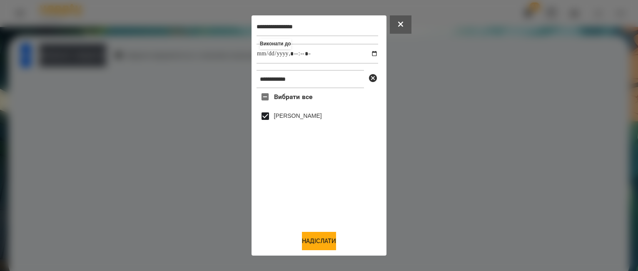
drag, startPoint x: 322, startPoint y: 238, endPoint x: 315, endPoint y: 224, distance: 16.0
click at [322, 238] on button "Надіслати" at bounding box center [319, 241] width 34 height 18
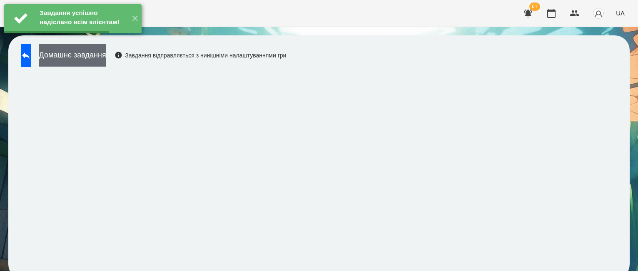
click at [82, 62] on button "Домашнє завдання" at bounding box center [72, 55] width 67 height 23
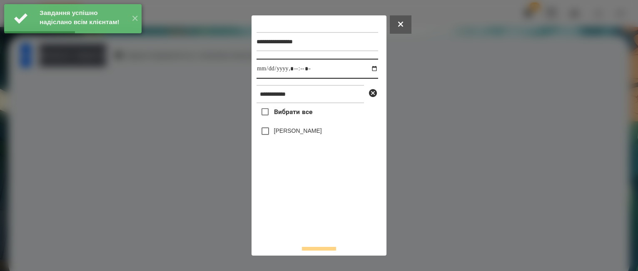
click at [368, 68] on input "datetime-local" at bounding box center [318, 69] width 122 height 20
type input "**********"
drag, startPoint x: 317, startPoint y: 204, endPoint x: 310, endPoint y: 193, distance: 13.1
click at [315, 200] on div "Вибрати все [PERSON_NAME]" at bounding box center [318, 171] width 122 height 136
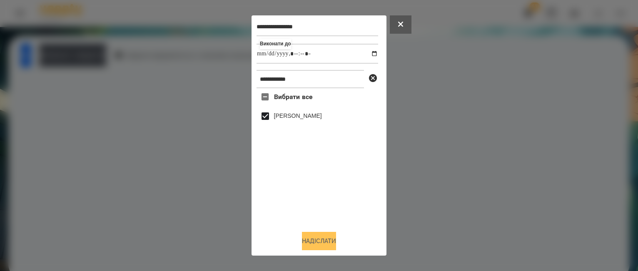
click at [324, 241] on button "Надіслати" at bounding box center [319, 241] width 34 height 18
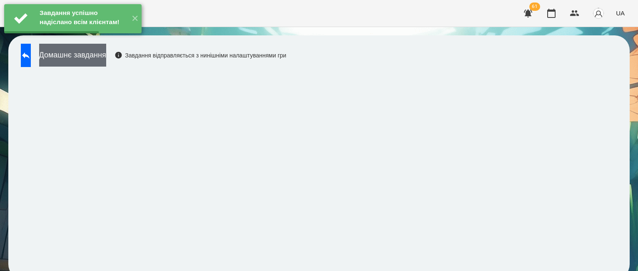
click at [104, 58] on button "Домашнє завдання" at bounding box center [72, 55] width 67 height 23
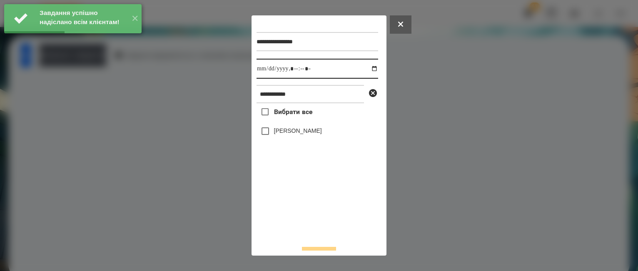
click at [367, 68] on input "datetime-local" at bounding box center [318, 69] width 122 height 20
type input "**********"
click at [303, 238] on div "Вибрати все [PERSON_NAME]" at bounding box center [318, 171] width 122 height 136
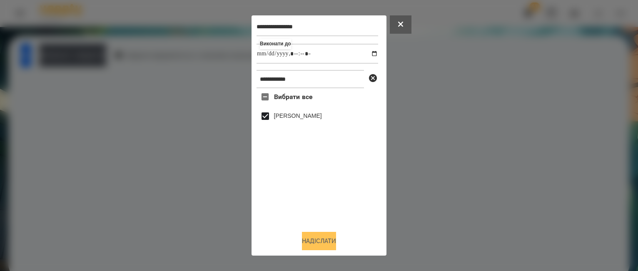
click at [312, 238] on button "Надіслати" at bounding box center [319, 241] width 34 height 18
